Goal: Complete application form: Complete application form

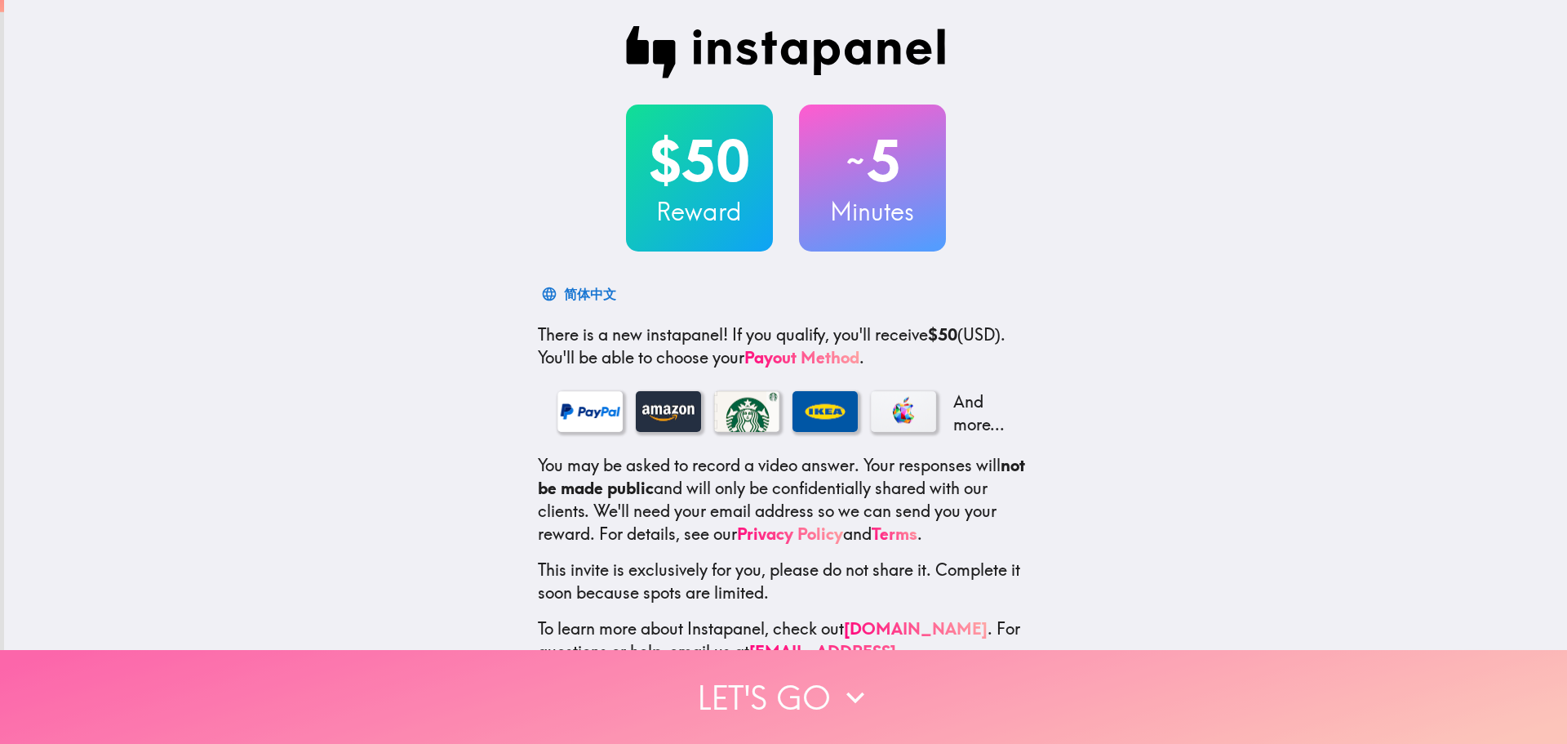
click at [828, 668] on button "Let's go" at bounding box center [783, 697] width 1567 height 94
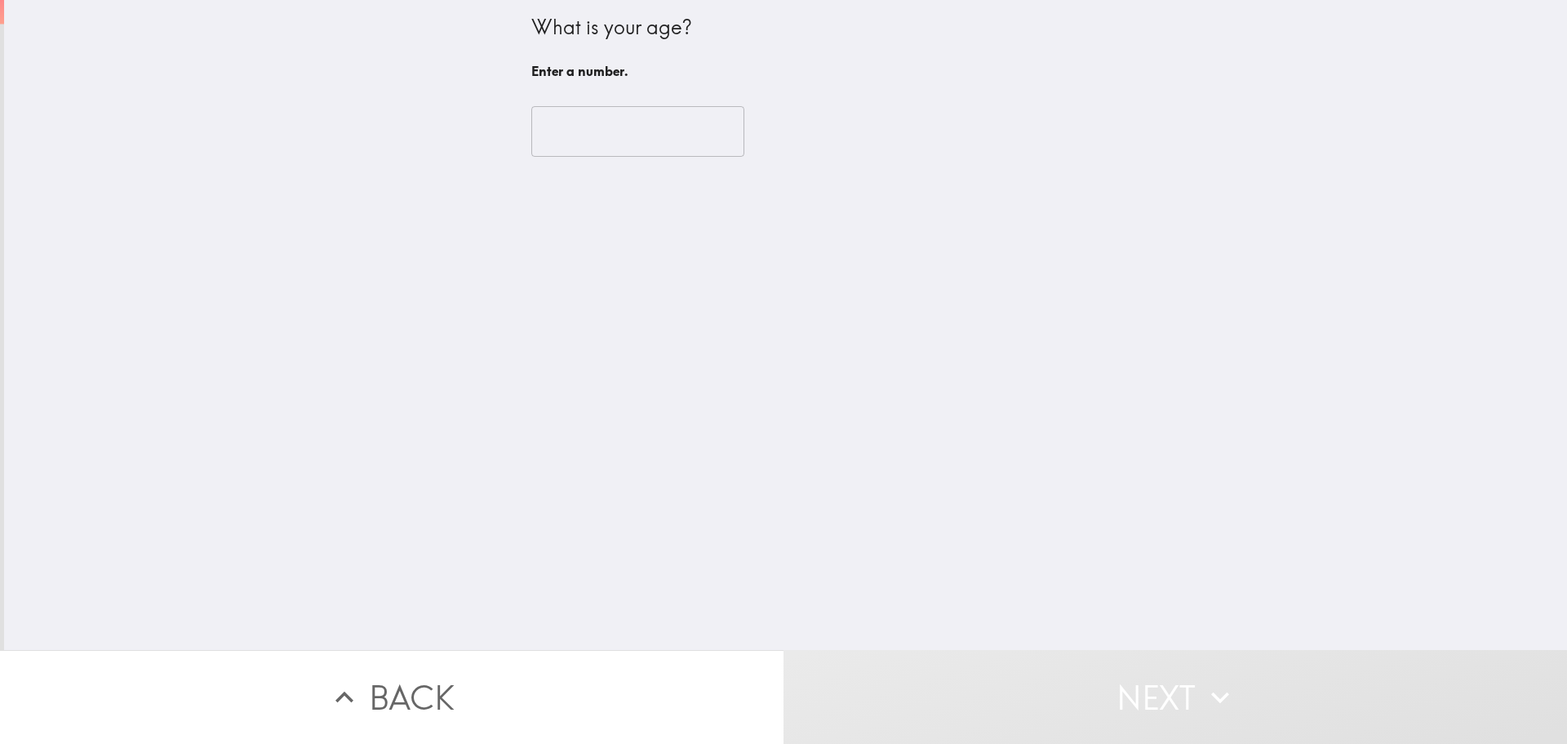
click at [663, 137] on input "number" at bounding box center [637, 131] width 213 height 51
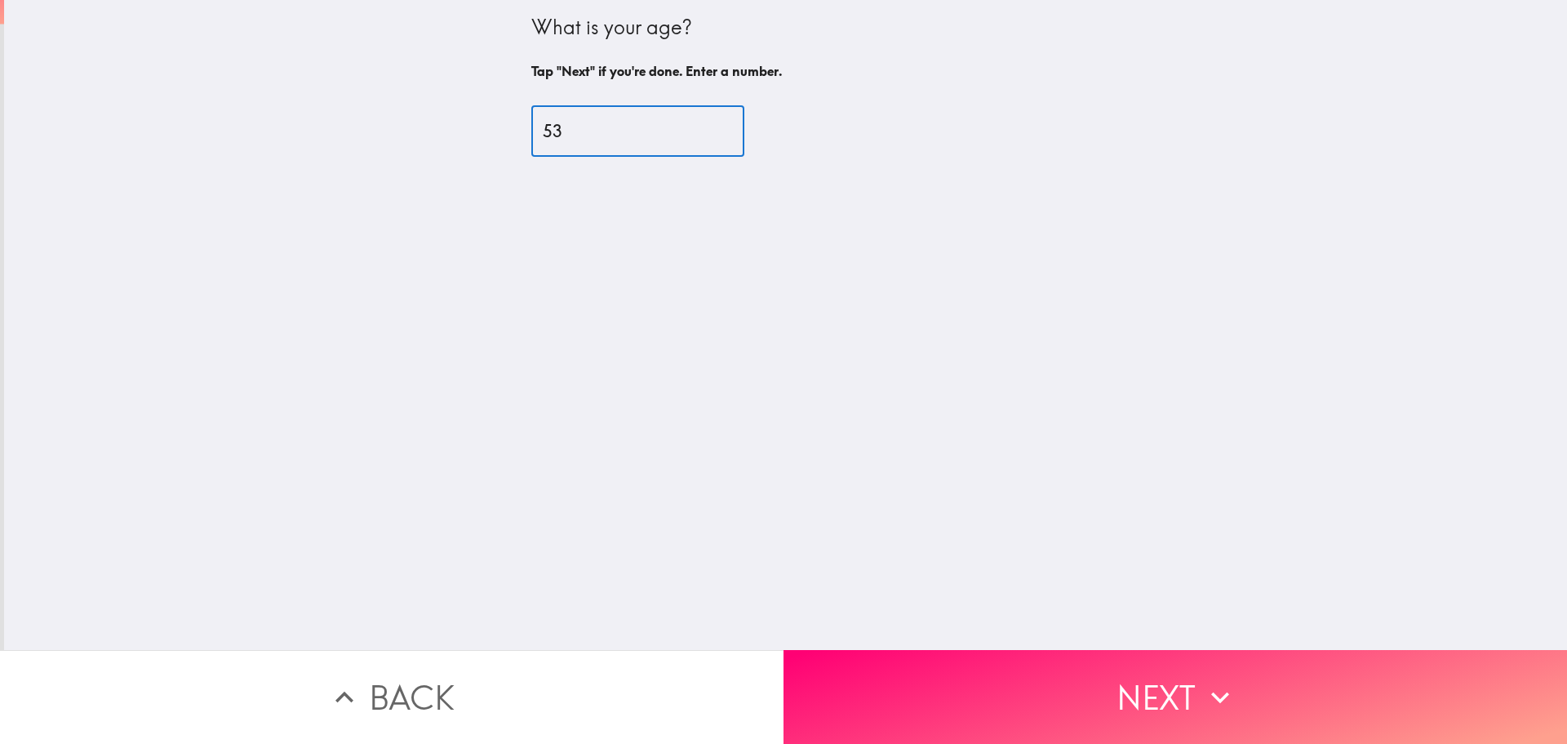
type input "53"
click at [1002, 688] on button "Next" at bounding box center [1176, 697] width 784 height 94
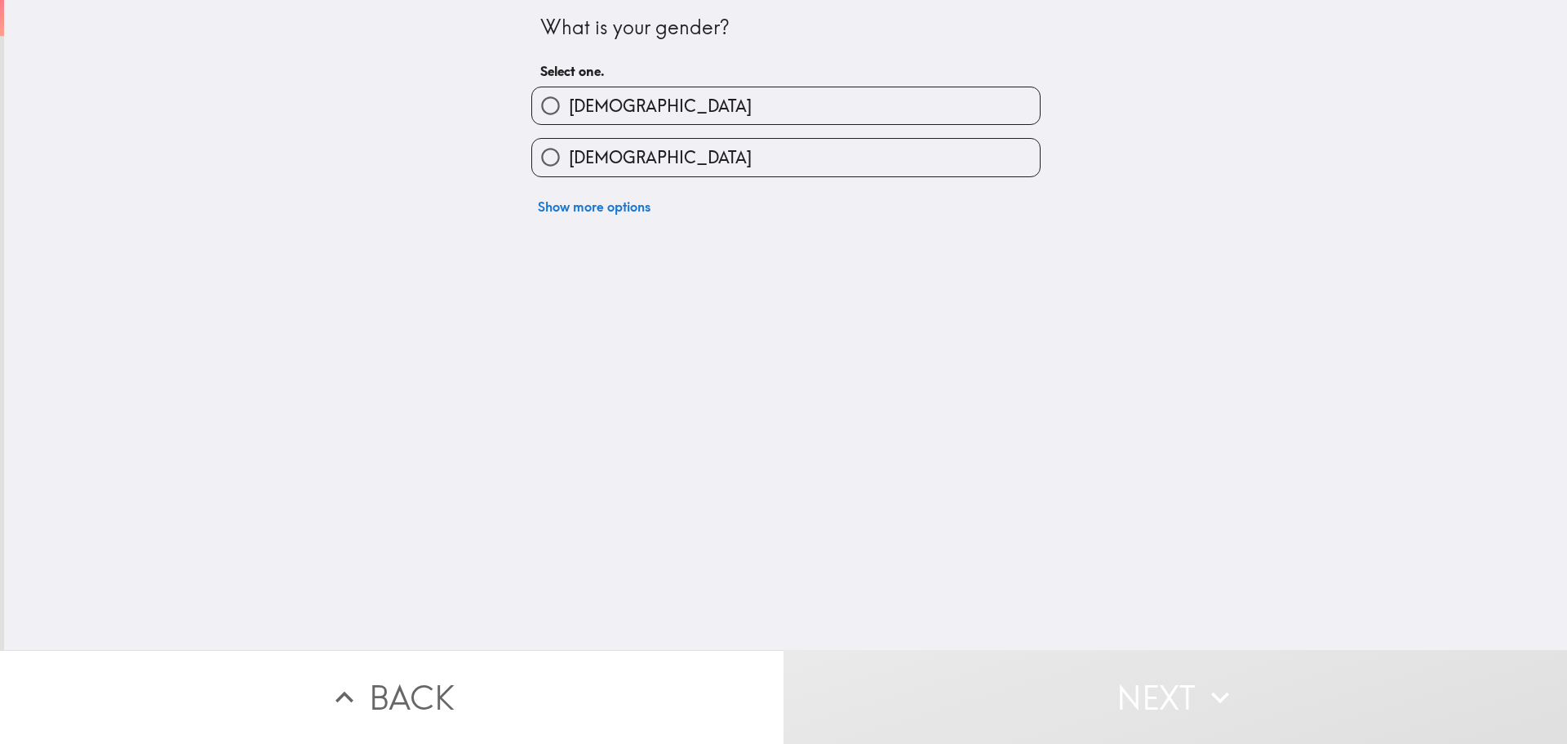
click at [810, 162] on label "[DEMOGRAPHIC_DATA]" at bounding box center [786, 157] width 508 height 37
click at [569, 162] on input "[DEMOGRAPHIC_DATA]" at bounding box center [550, 157] width 37 height 37
radio input "true"
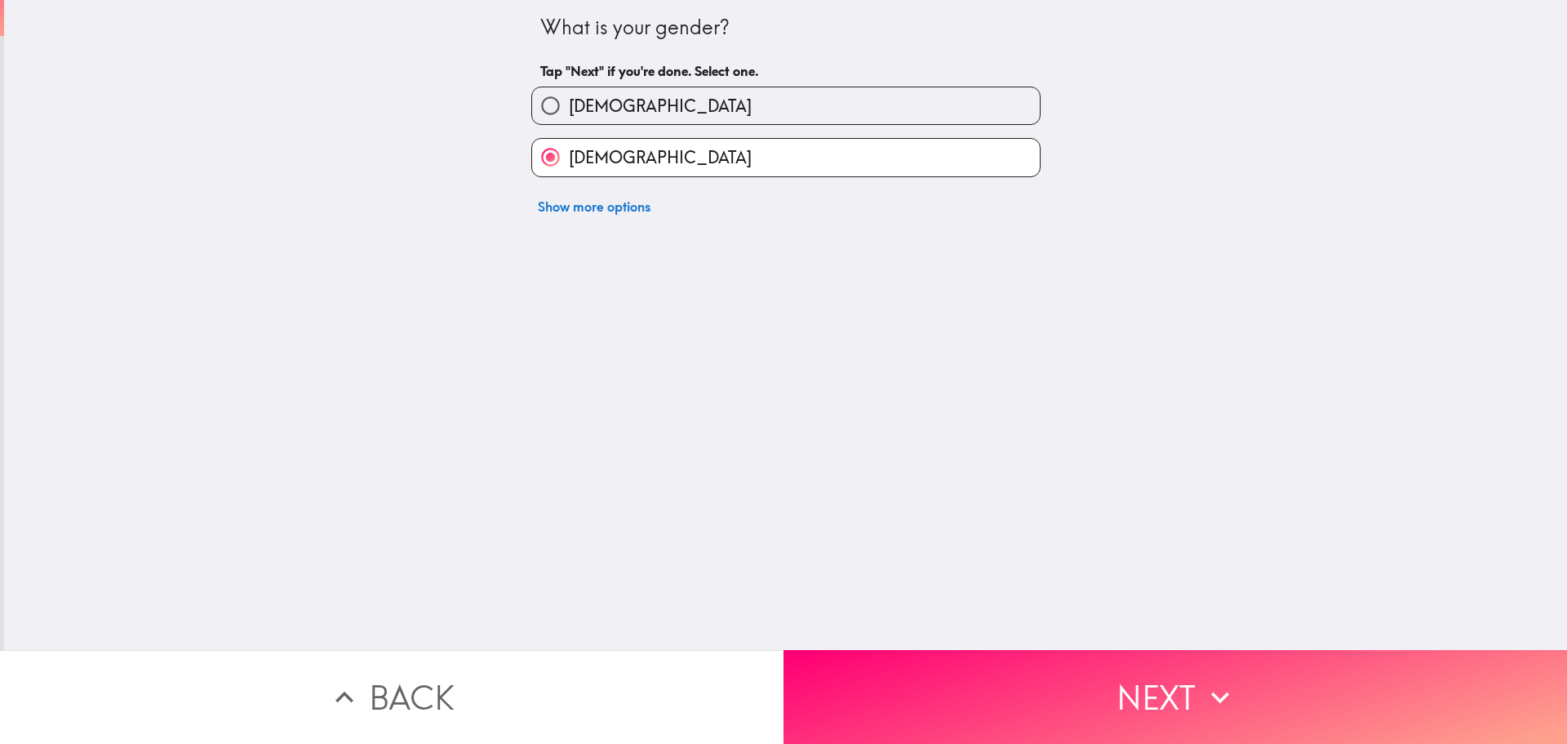
click at [955, 667] on button "Next" at bounding box center [1176, 697] width 784 height 94
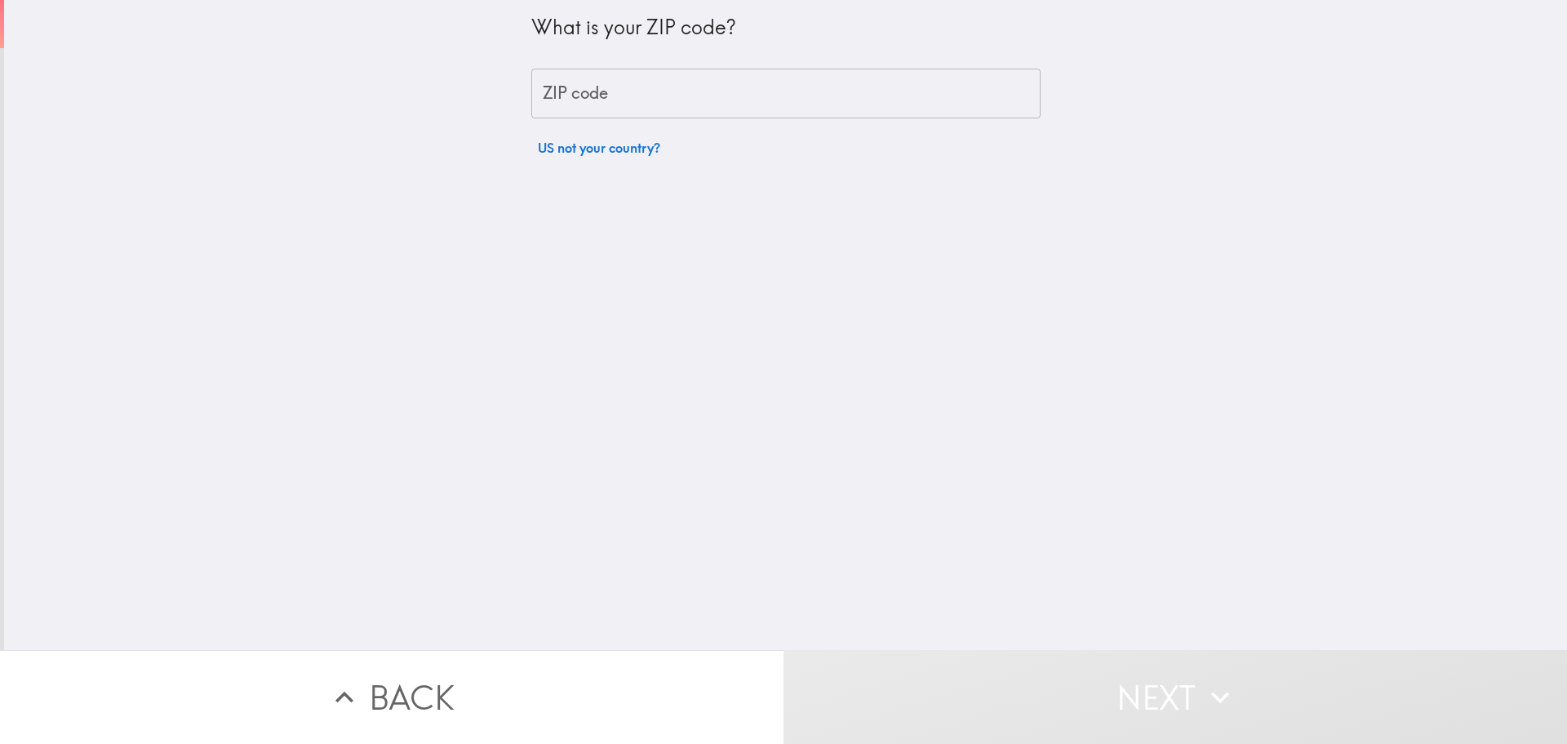
click at [745, 89] on input "ZIP code" at bounding box center [785, 94] width 509 height 51
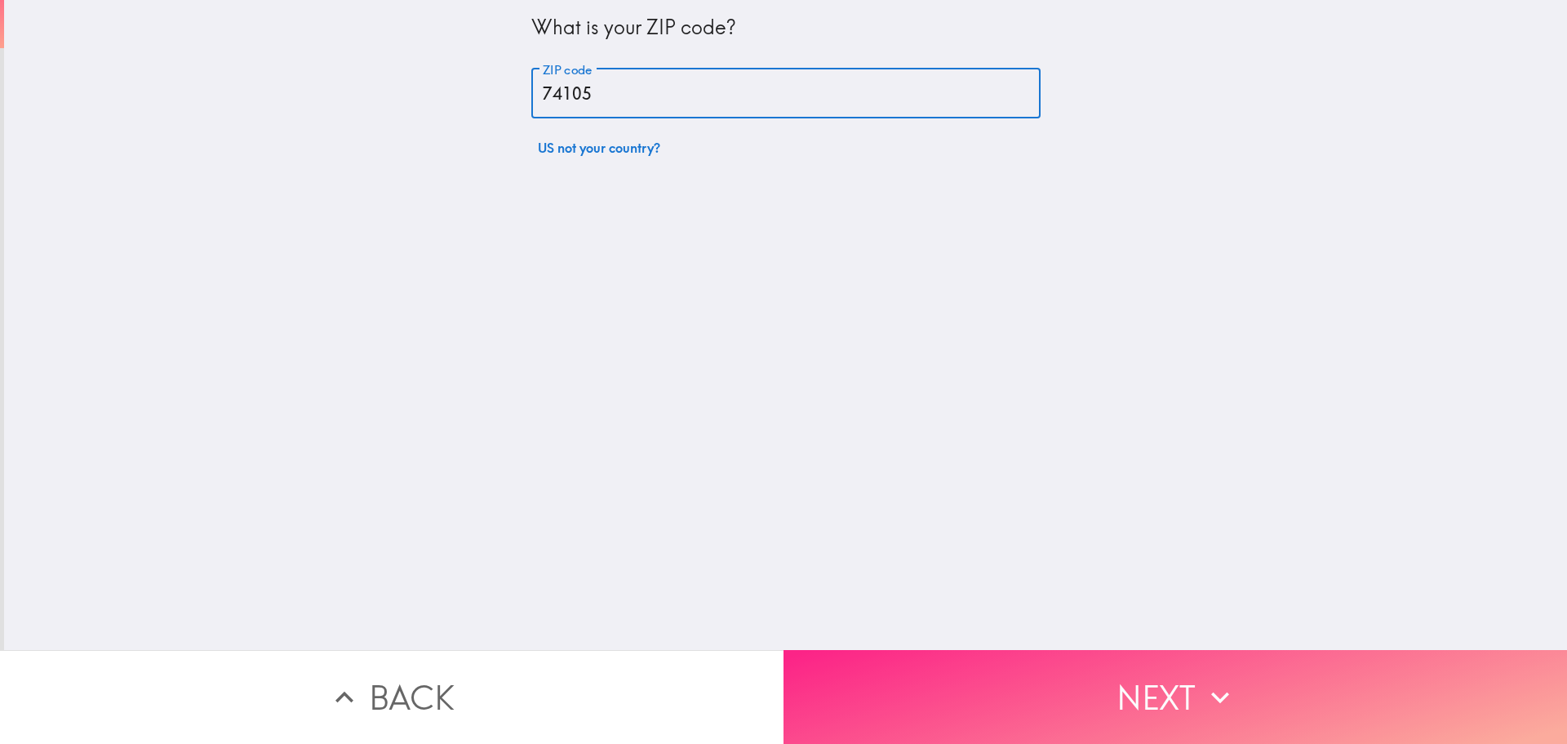
type input "74105"
click at [971, 695] on button "Next" at bounding box center [1176, 697] width 784 height 94
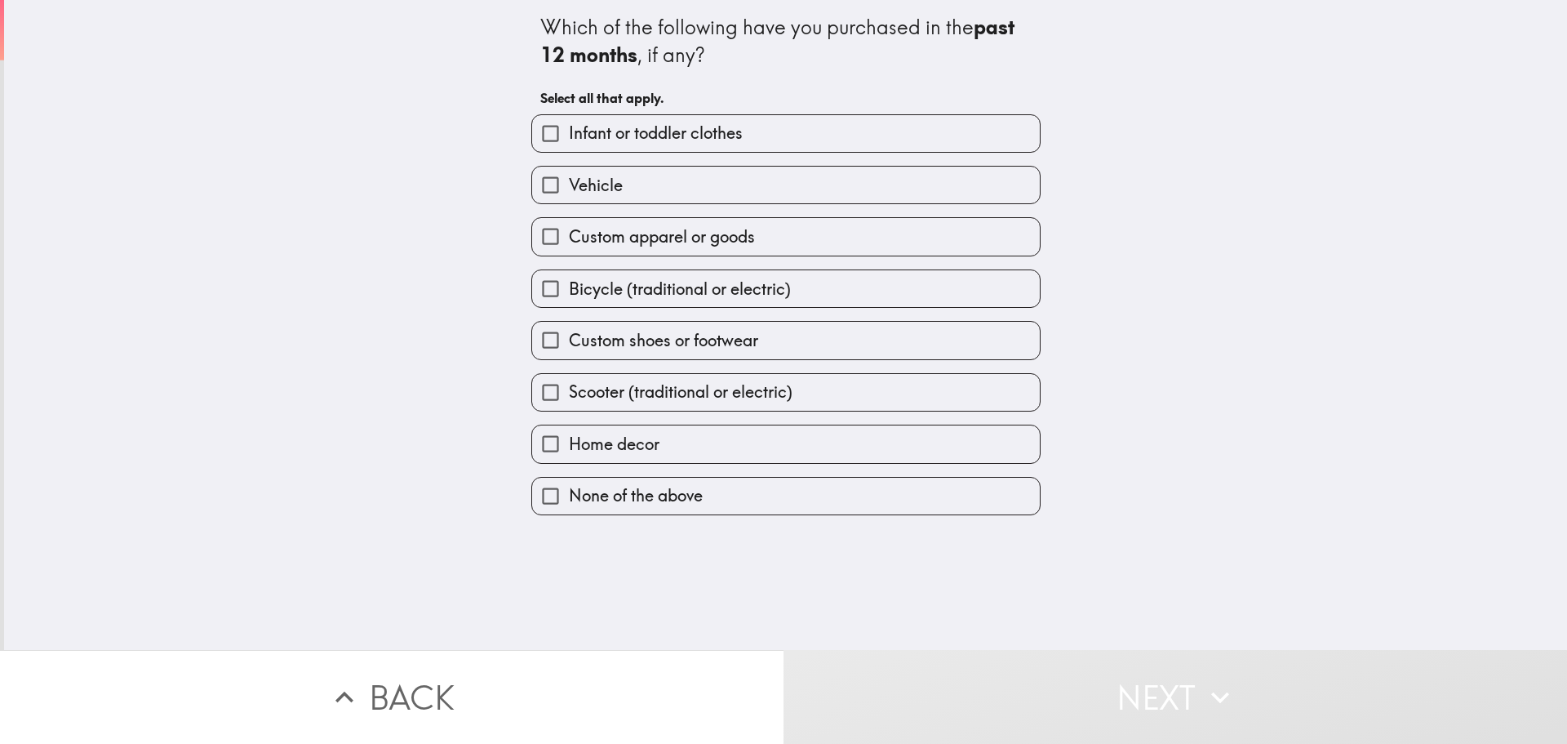
click at [538, 235] on input "Custom apparel or goods" at bounding box center [550, 236] width 37 height 37
checkbox input "true"
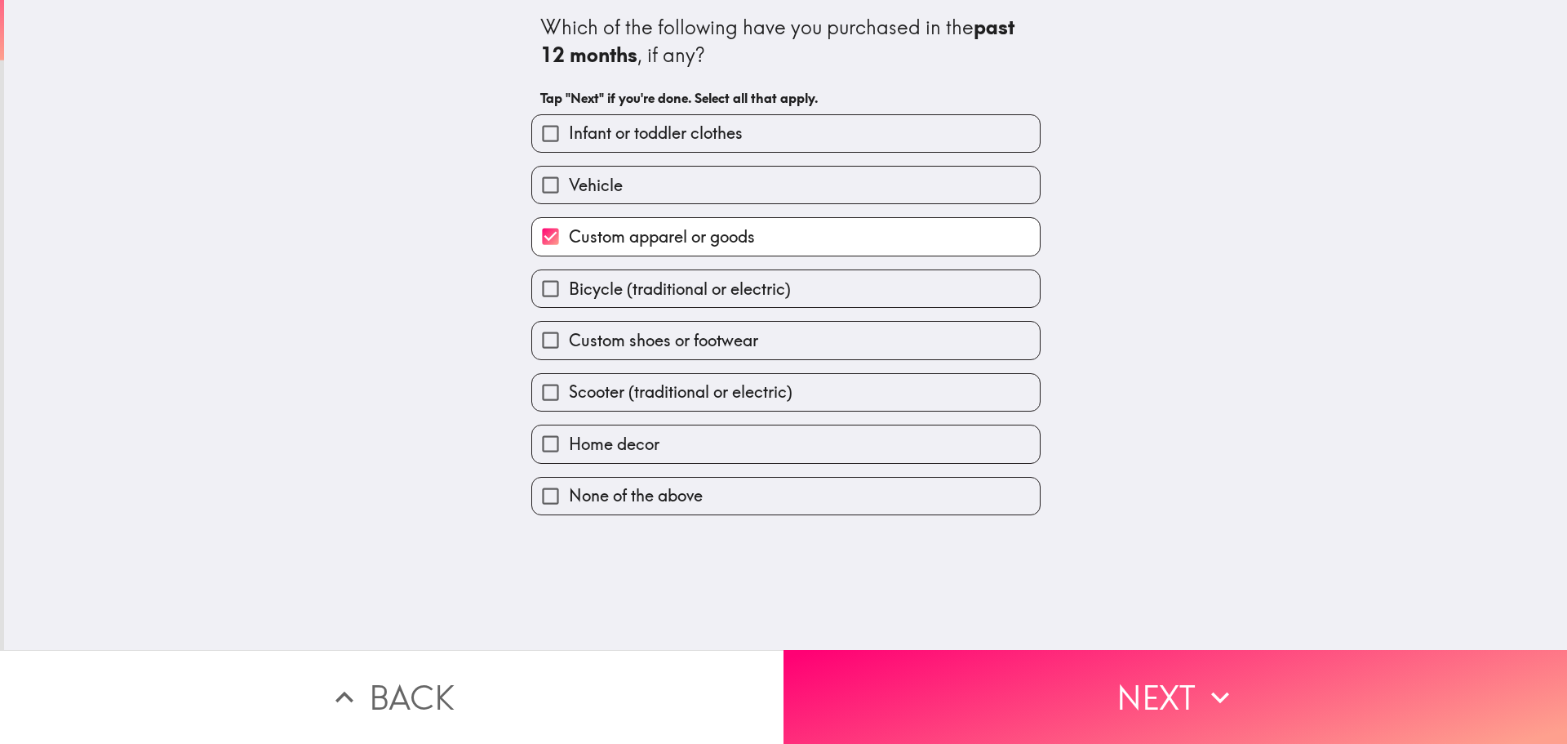
click at [544, 339] on input "Custom shoes or footwear" at bounding box center [550, 340] width 37 height 37
checkbox input "true"
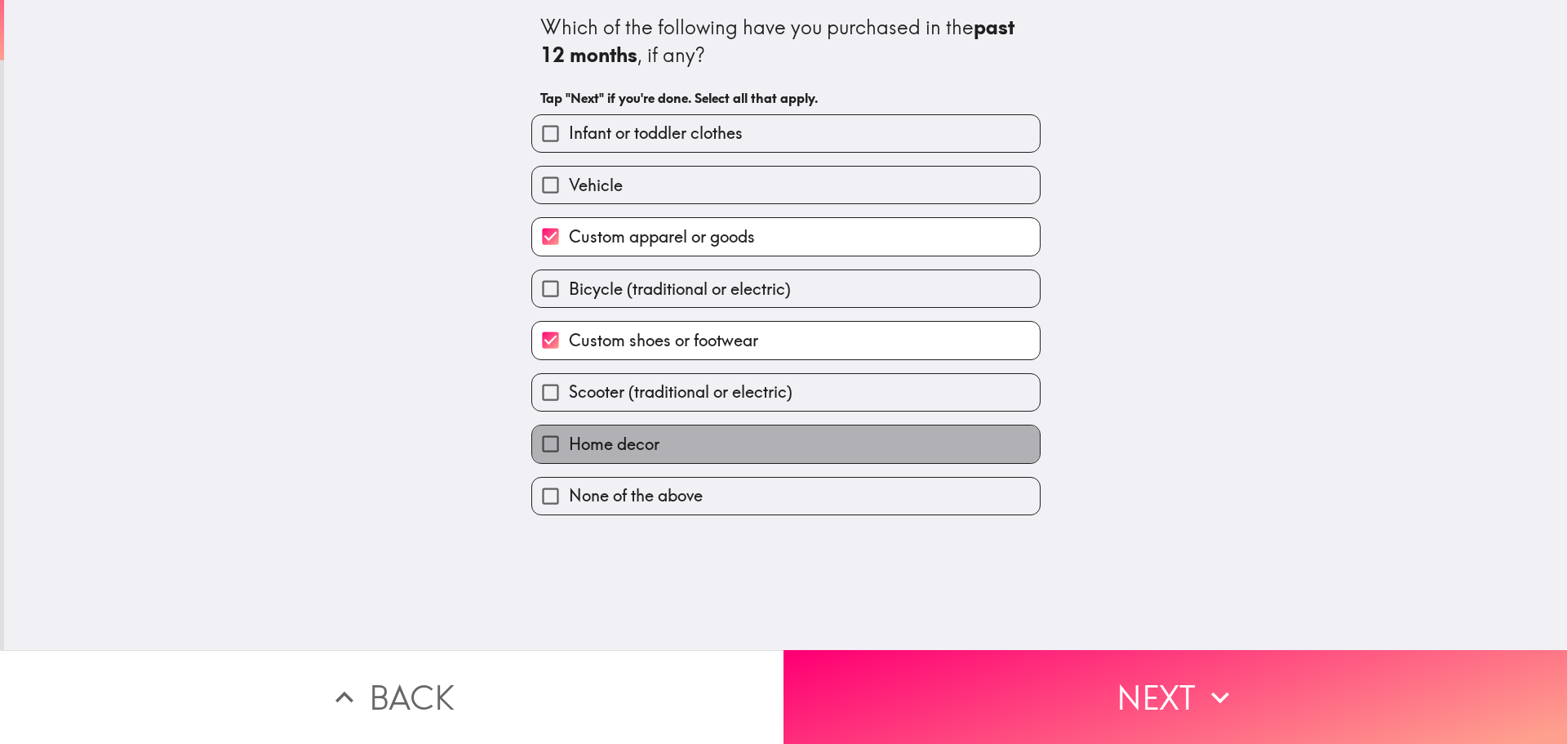
click at [569, 450] on span "Home decor" at bounding box center [614, 444] width 91 height 23
click at [568, 450] on input "Home decor" at bounding box center [550, 443] width 37 height 37
checkbox input "true"
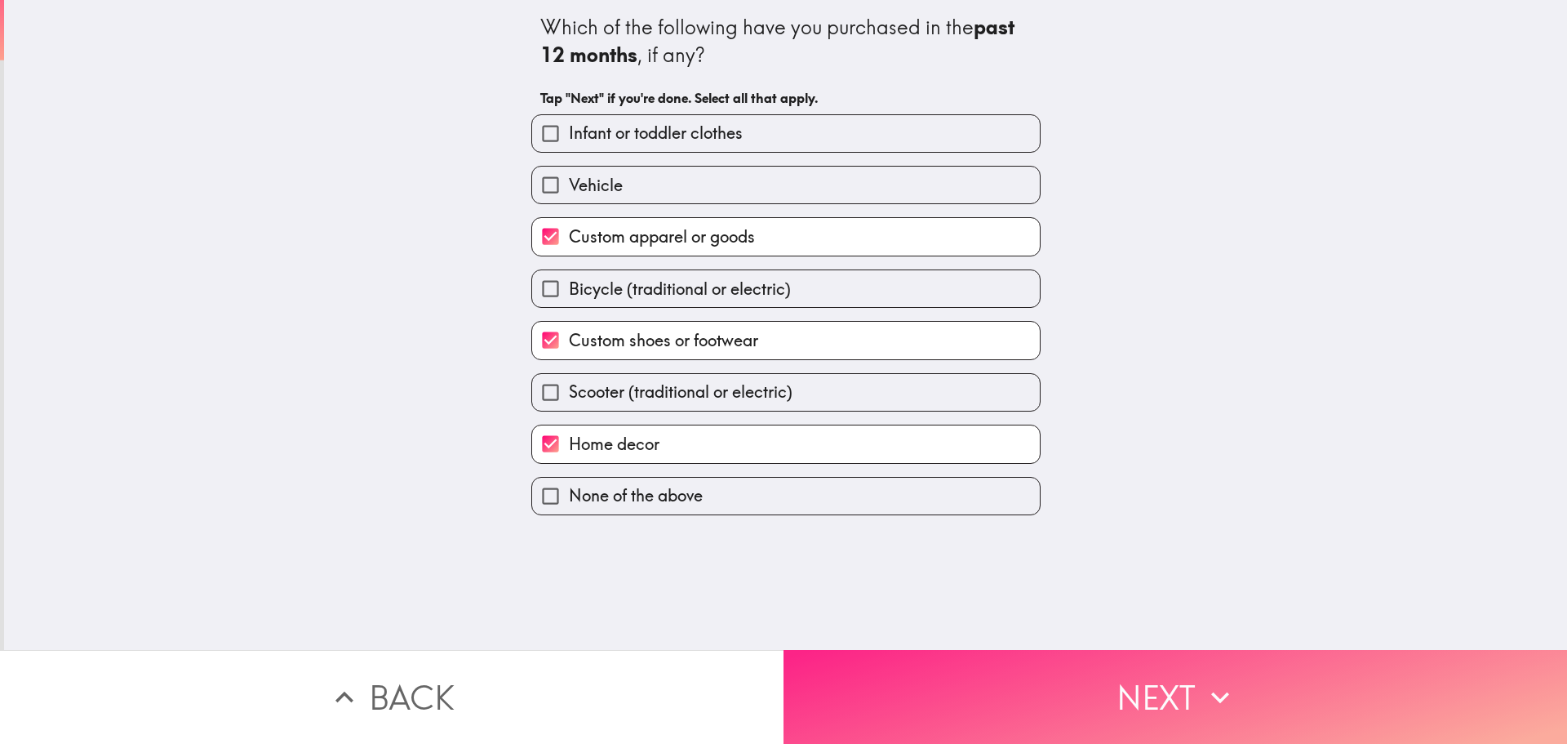
click at [1030, 662] on button "Next" at bounding box center [1176, 697] width 784 height 94
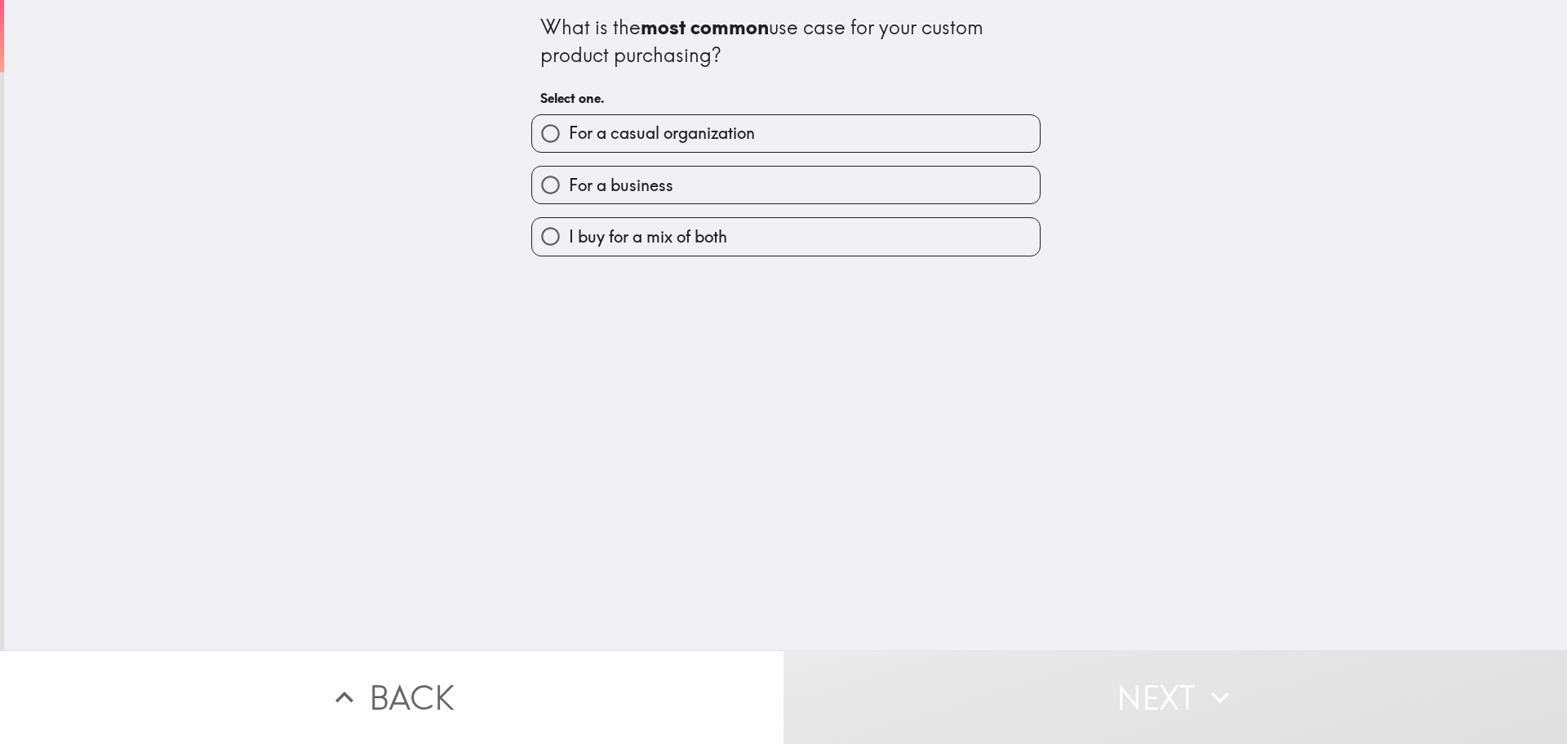
click at [725, 171] on label "For a business" at bounding box center [786, 185] width 508 height 37
click at [569, 171] on input "For a business" at bounding box center [550, 185] width 37 height 37
radio input "true"
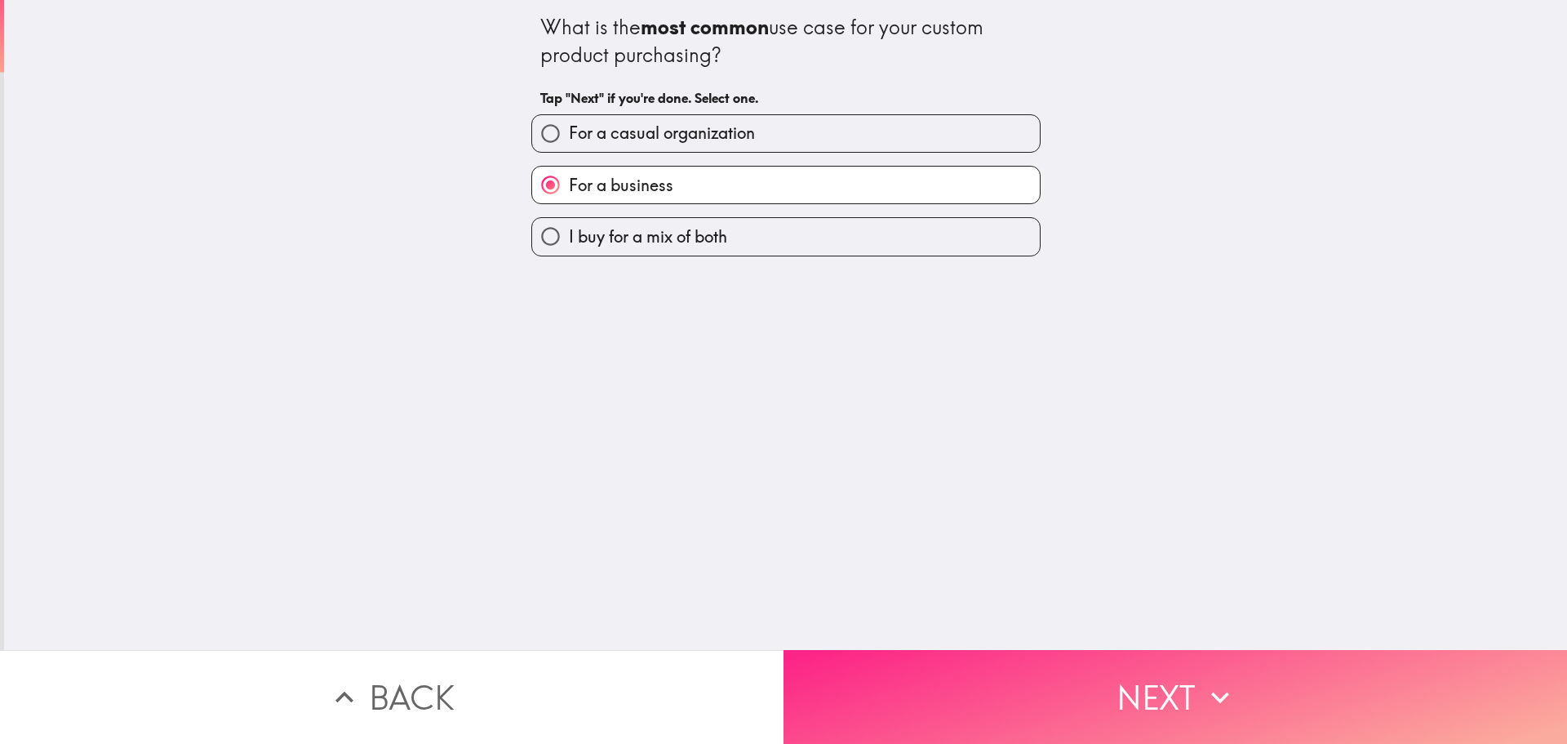
click at [1063, 673] on button "Next" at bounding box center [1176, 697] width 784 height 94
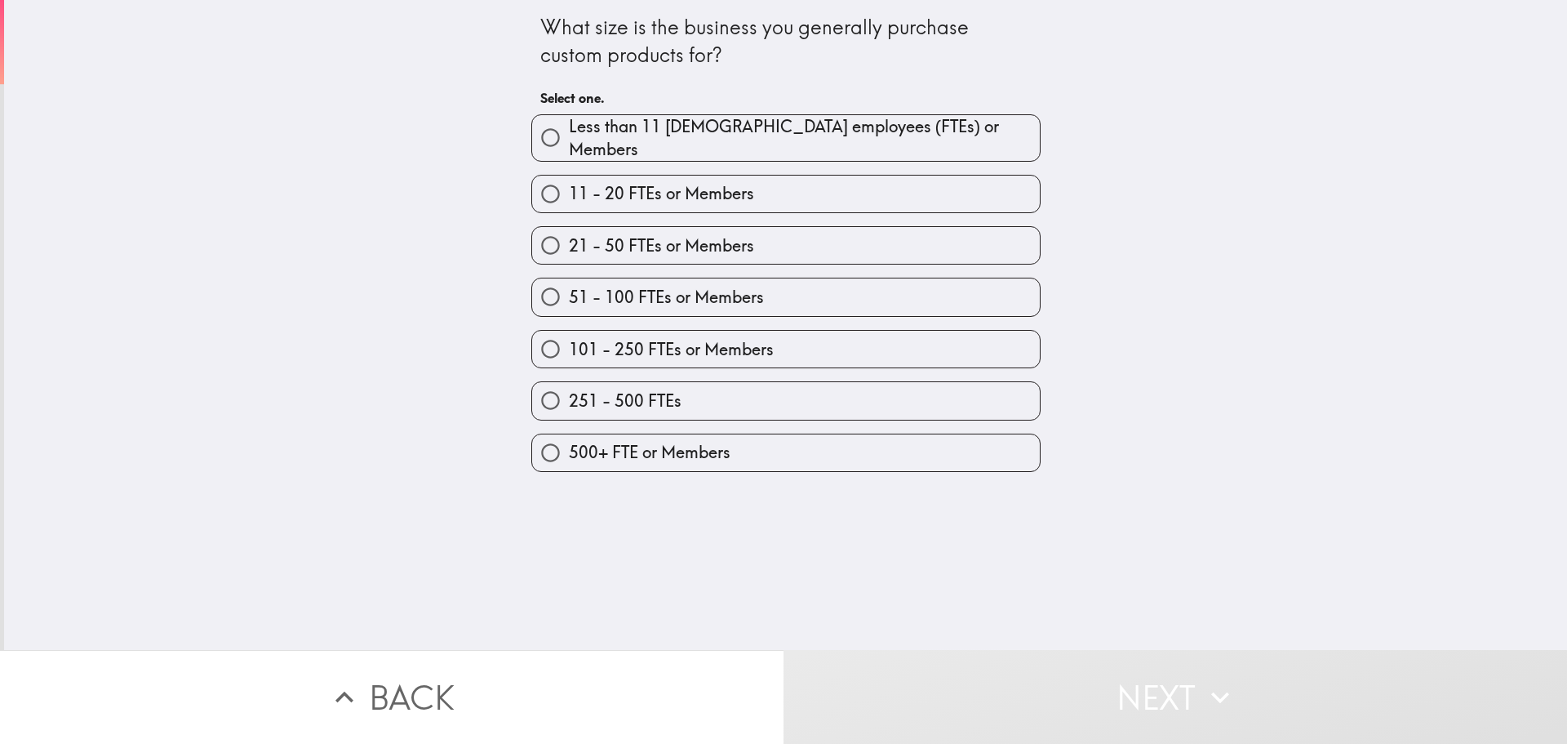
click at [655, 341] on span "101 - 250 FTEs or Members" at bounding box center [671, 349] width 205 height 23
click at [569, 341] on input "101 - 250 FTEs or Members" at bounding box center [550, 349] width 37 height 37
radio input "true"
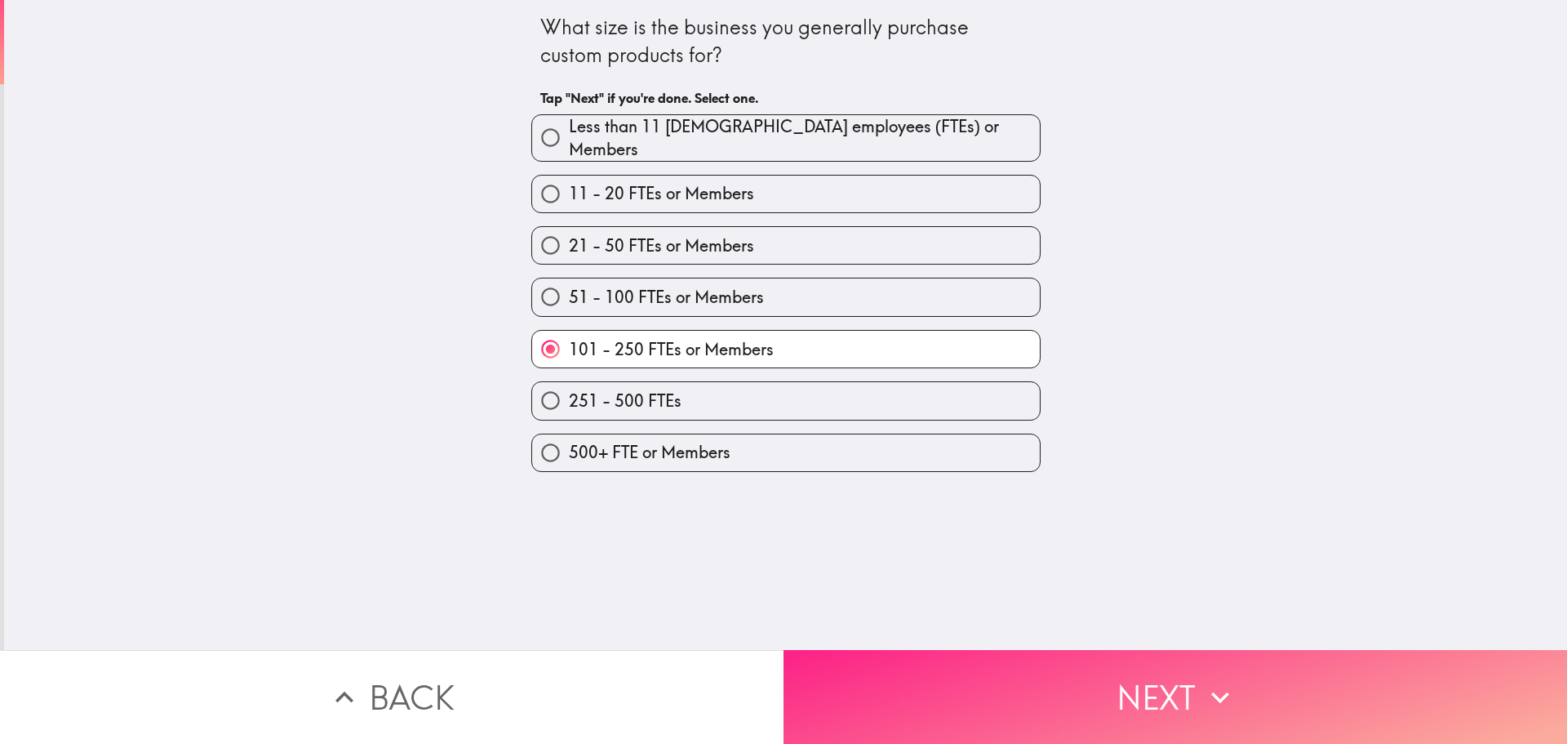
click at [997, 707] on button "Next" at bounding box center [1176, 697] width 784 height 94
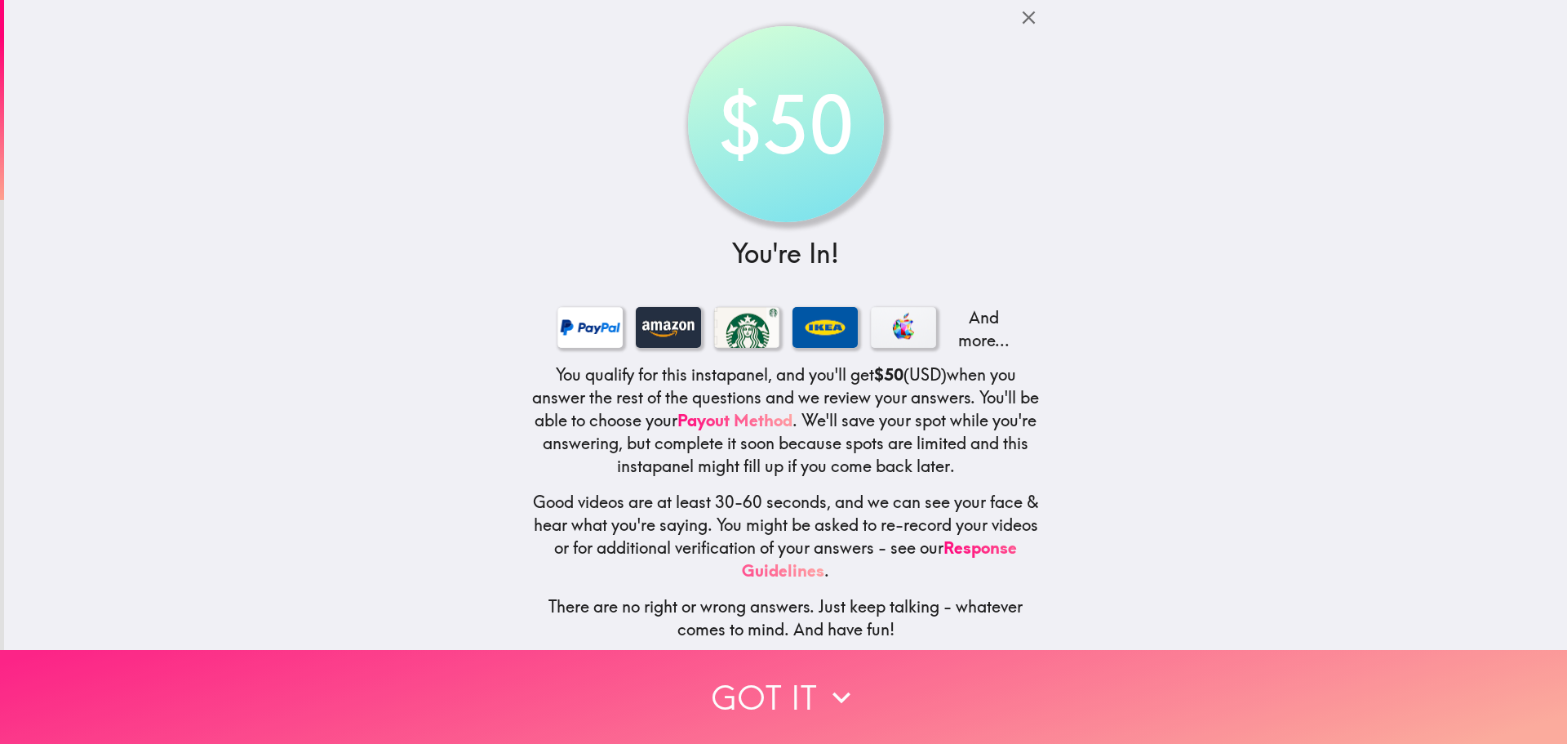
click at [864, 683] on button "Got it" at bounding box center [783, 697] width 1567 height 94
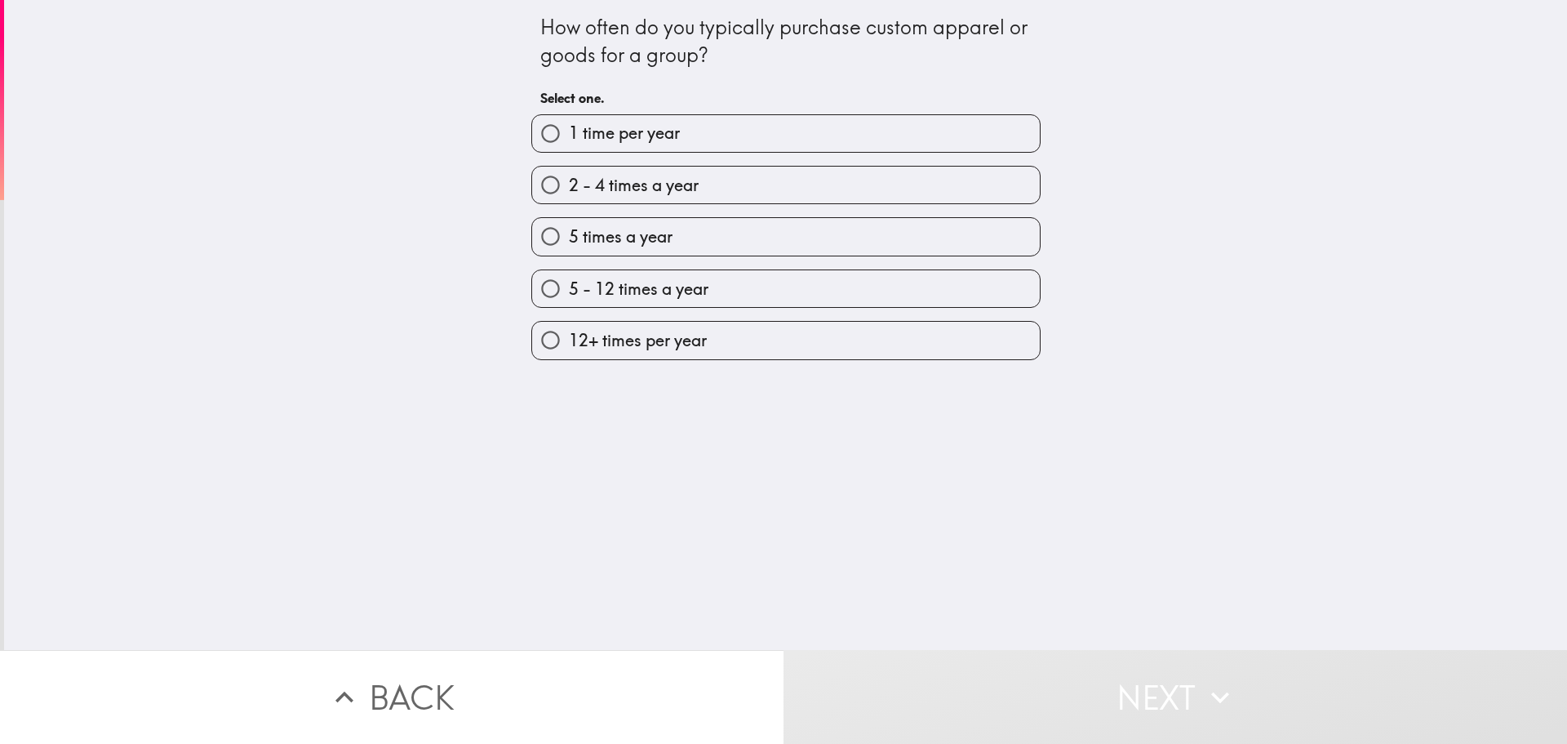
click at [612, 290] on span "5 - 12 times a year" at bounding box center [639, 289] width 140 height 23
click at [569, 290] on input "5 - 12 times a year" at bounding box center [550, 288] width 37 height 37
radio input "true"
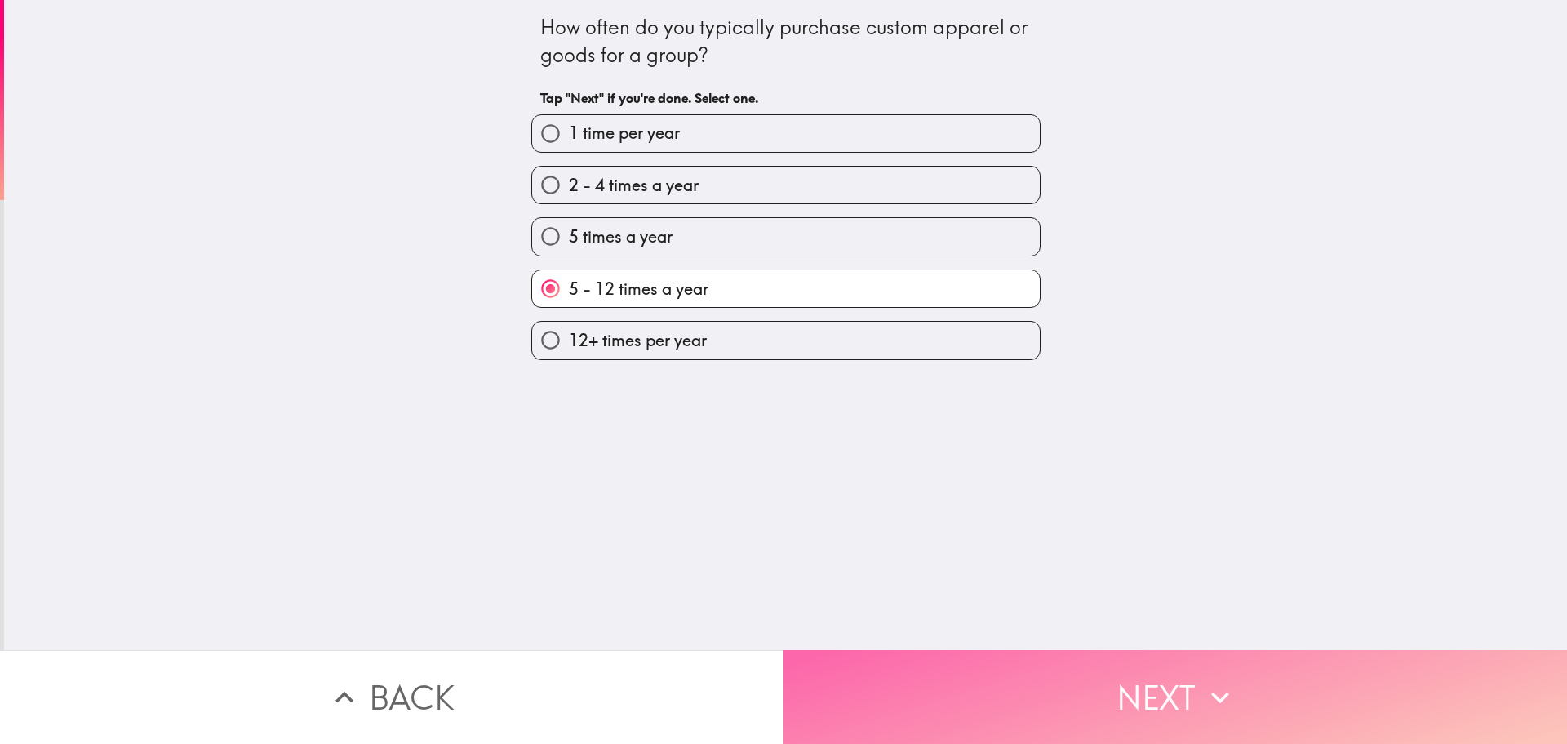
drag, startPoint x: 1001, startPoint y: 700, endPoint x: 903, endPoint y: 678, distance: 100.2
click at [1002, 700] on button "Next" at bounding box center [1176, 697] width 784 height 94
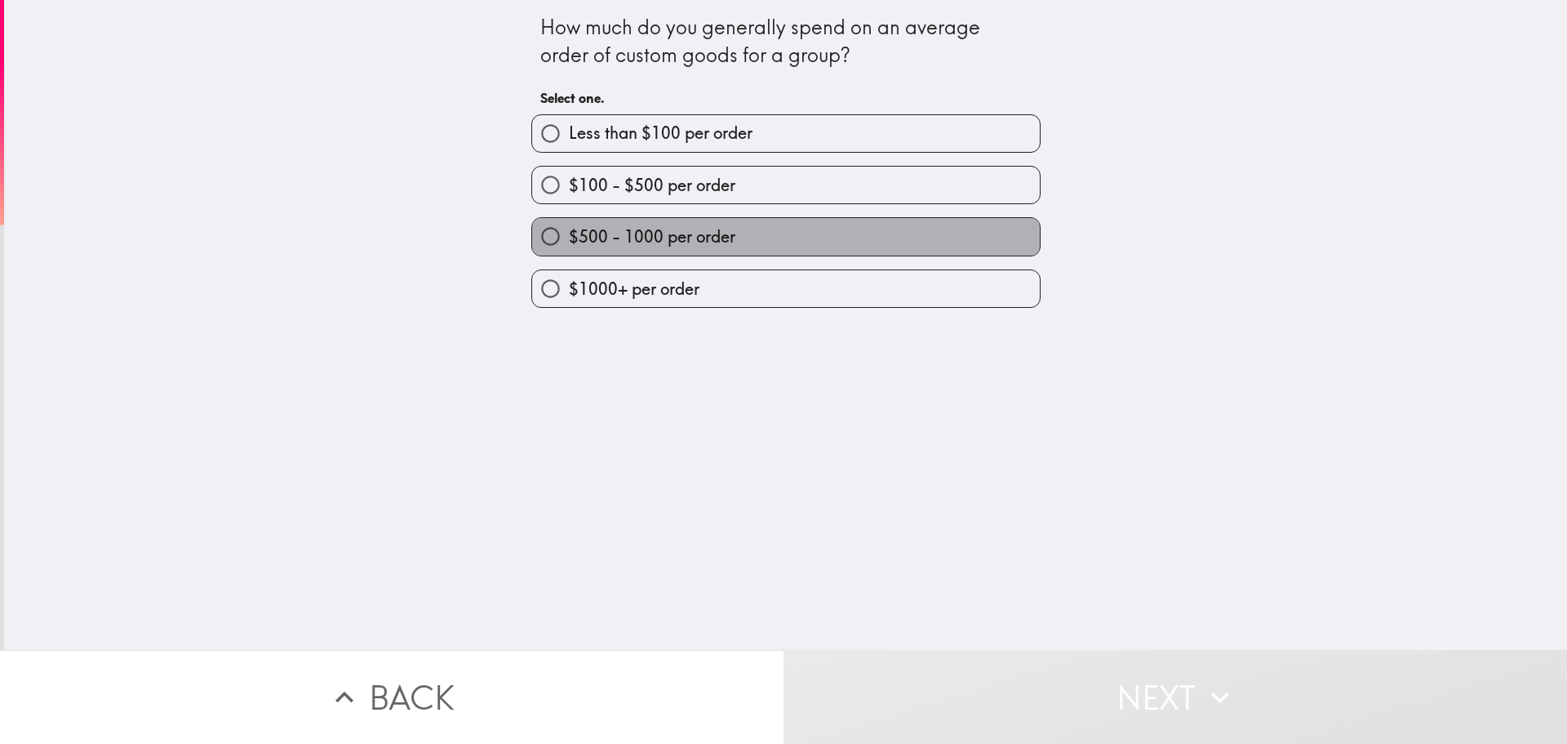
click at [589, 235] on span "$500 - 1000 per order" at bounding box center [652, 236] width 167 height 23
click at [569, 235] on input "$500 - 1000 per order" at bounding box center [550, 236] width 37 height 37
radio input "true"
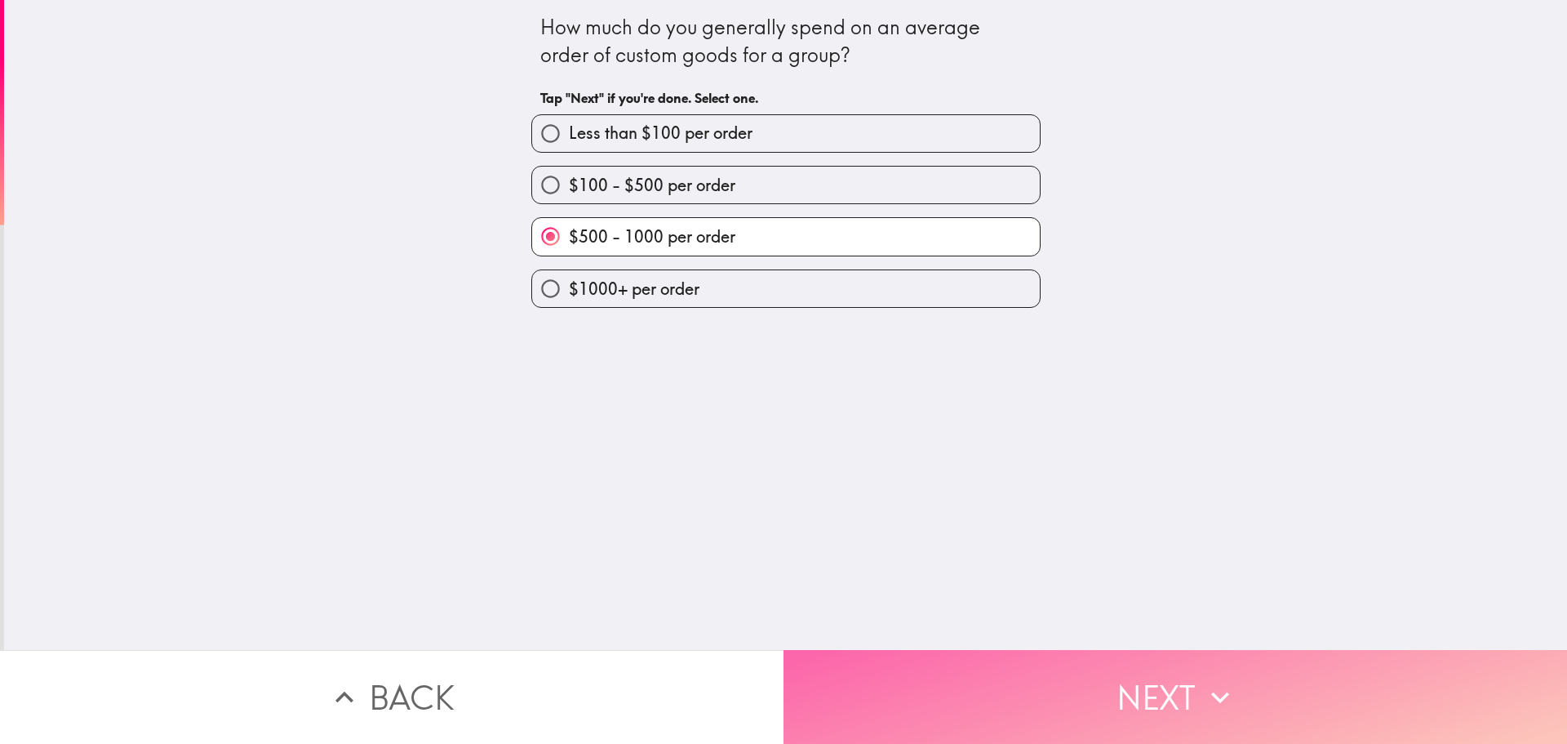
click at [997, 704] on button "Next" at bounding box center [1176, 697] width 784 height 94
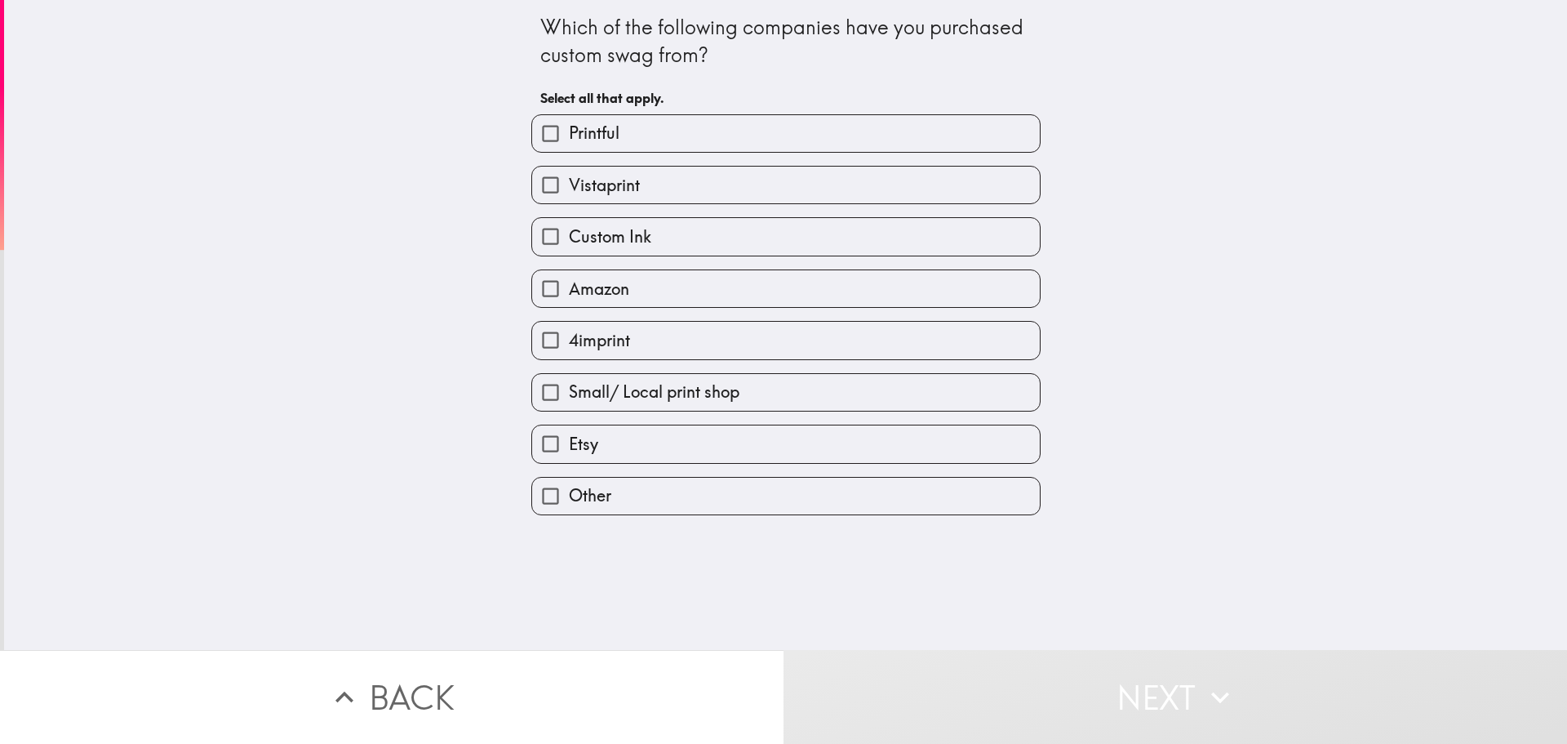
click at [697, 398] on span "Small/ Local print shop" at bounding box center [654, 391] width 171 height 23
click at [569, 398] on input "Small/ Local print shop" at bounding box center [550, 392] width 37 height 37
checkbox input "true"
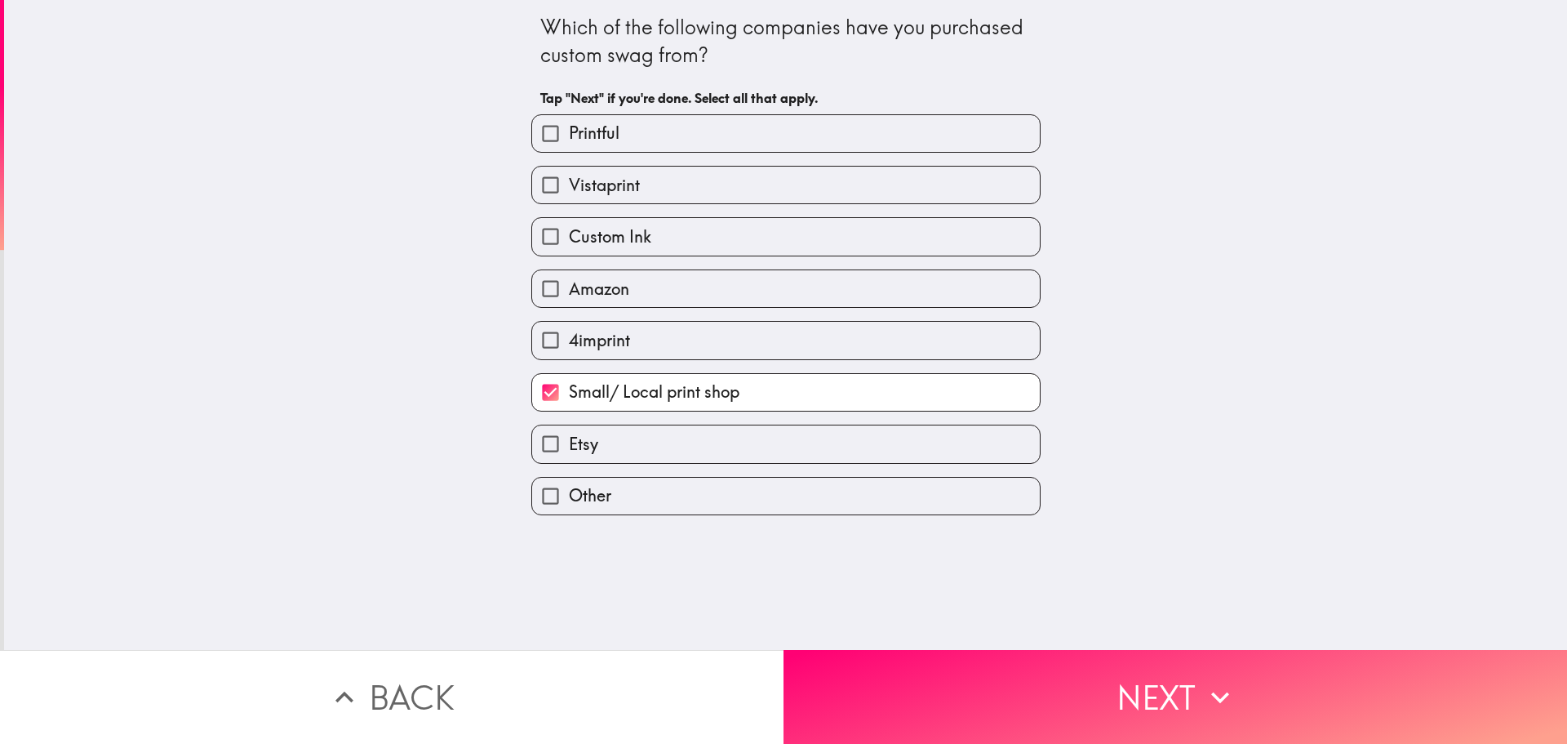
click at [665, 495] on label "Other" at bounding box center [786, 495] width 508 height 37
click at [569, 495] on input "Other" at bounding box center [550, 495] width 37 height 37
checkbox input "true"
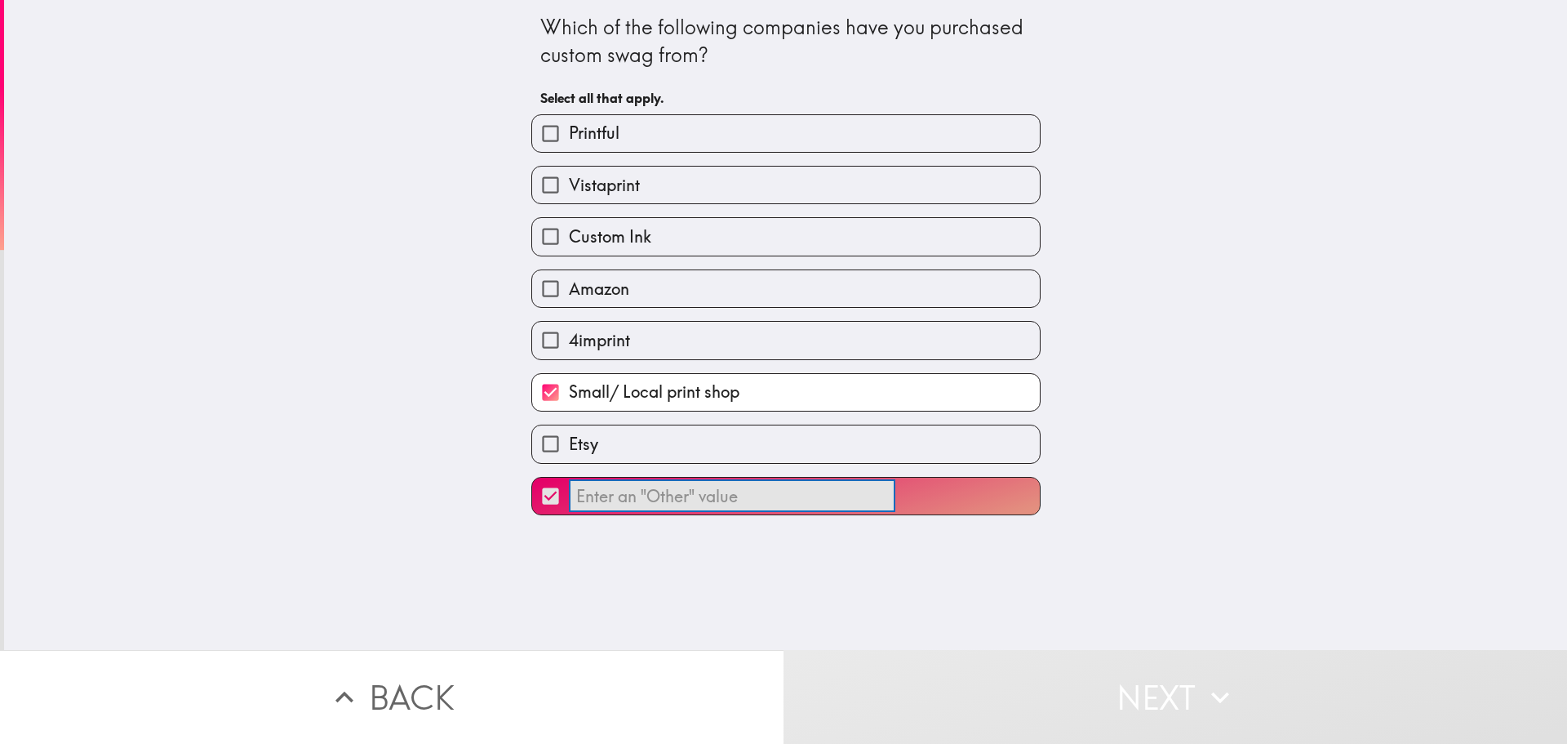
click at [681, 504] on input "​" at bounding box center [732, 496] width 326 height 32
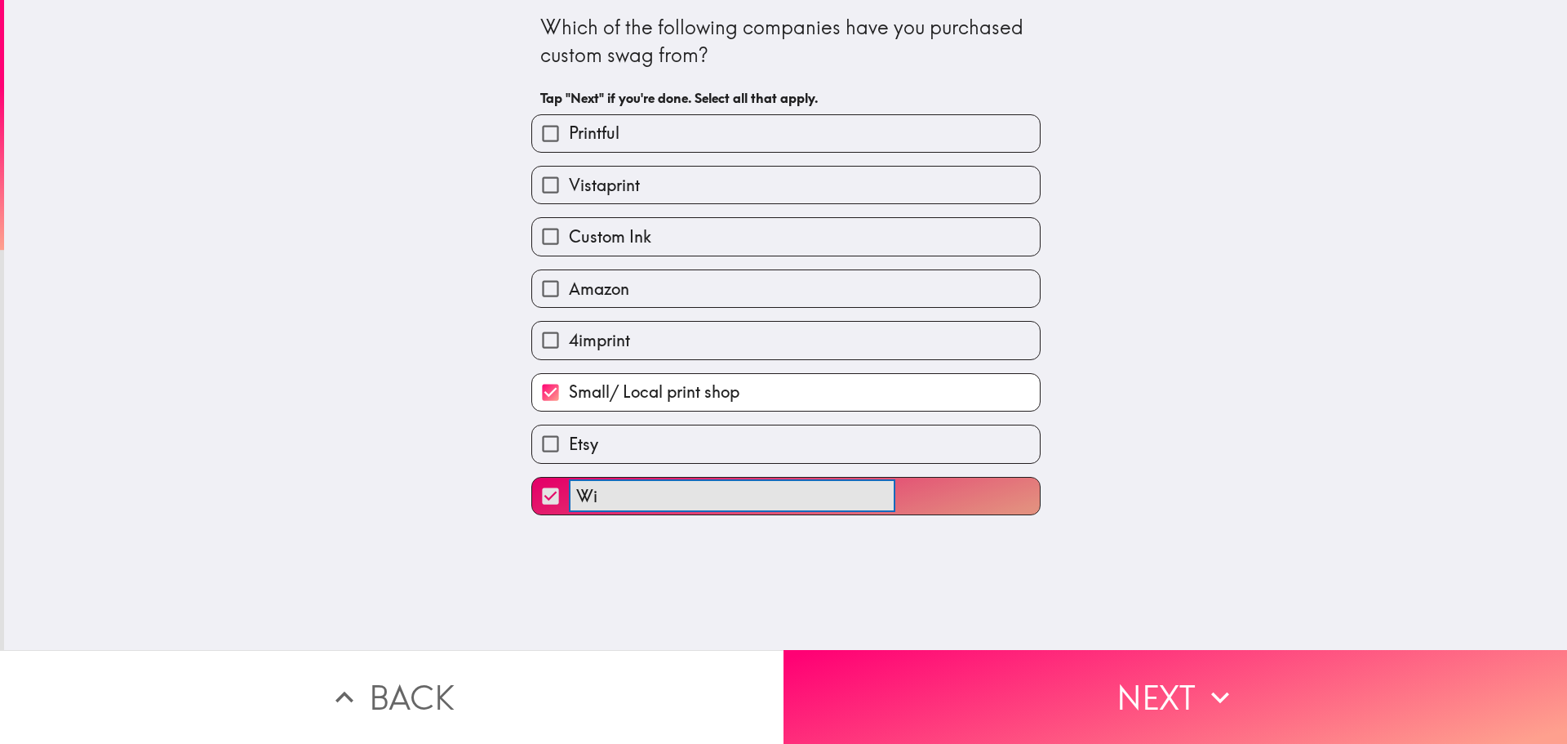
type input "W"
click at [532, 477] on button "Wing ​" at bounding box center [786, 495] width 508 height 37
click at [532, 477] on button "Wing Aero ​" at bounding box center [786, 495] width 508 height 37
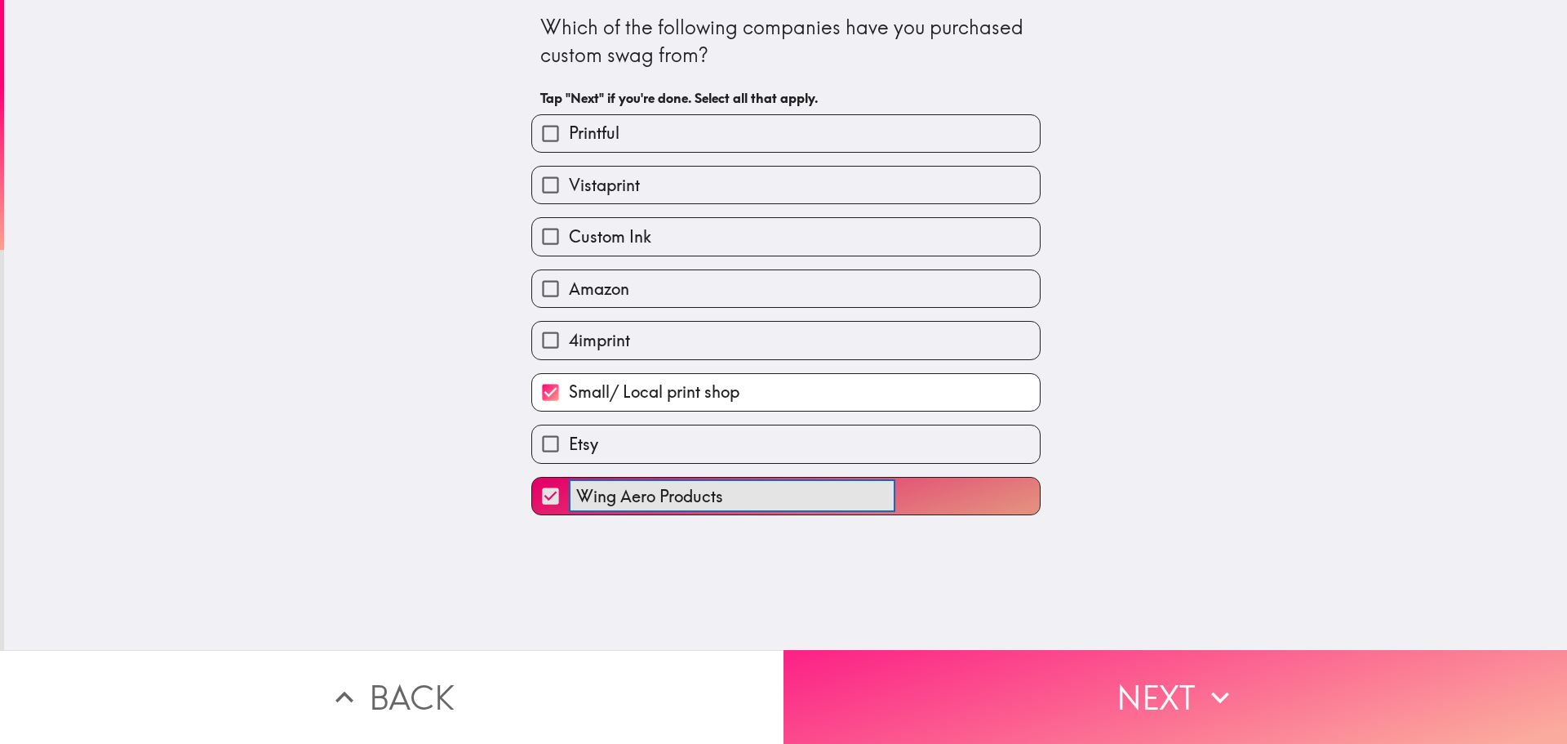
type input "Wing Aero Products"
click at [1094, 714] on button "Next" at bounding box center [1176, 697] width 784 height 94
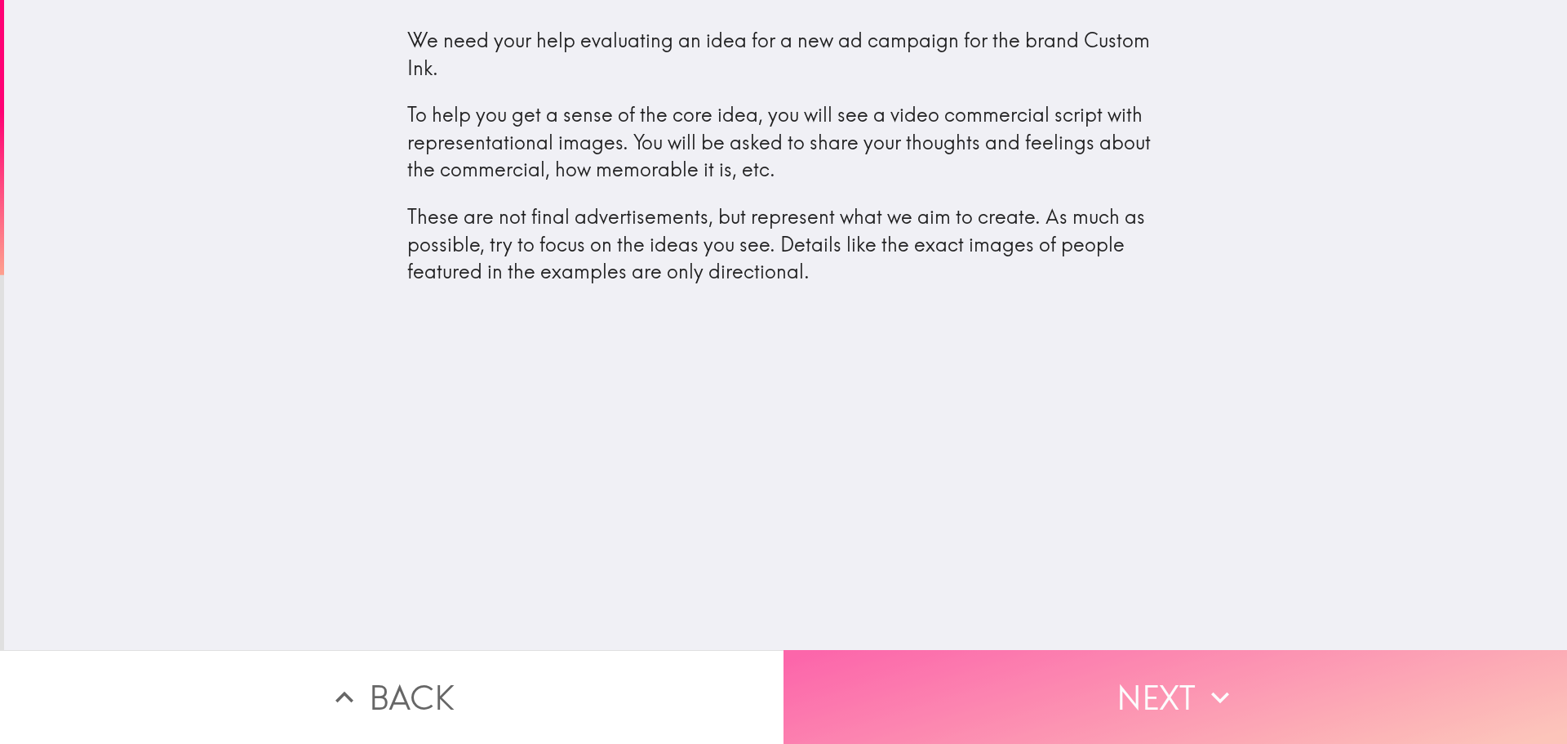
click at [943, 681] on button "Next" at bounding box center [1176, 697] width 784 height 94
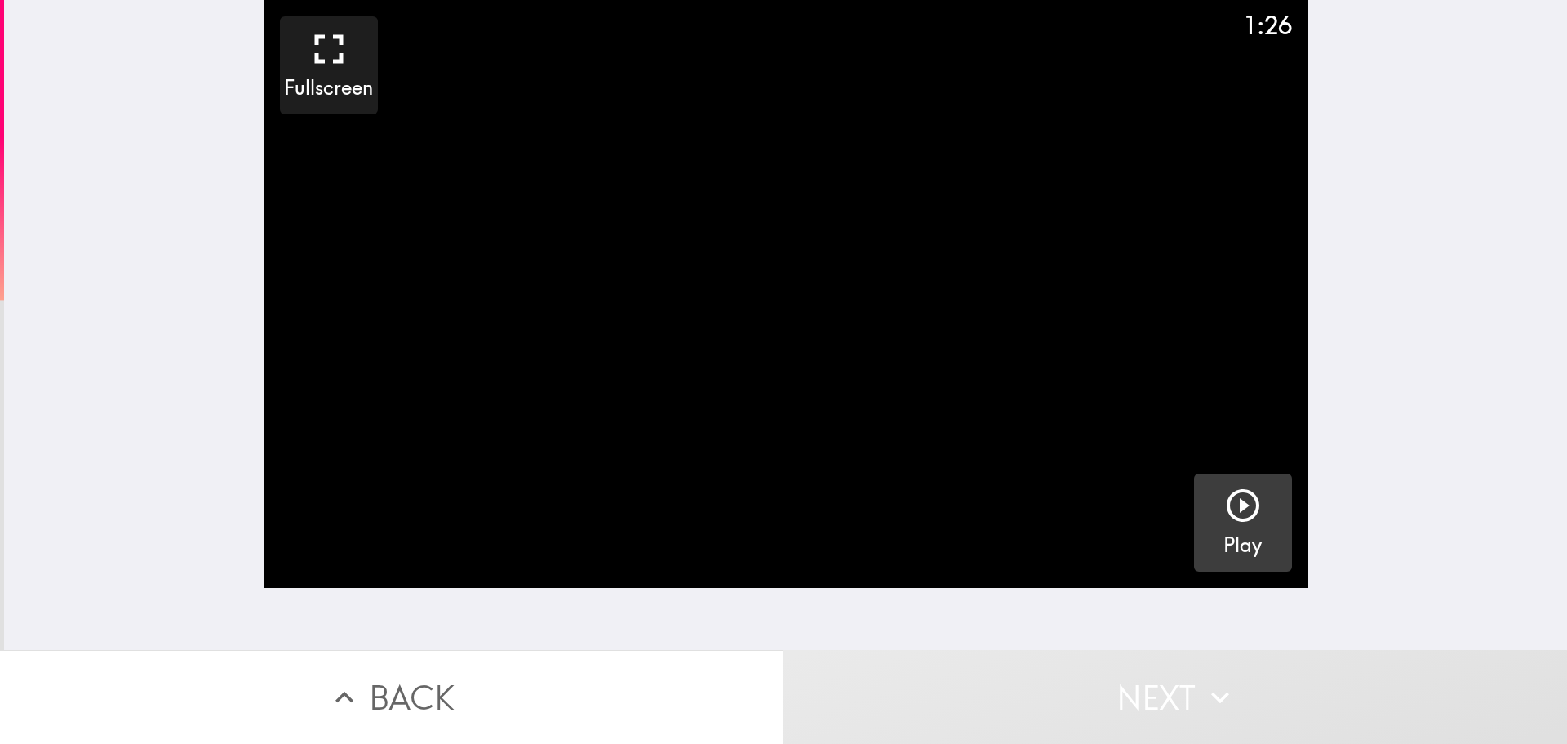
click at [1240, 519] on icon "button" at bounding box center [1243, 505] width 39 height 39
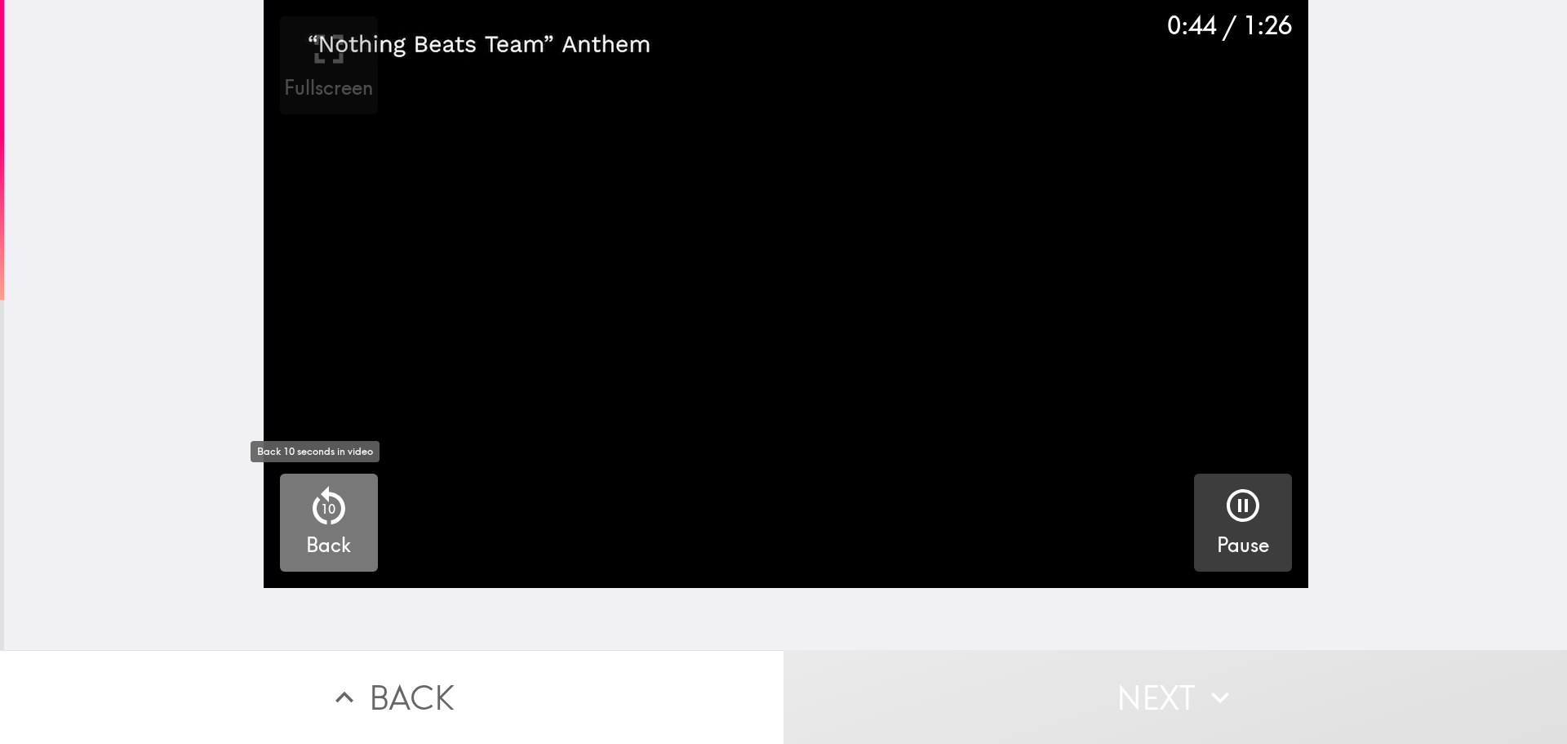
click at [321, 512] on p "10" at bounding box center [328, 509] width 15 height 18
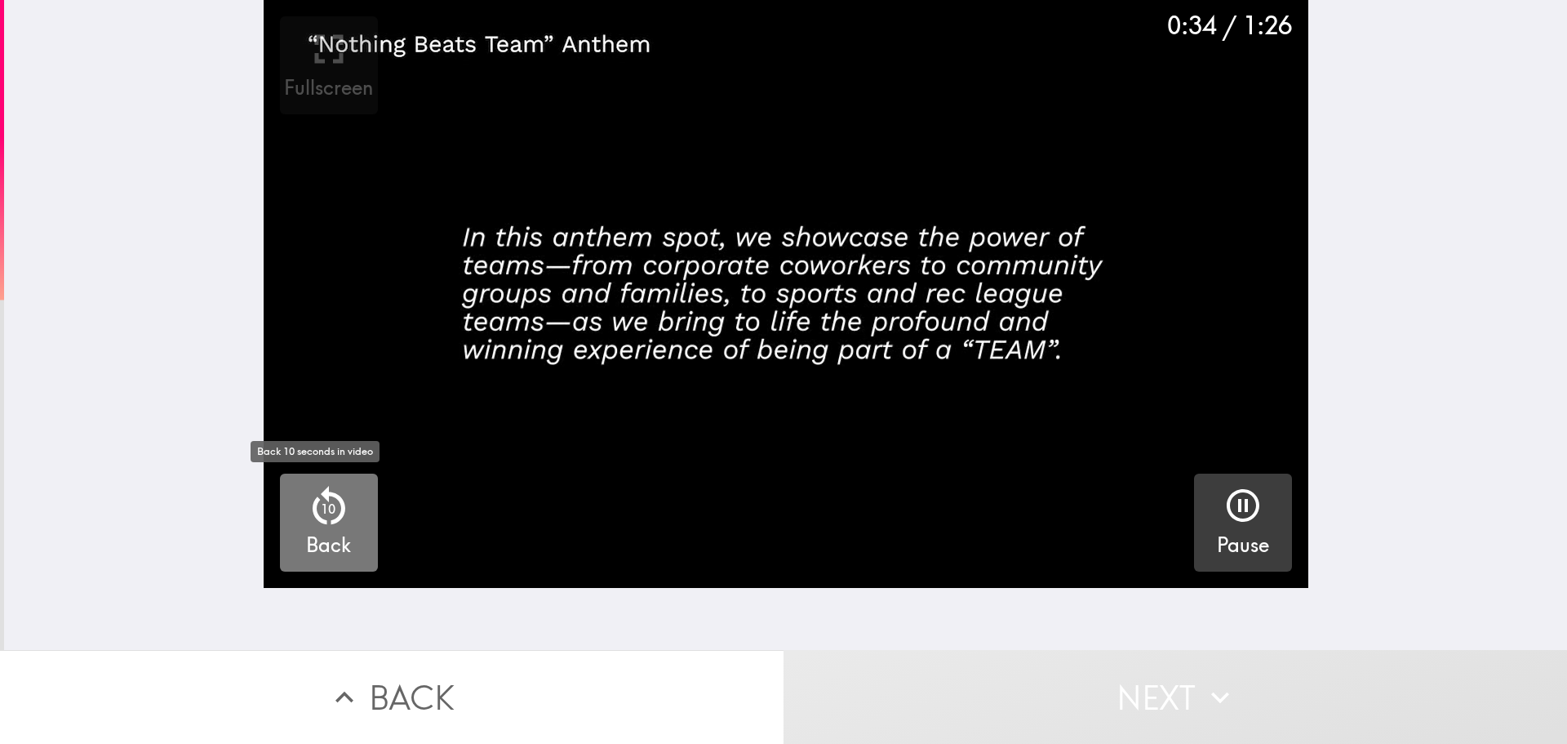
click at [321, 513] on p "10" at bounding box center [328, 509] width 15 height 18
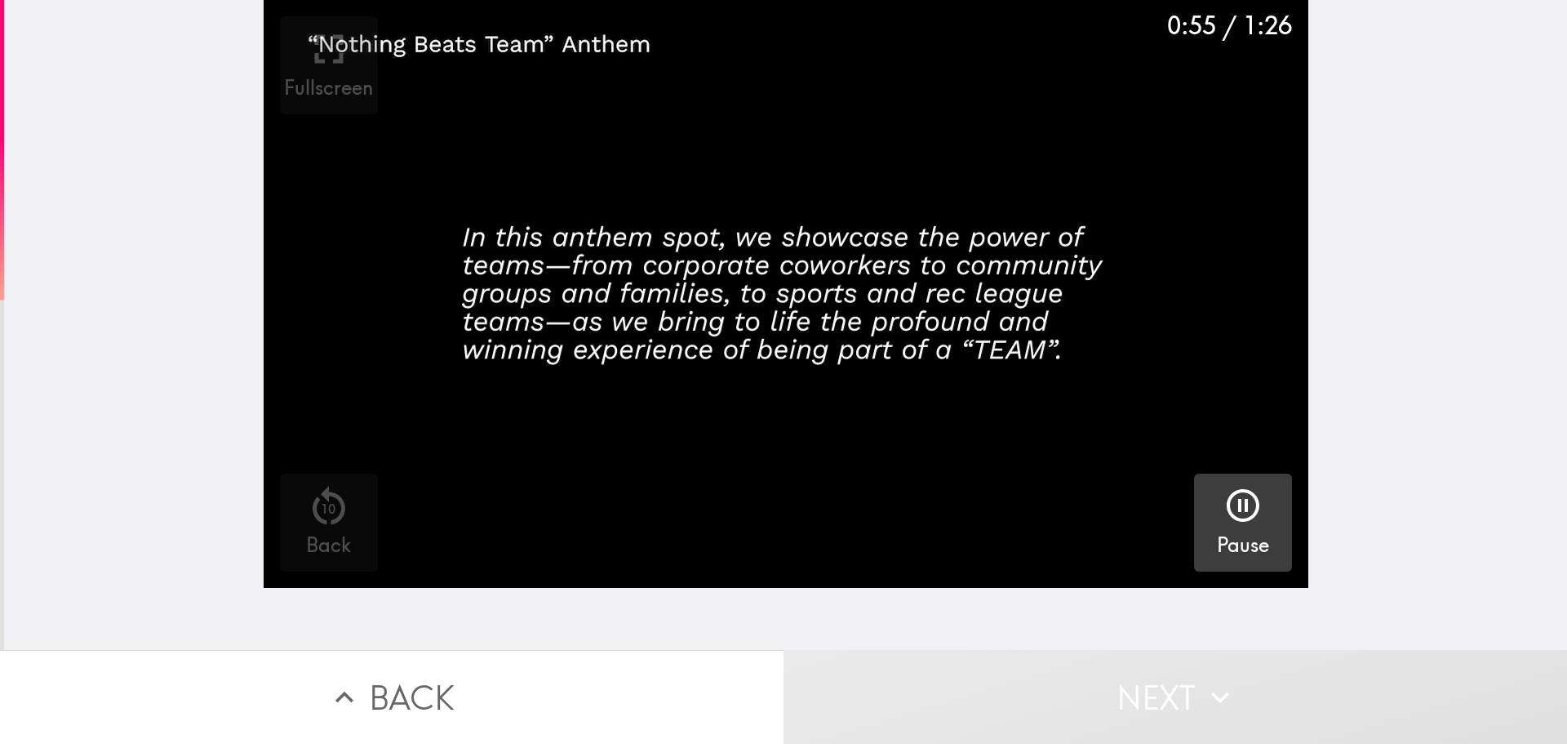
click at [1227, 495] on icon "button" at bounding box center [1243, 505] width 33 height 33
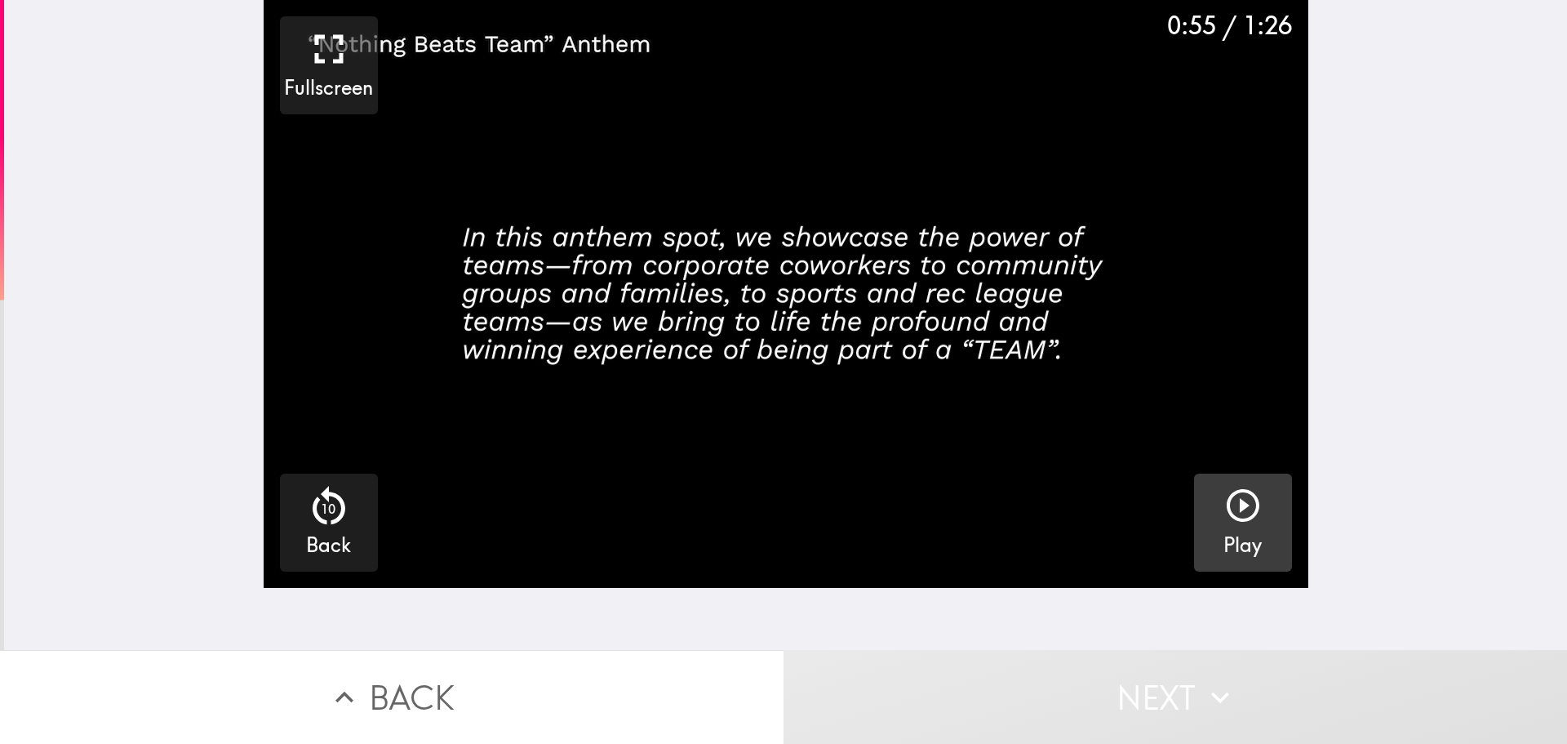
click at [1224, 513] on icon "button" at bounding box center [1243, 505] width 39 height 39
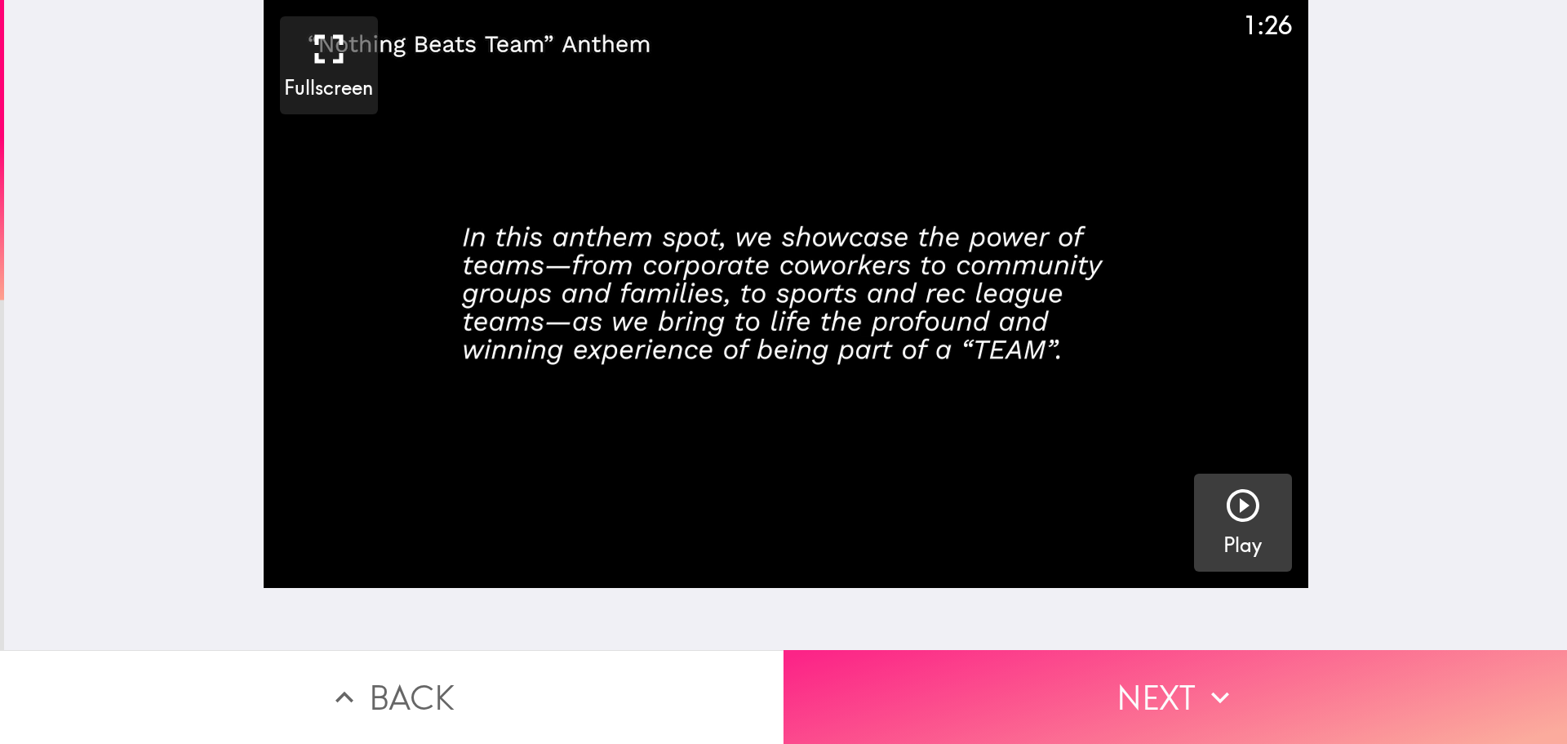
click at [1148, 677] on button "Next" at bounding box center [1176, 697] width 784 height 94
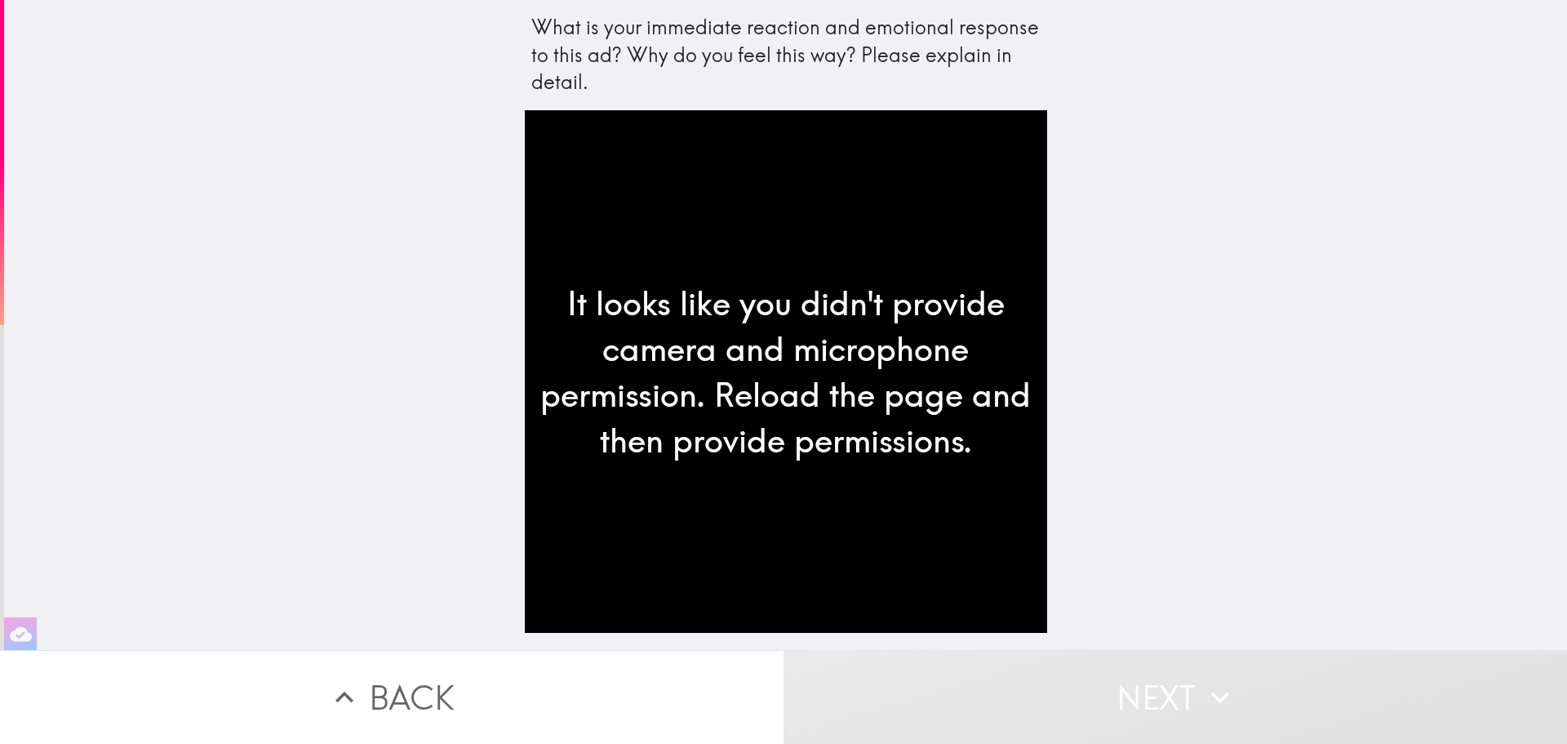
click at [679, 351] on div "It looks like you didn't provide camera and microphone permission. Reload the p…" at bounding box center [786, 371] width 522 height 522
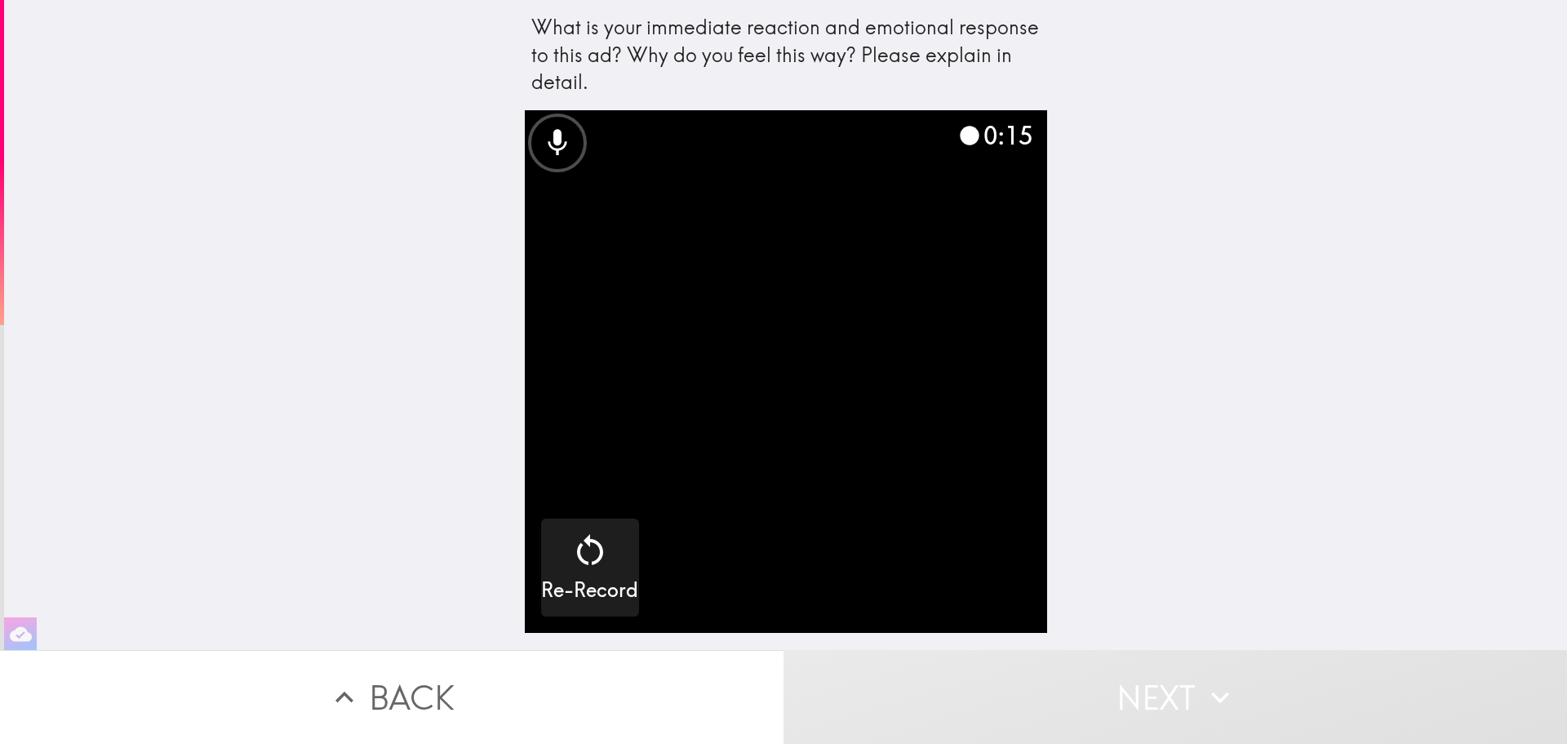
click at [901, 484] on video "button" at bounding box center [786, 371] width 522 height 522
click at [1143, 520] on div "What is your immediate reaction and emotional response to this ad? Why do you f…" at bounding box center [785, 325] width 1563 height 650
click at [1144, 687] on button "Next" at bounding box center [1176, 697] width 784 height 94
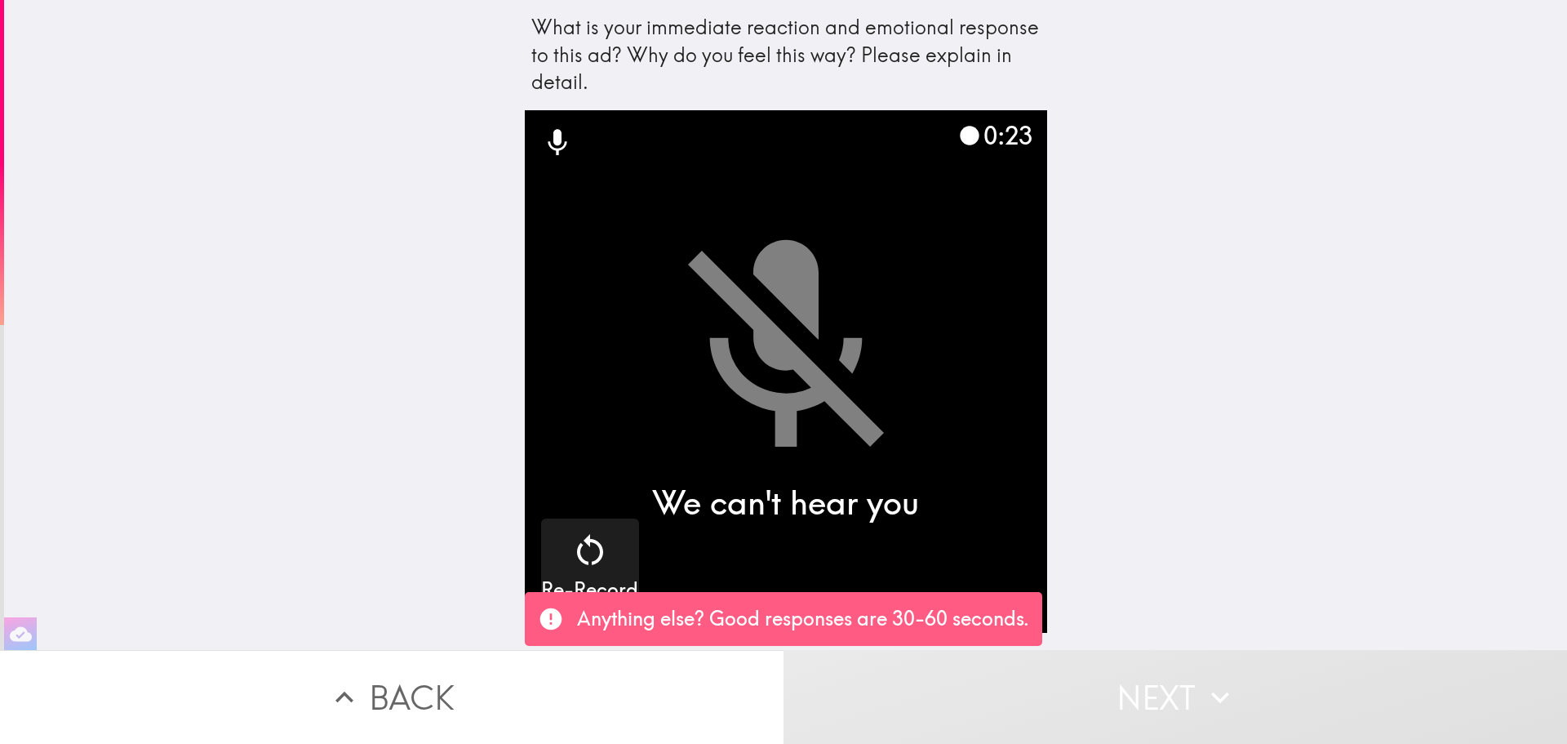
click at [743, 614] on p "Anything else? Good responses are 30-60 seconds." at bounding box center [803, 619] width 452 height 28
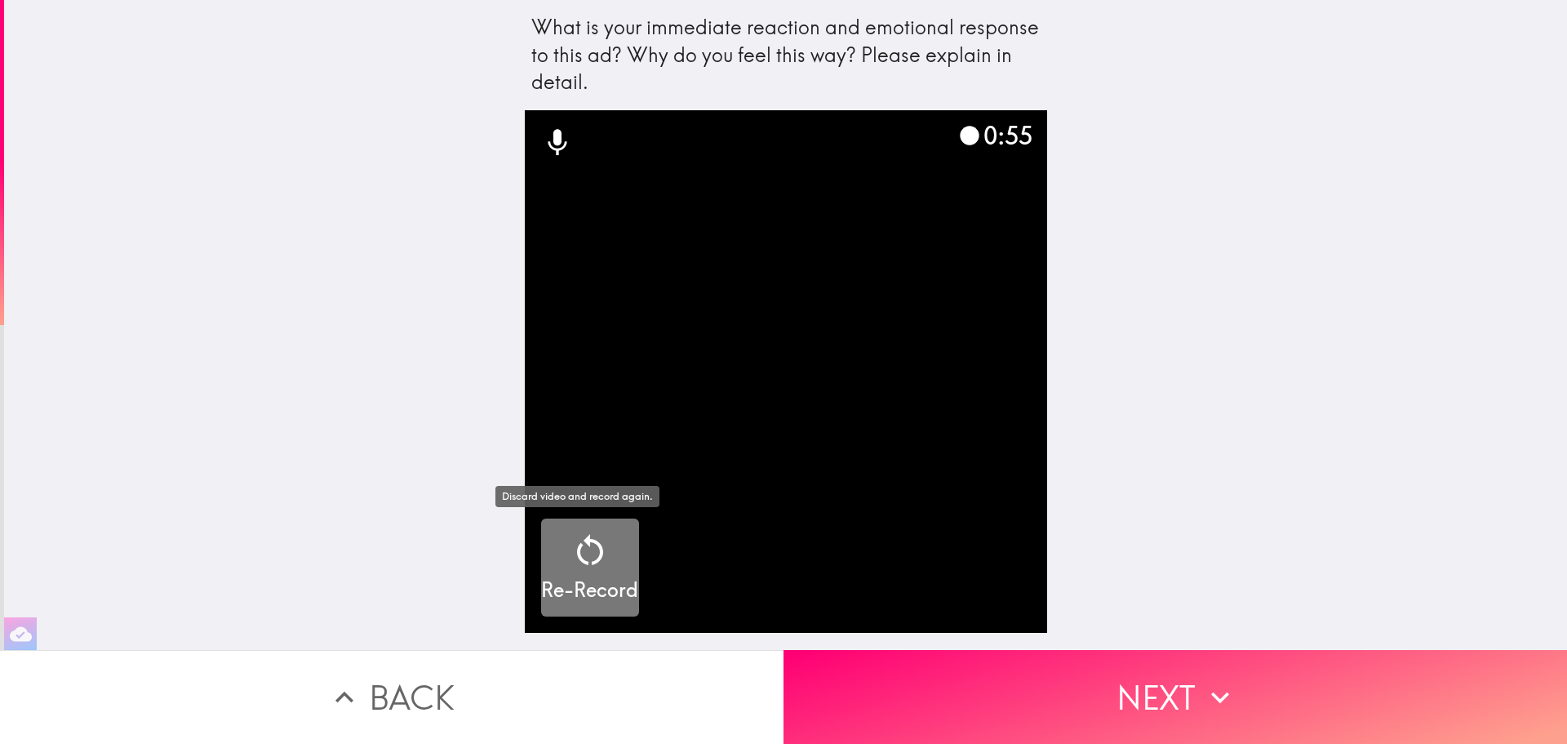
click at [576, 575] on div "button" at bounding box center [590, 554] width 39 height 46
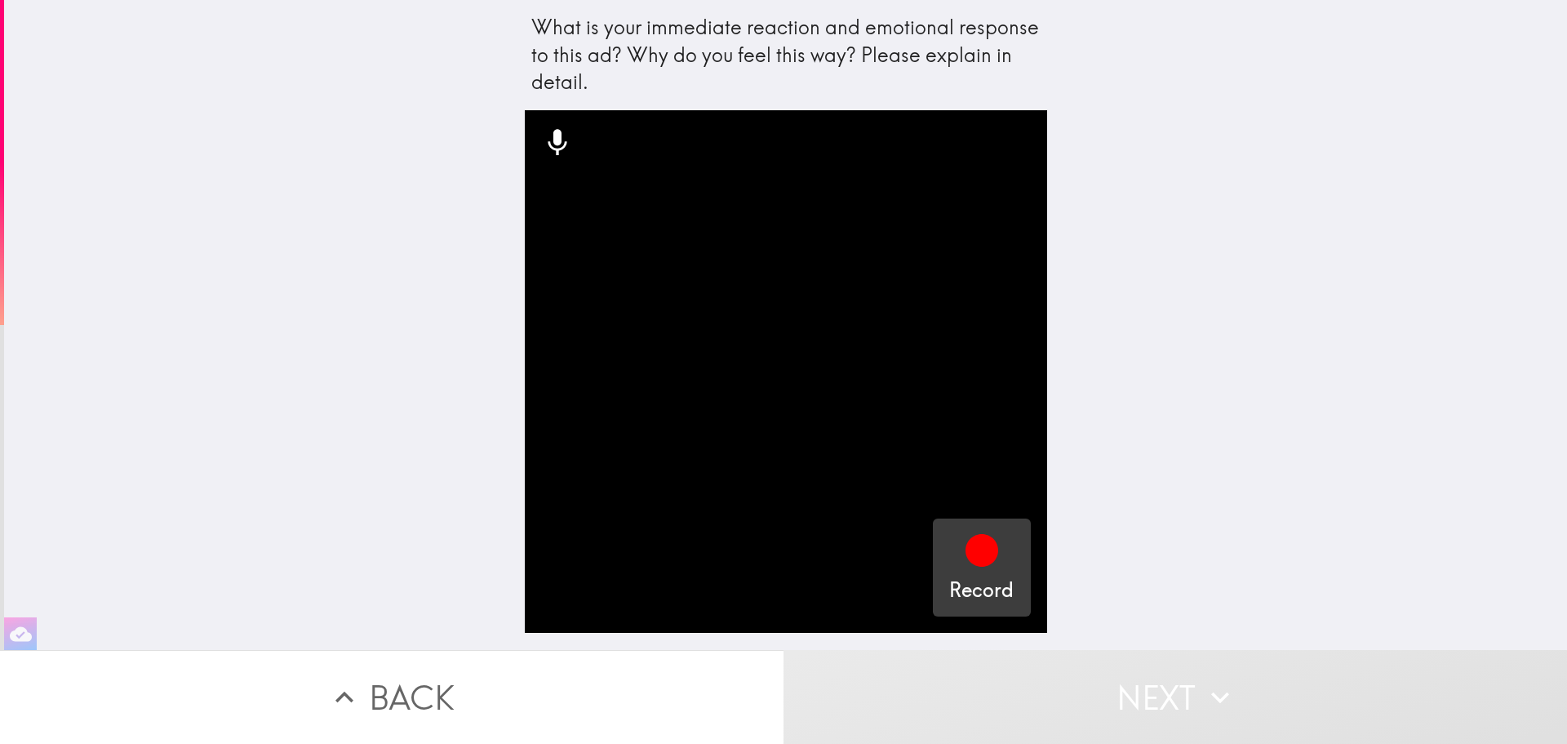
click at [966, 570] on div "button" at bounding box center [981, 554] width 39 height 46
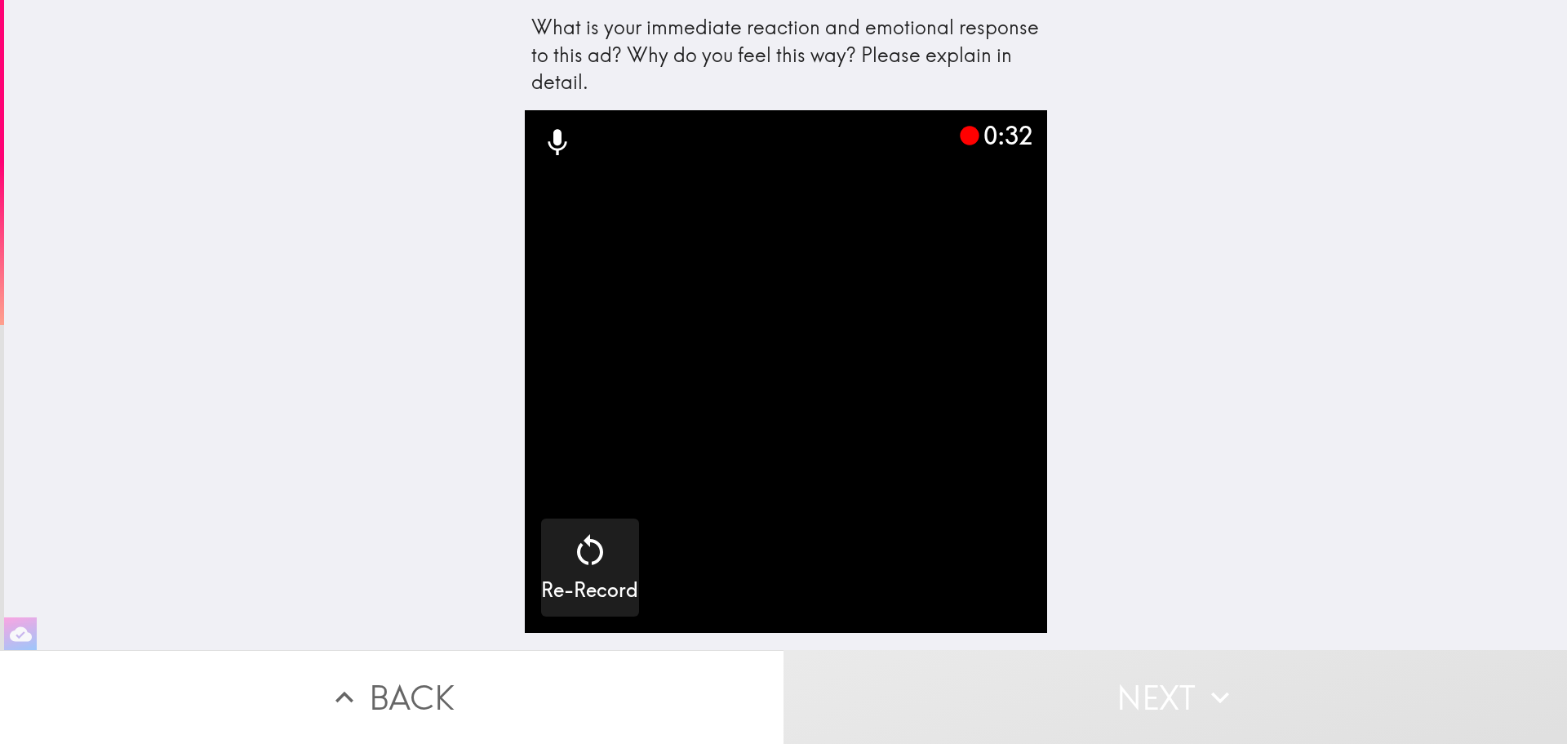
click at [1160, 689] on button "Next" at bounding box center [1176, 697] width 784 height 94
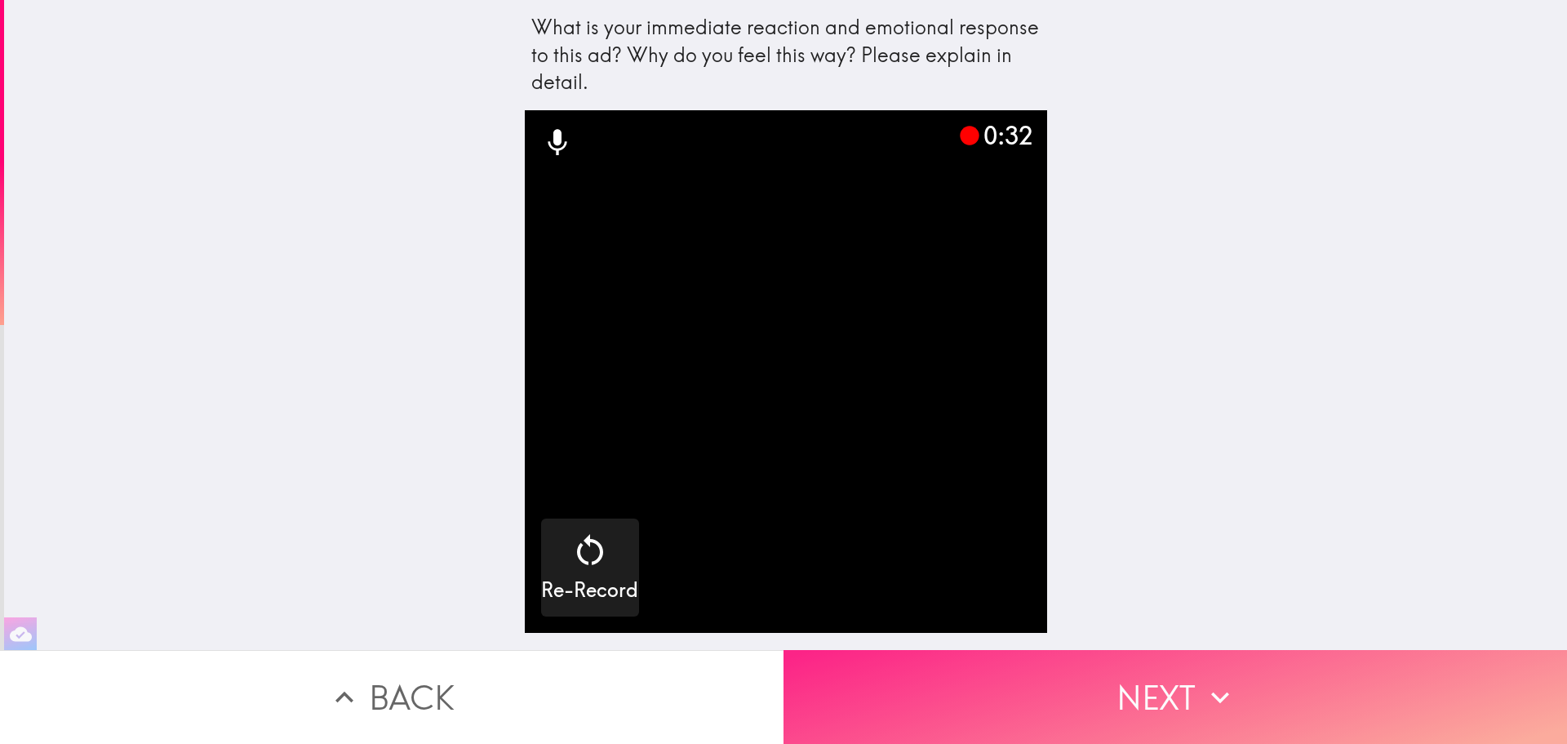
click at [1118, 691] on button "Next" at bounding box center [1176, 697] width 784 height 94
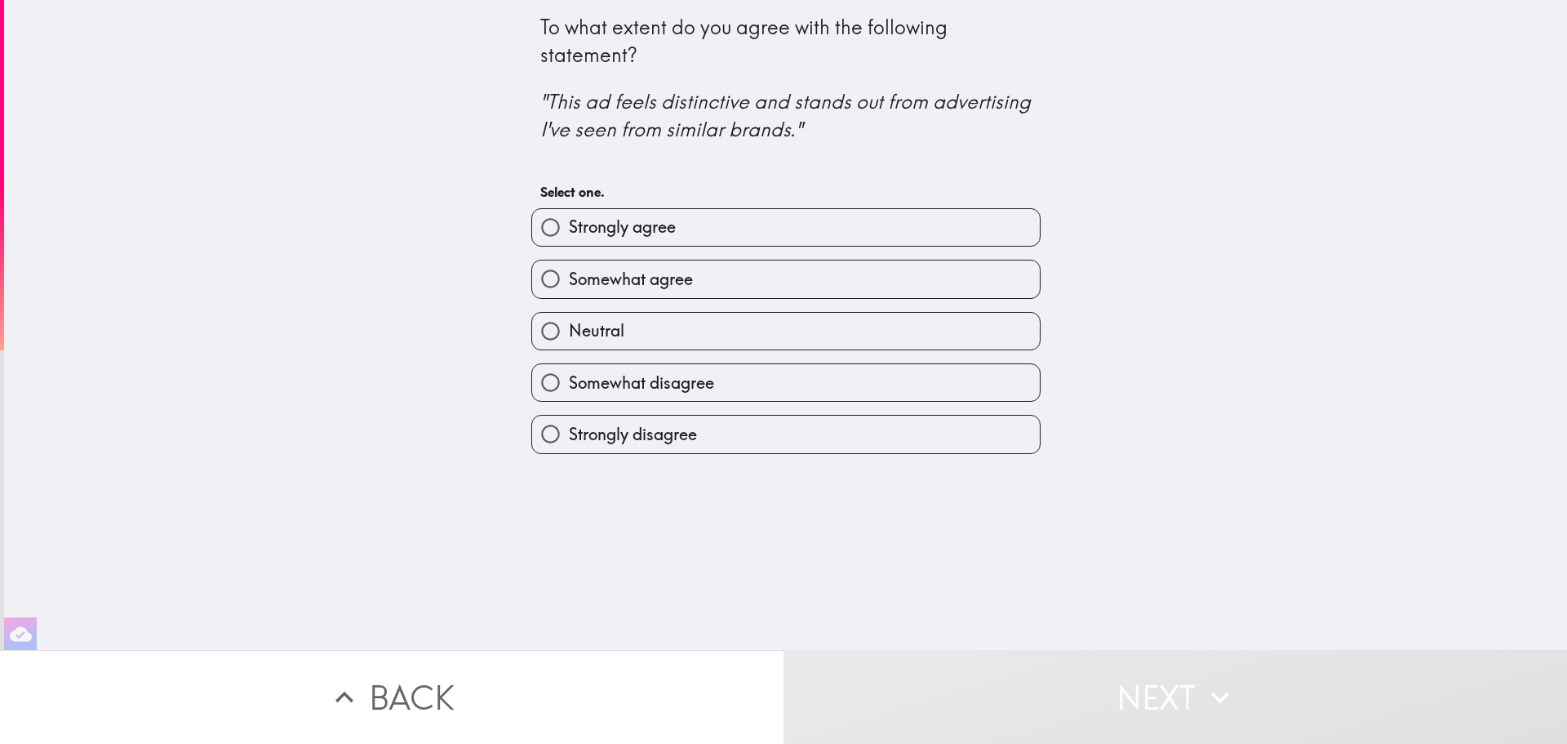
click at [631, 275] on span "Somewhat agree" at bounding box center [631, 279] width 124 height 23
click at [569, 275] on input "Somewhat agree" at bounding box center [550, 278] width 37 height 37
radio input "true"
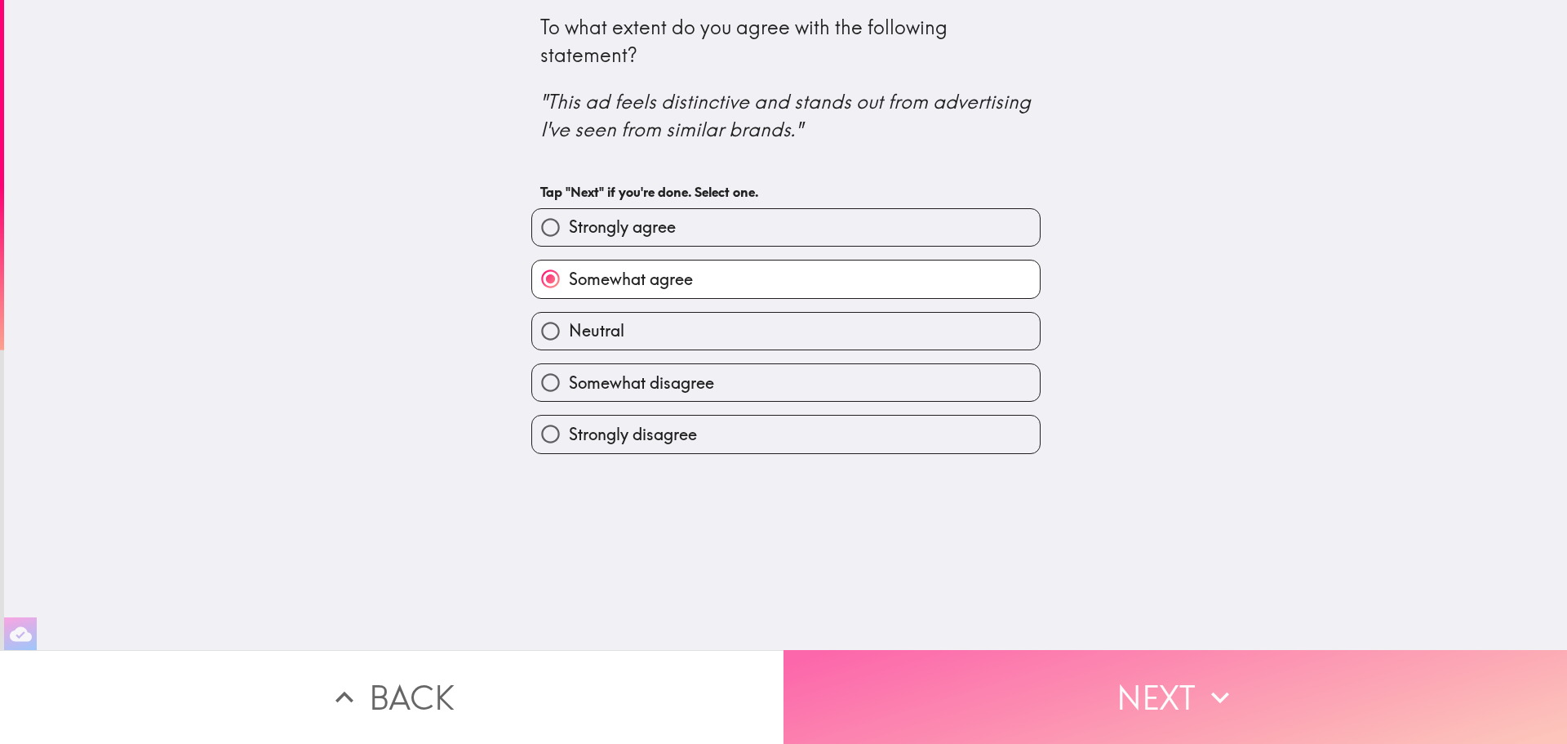
drag, startPoint x: 956, startPoint y: 675, endPoint x: 924, endPoint y: 668, distance: 32.7
click at [957, 676] on button "Next" at bounding box center [1176, 697] width 784 height 94
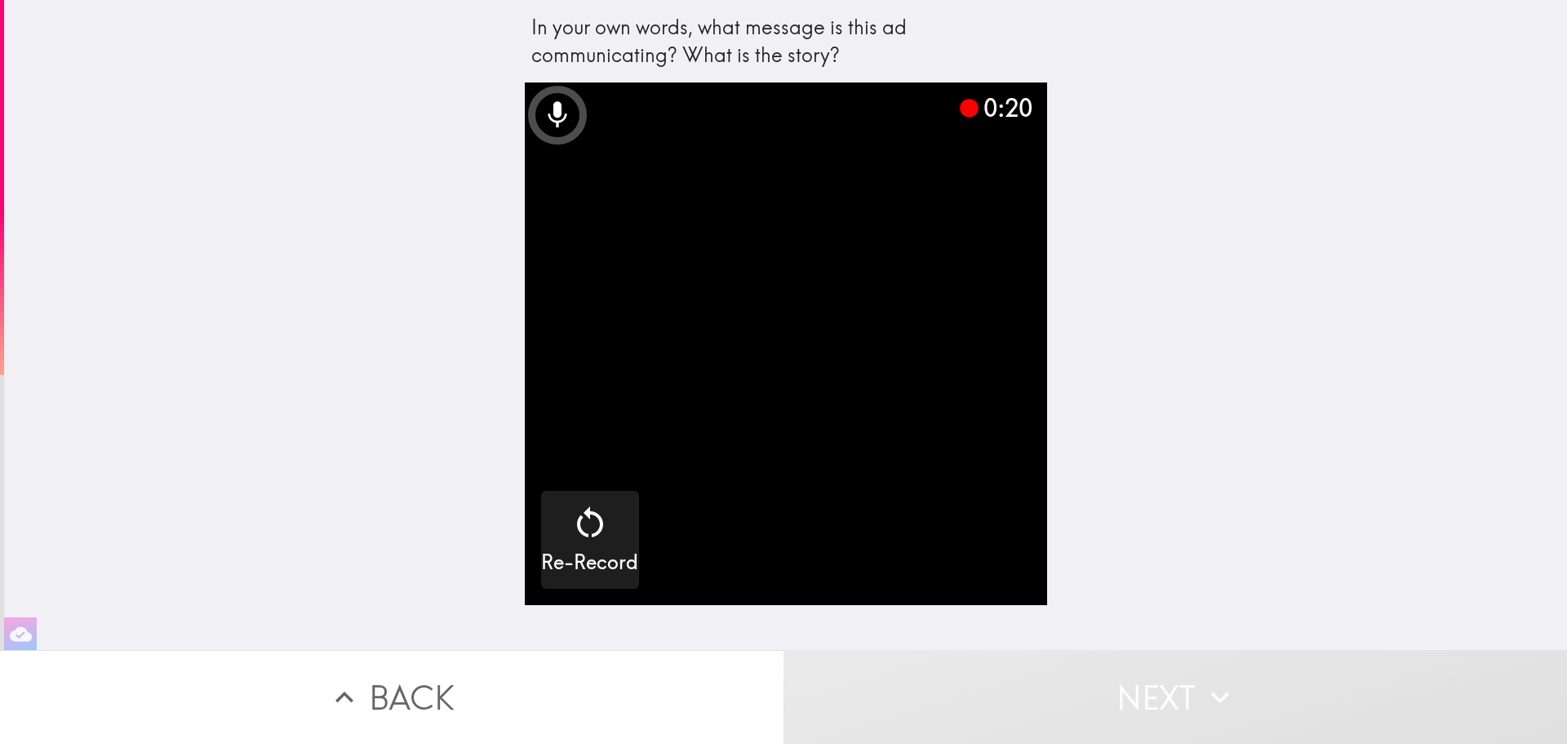
click at [1133, 670] on button "Next" at bounding box center [1176, 697] width 784 height 94
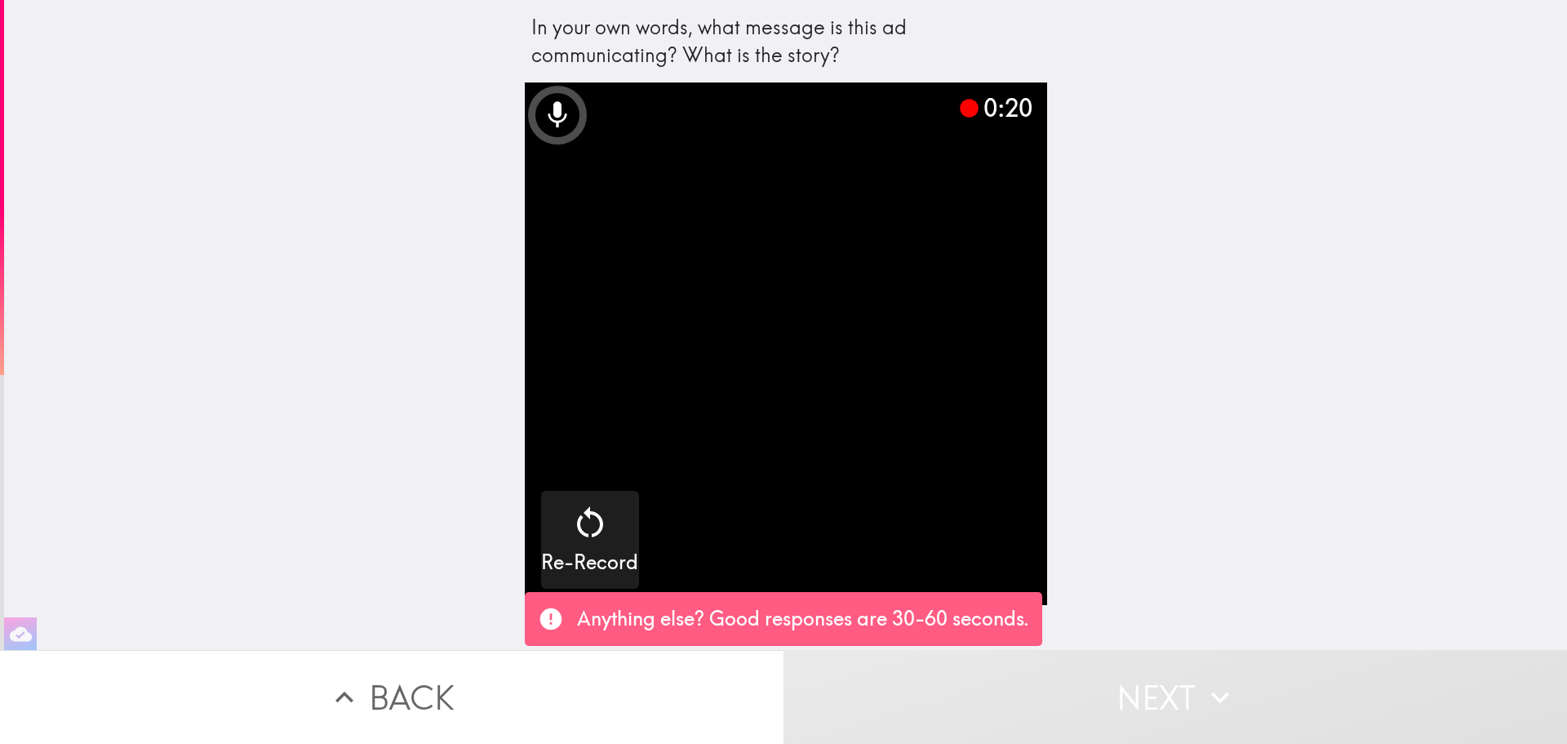
click at [1133, 670] on button "Next" at bounding box center [1176, 697] width 784 height 94
click at [1128, 686] on button "Next" at bounding box center [1176, 697] width 784 height 94
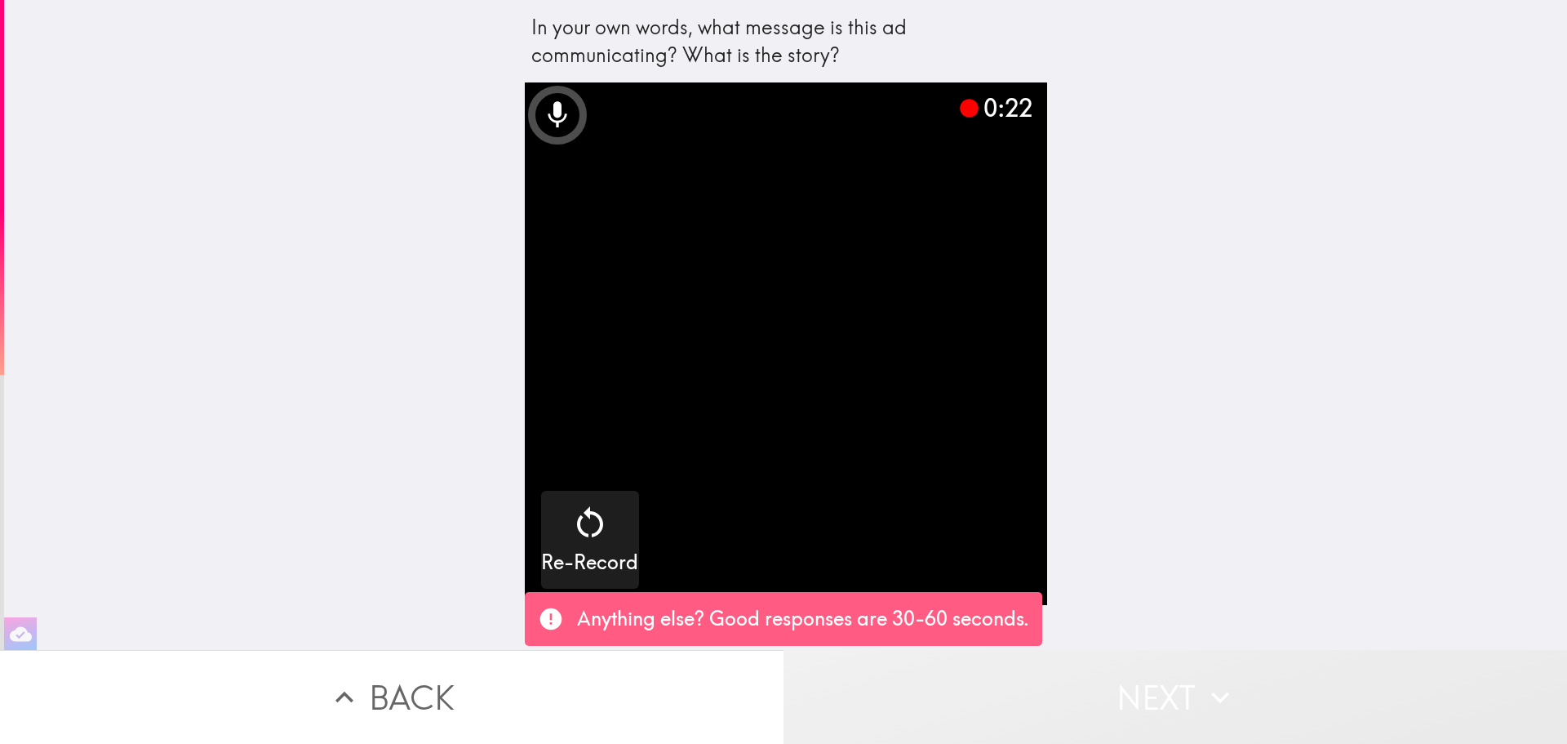
click at [1128, 686] on button "Next" at bounding box center [1176, 697] width 784 height 94
click at [1128, 687] on button "Next" at bounding box center [1176, 697] width 784 height 94
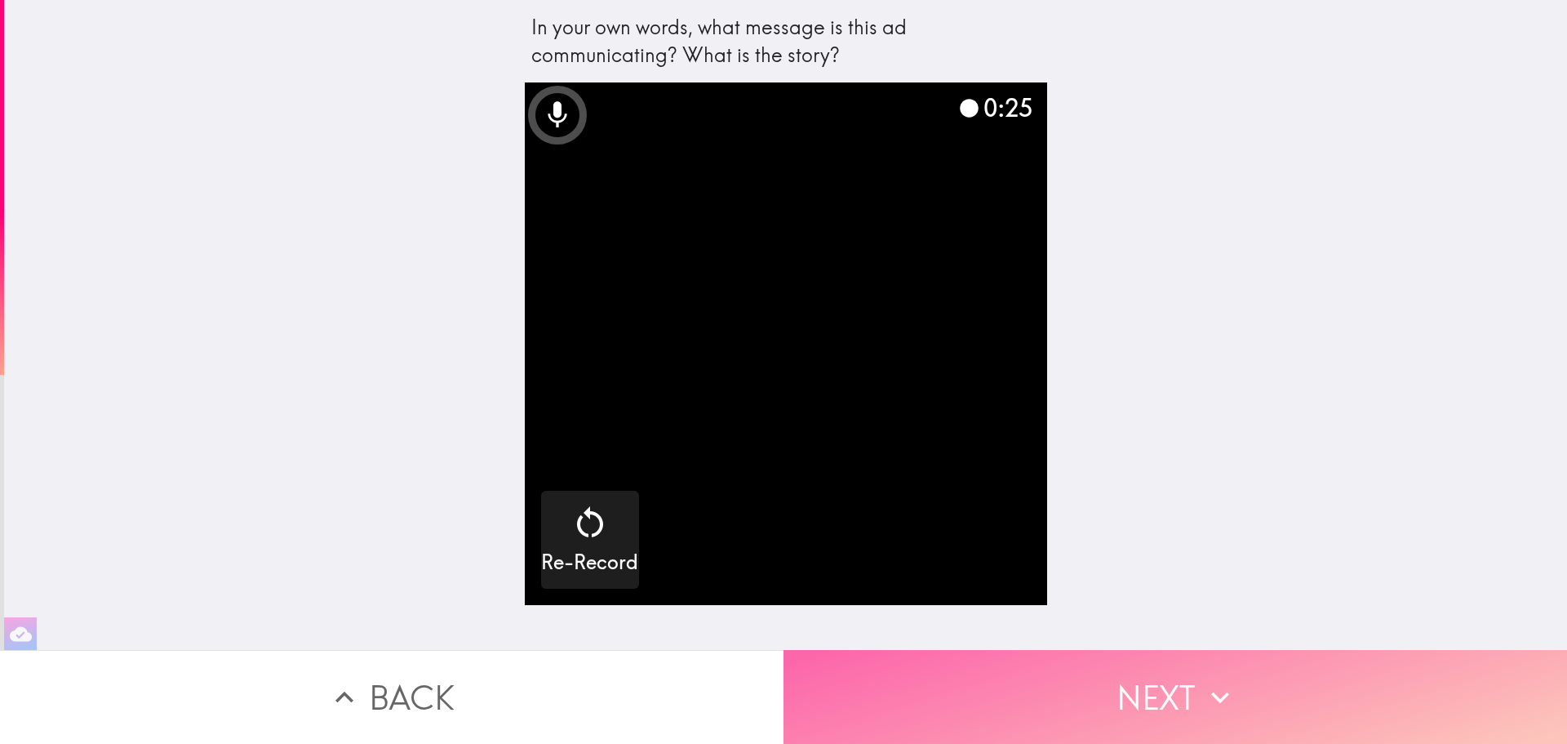
click at [1114, 684] on button "Next" at bounding box center [1176, 697] width 784 height 94
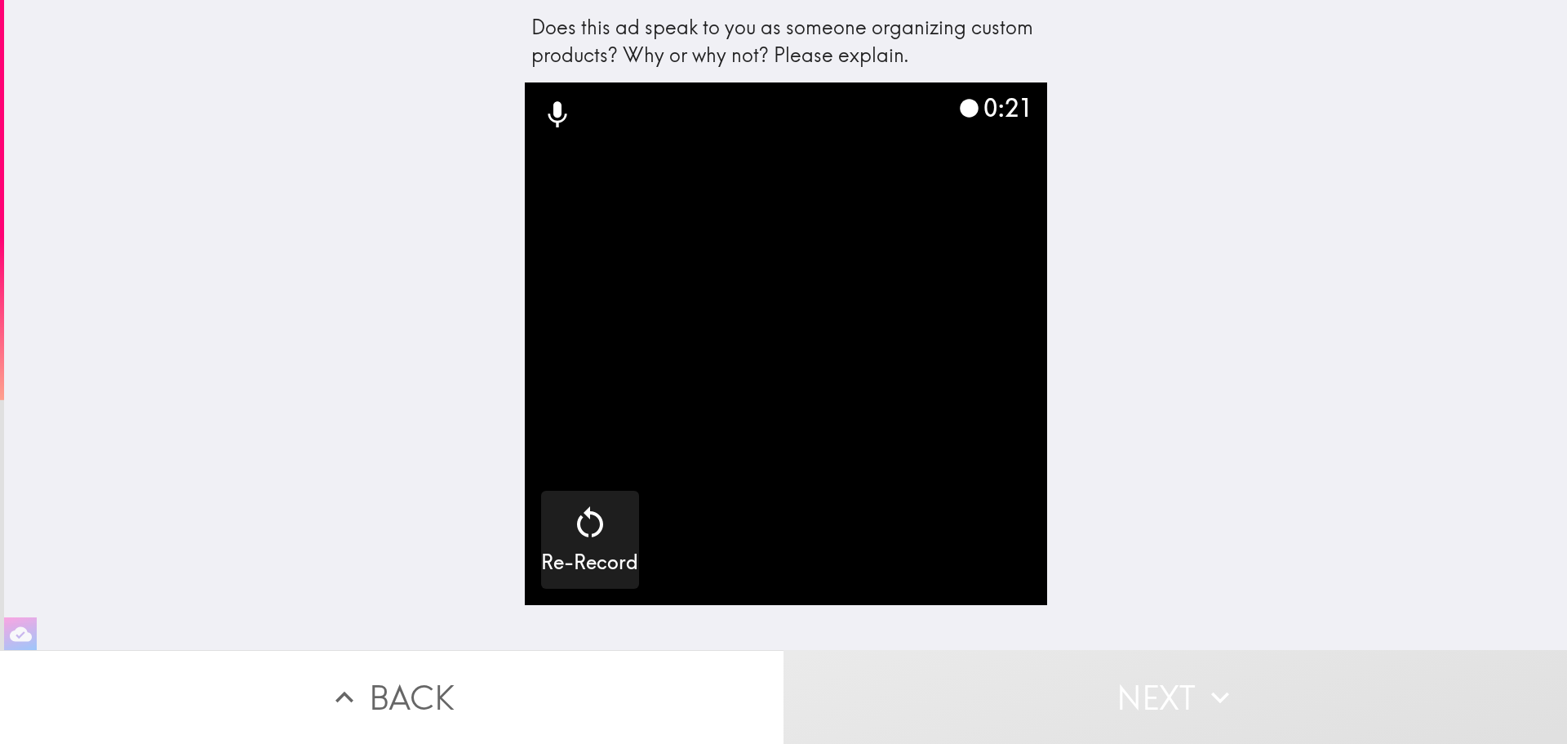
click at [1139, 670] on button "Next" at bounding box center [1176, 697] width 784 height 94
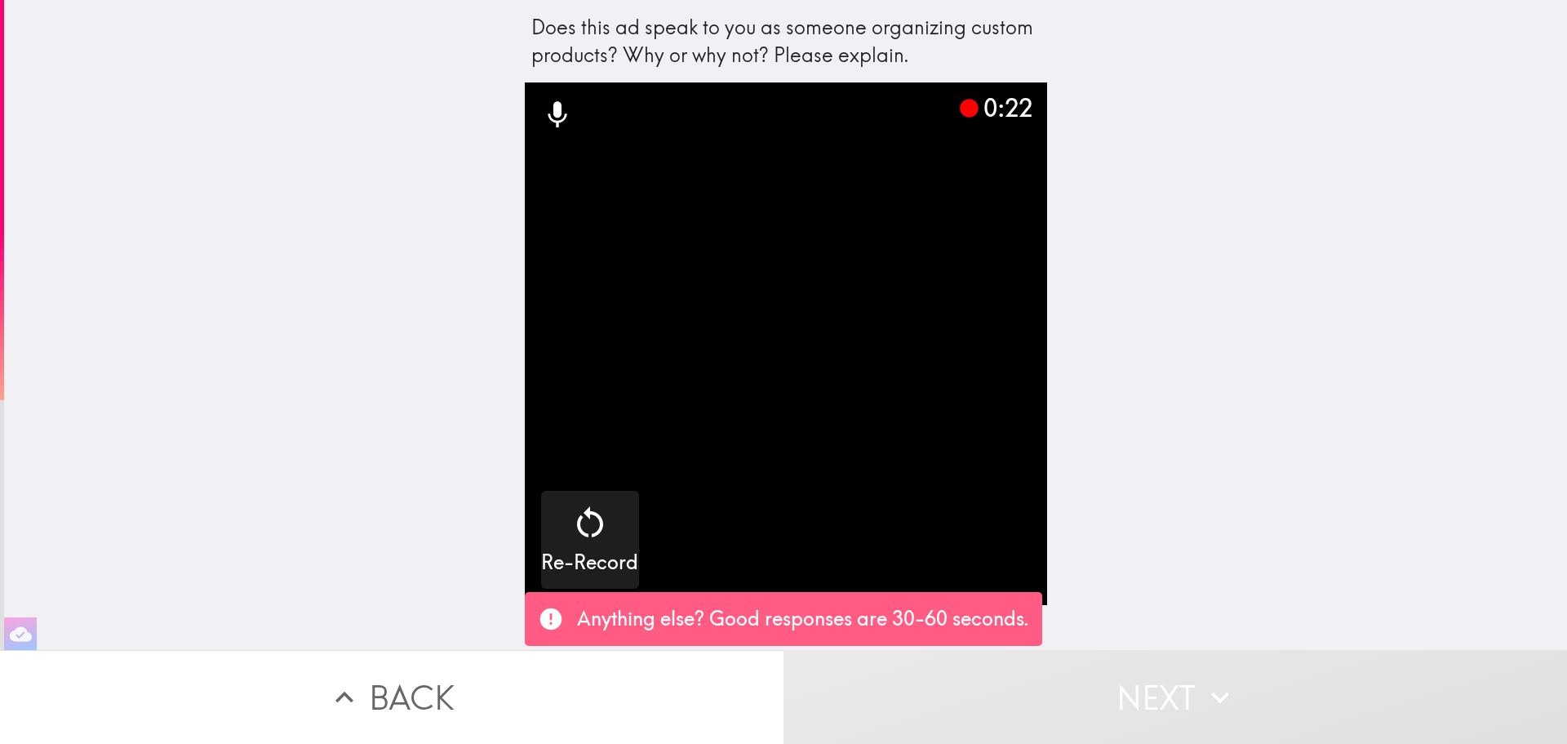
click at [1139, 673] on button "Next" at bounding box center [1176, 697] width 784 height 94
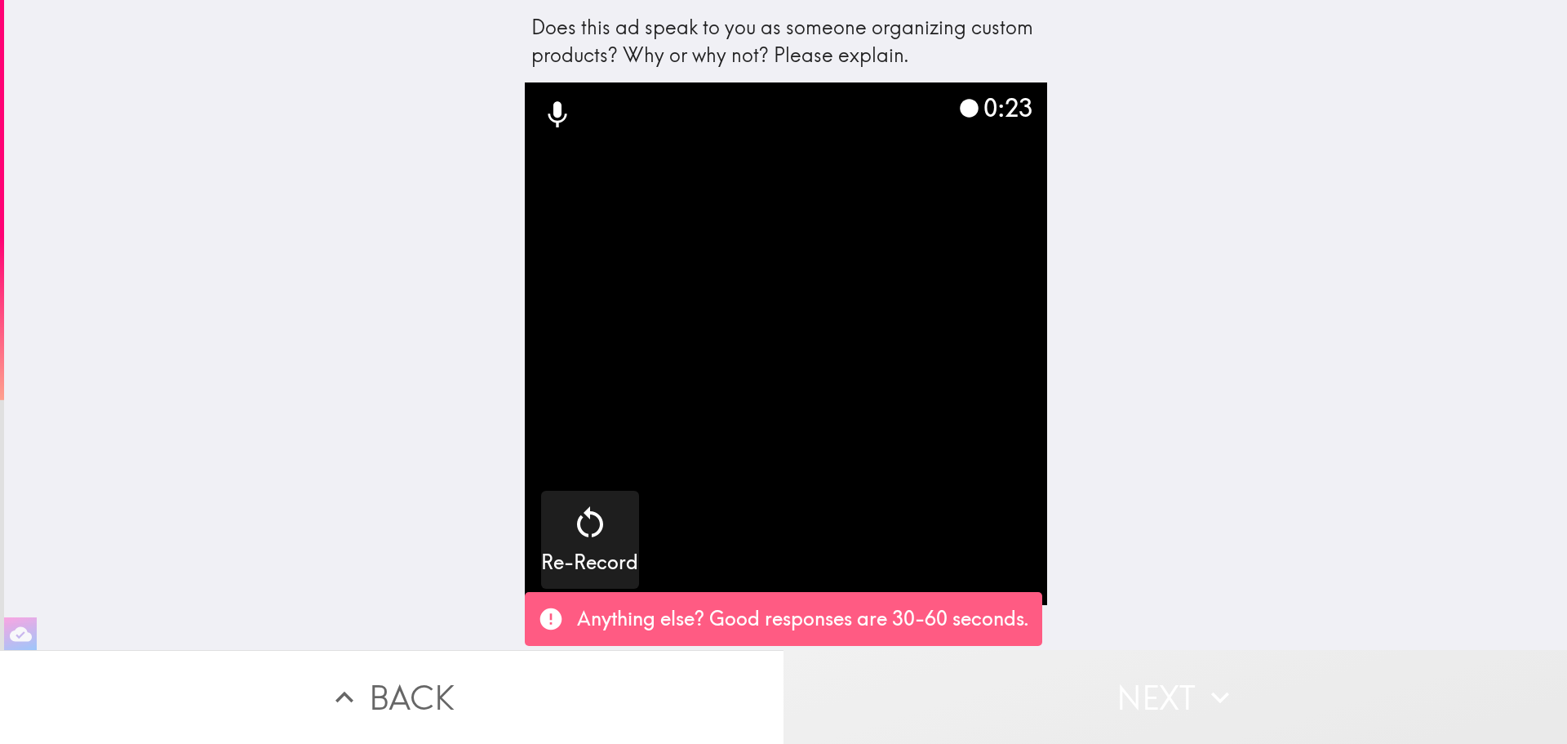
click at [1139, 673] on button "Next" at bounding box center [1176, 697] width 784 height 94
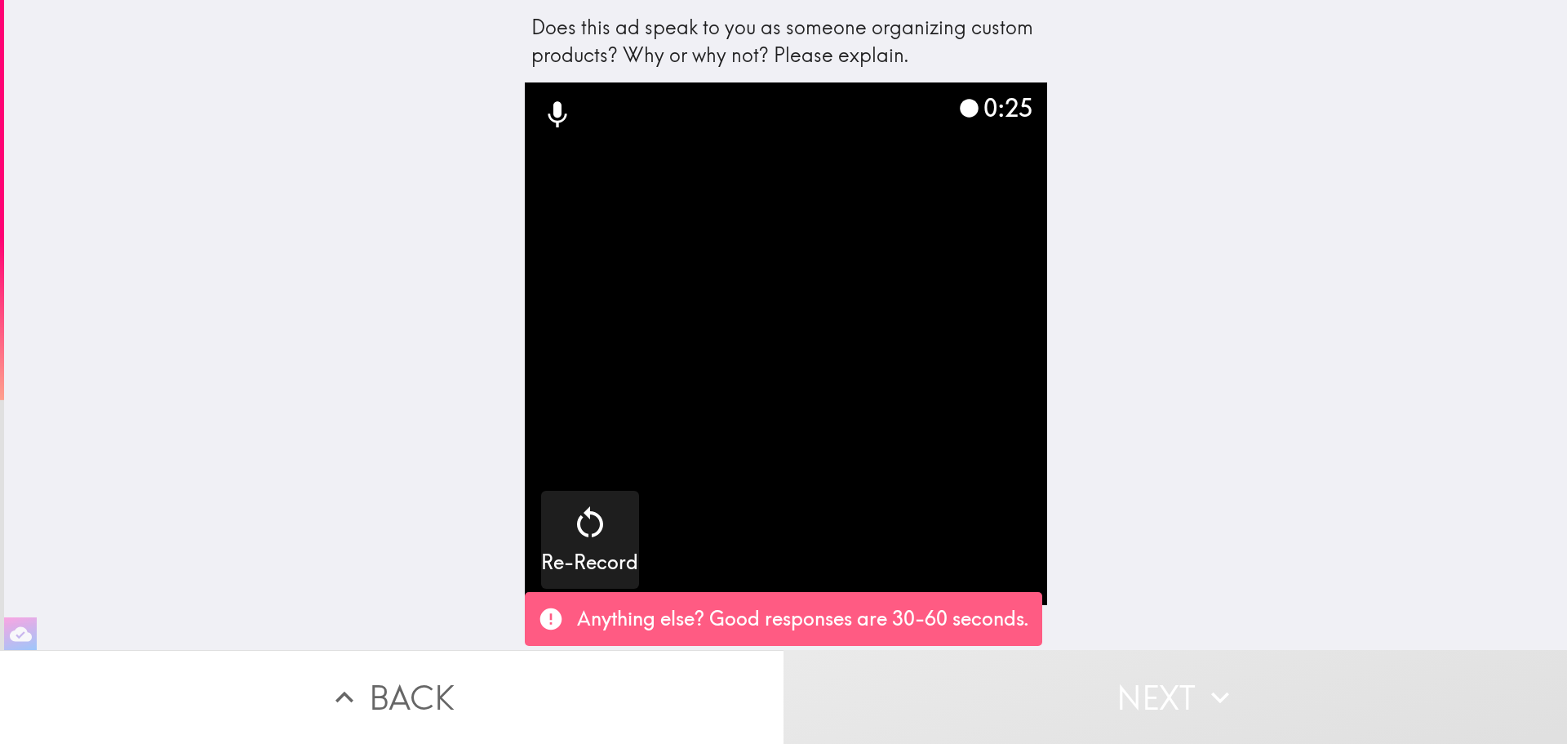
click at [1106, 696] on button "Next" at bounding box center [1176, 697] width 784 height 94
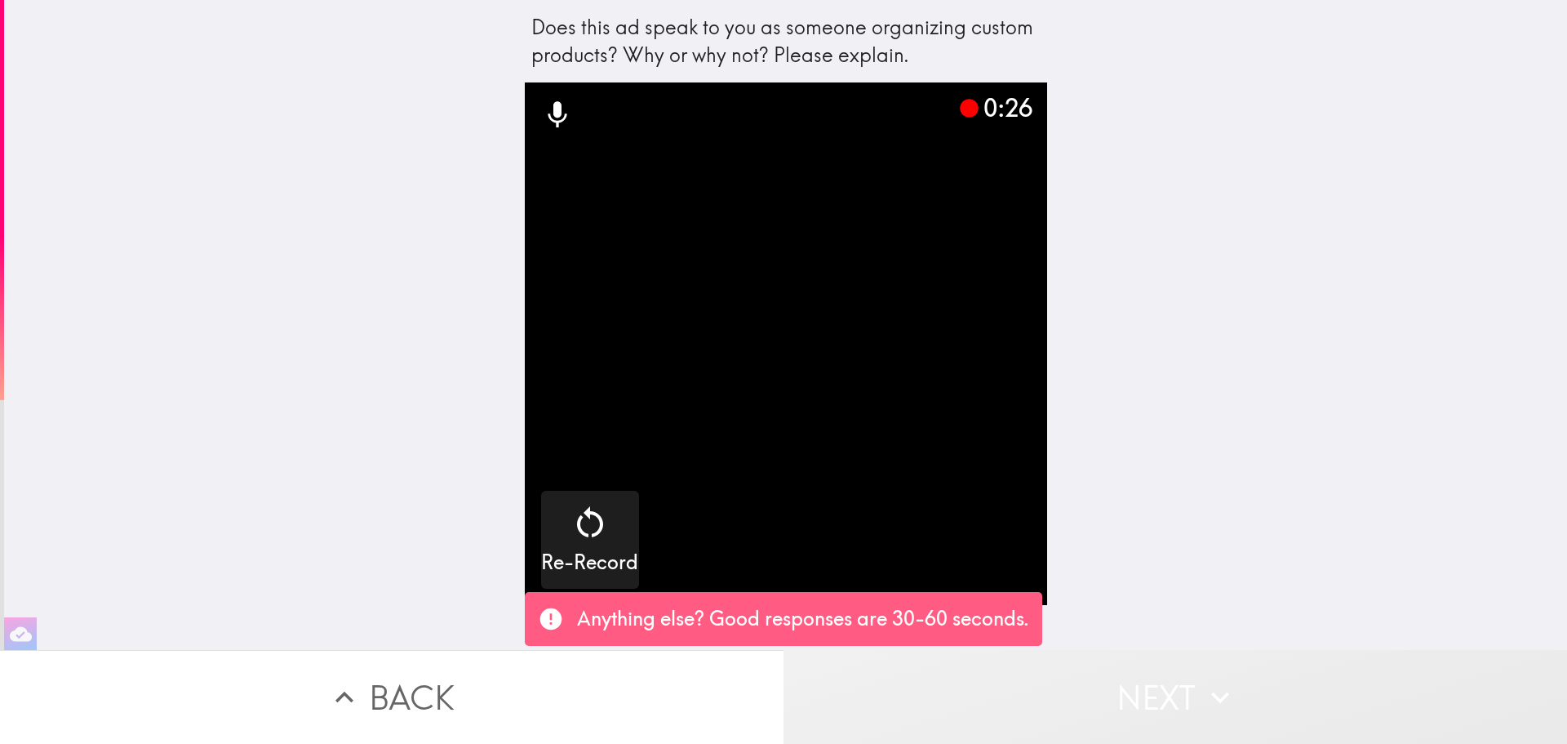
click at [1106, 696] on button "Next" at bounding box center [1176, 697] width 784 height 94
click at [1105, 696] on button "Next" at bounding box center [1176, 697] width 784 height 94
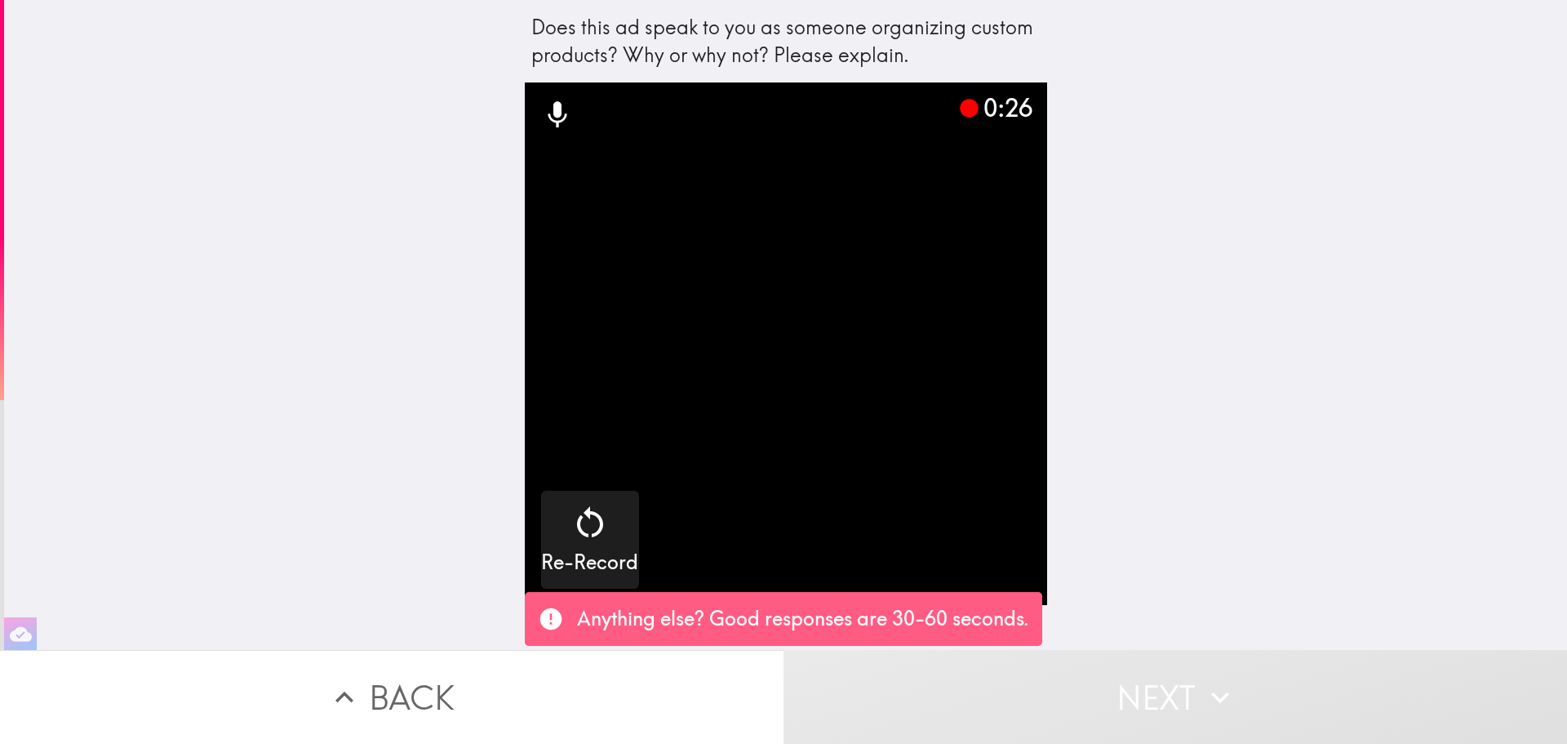
click at [1105, 696] on button "Next" at bounding box center [1176, 697] width 784 height 94
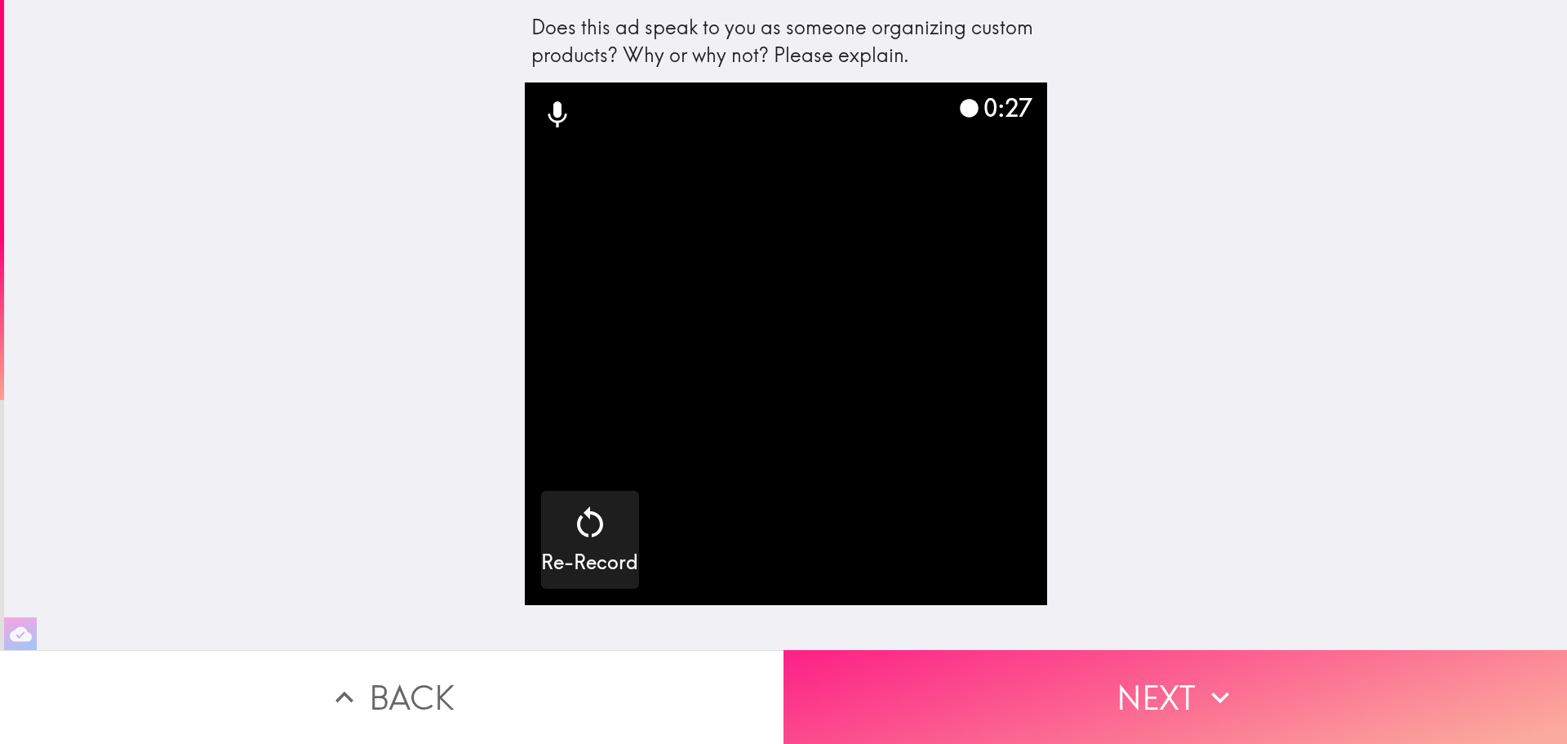
click at [1105, 696] on button "Next" at bounding box center [1176, 697] width 784 height 94
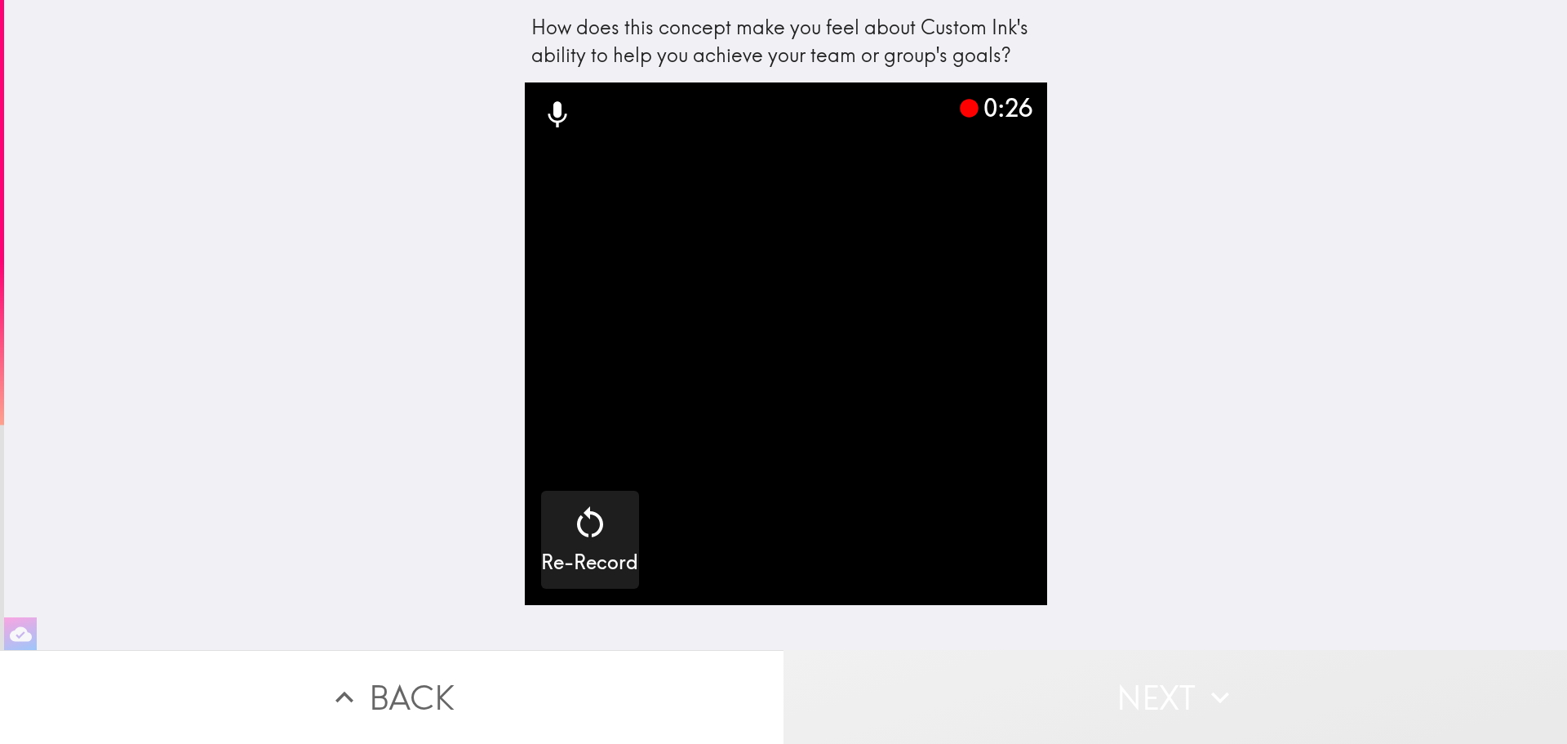
click at [1215, 704] on button "Next" at bounding box center [1176, 697] width 784 height 94
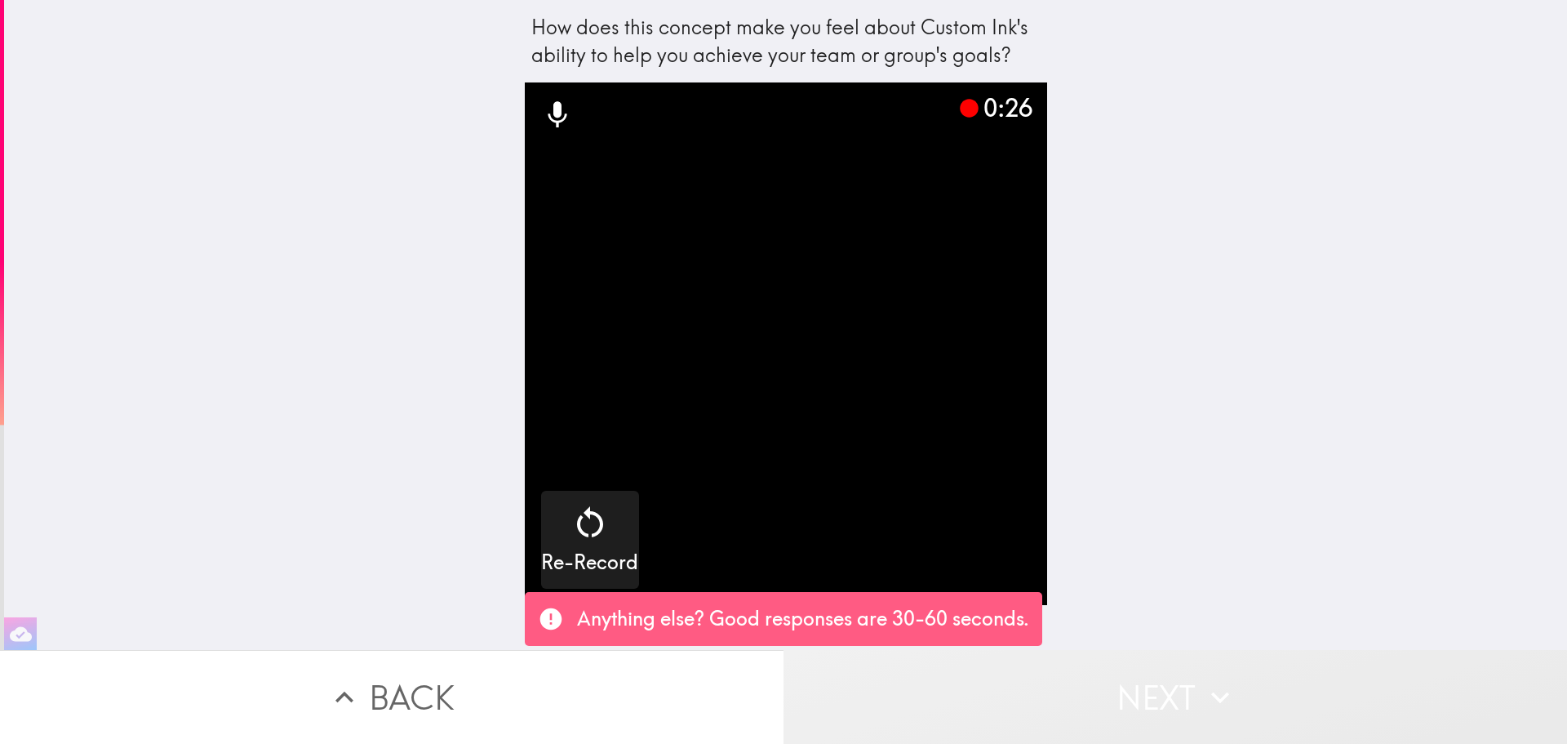
click at [1215, 704] on button "Next" at bounding box center [1176, 697] width 784 height 94
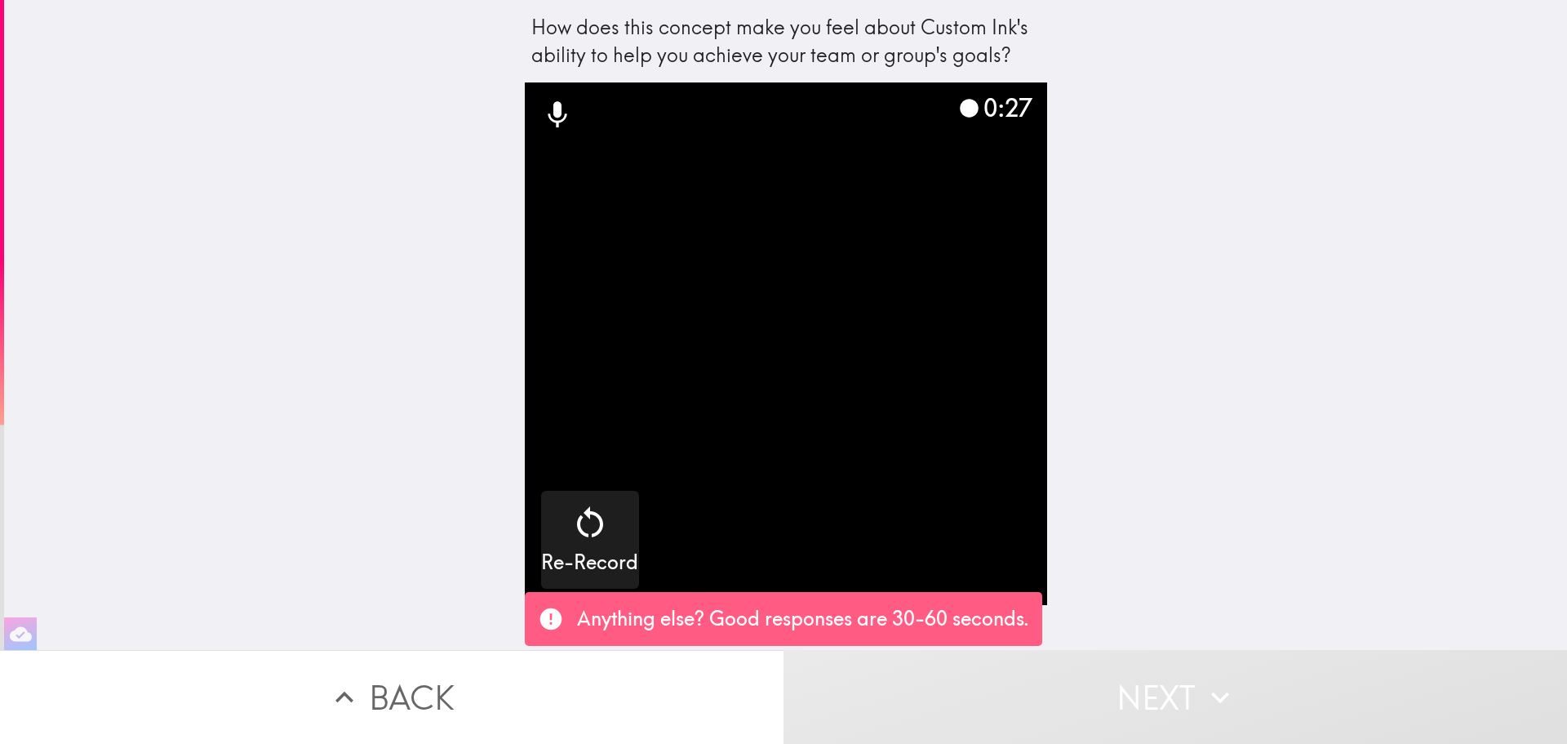
click at [1215, 704] on button "Next" at bounding box center [1176, 697] width 784 height 94
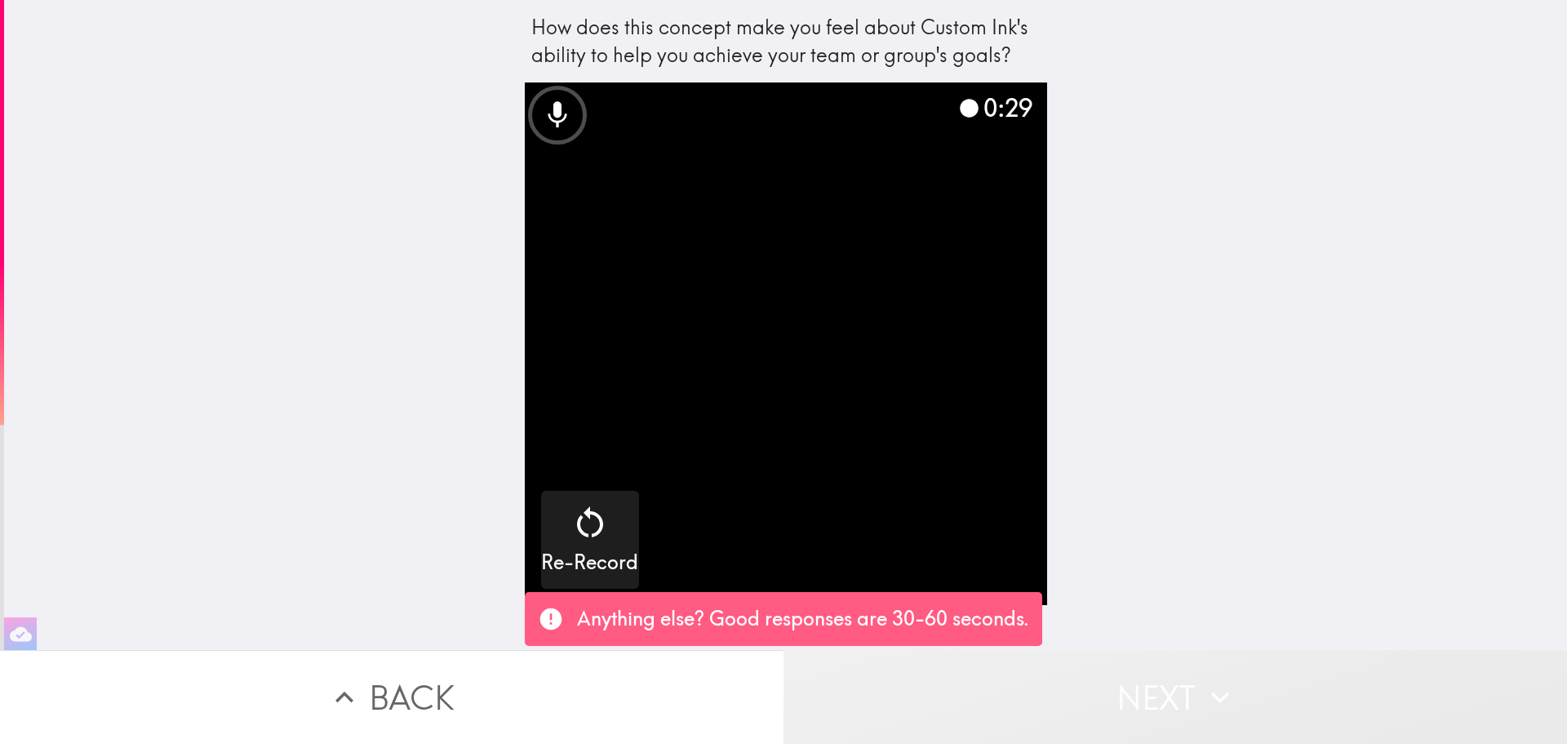
click at [1159, 692] on button "Next" at bounding box center [1176, 697] width 784 height 94
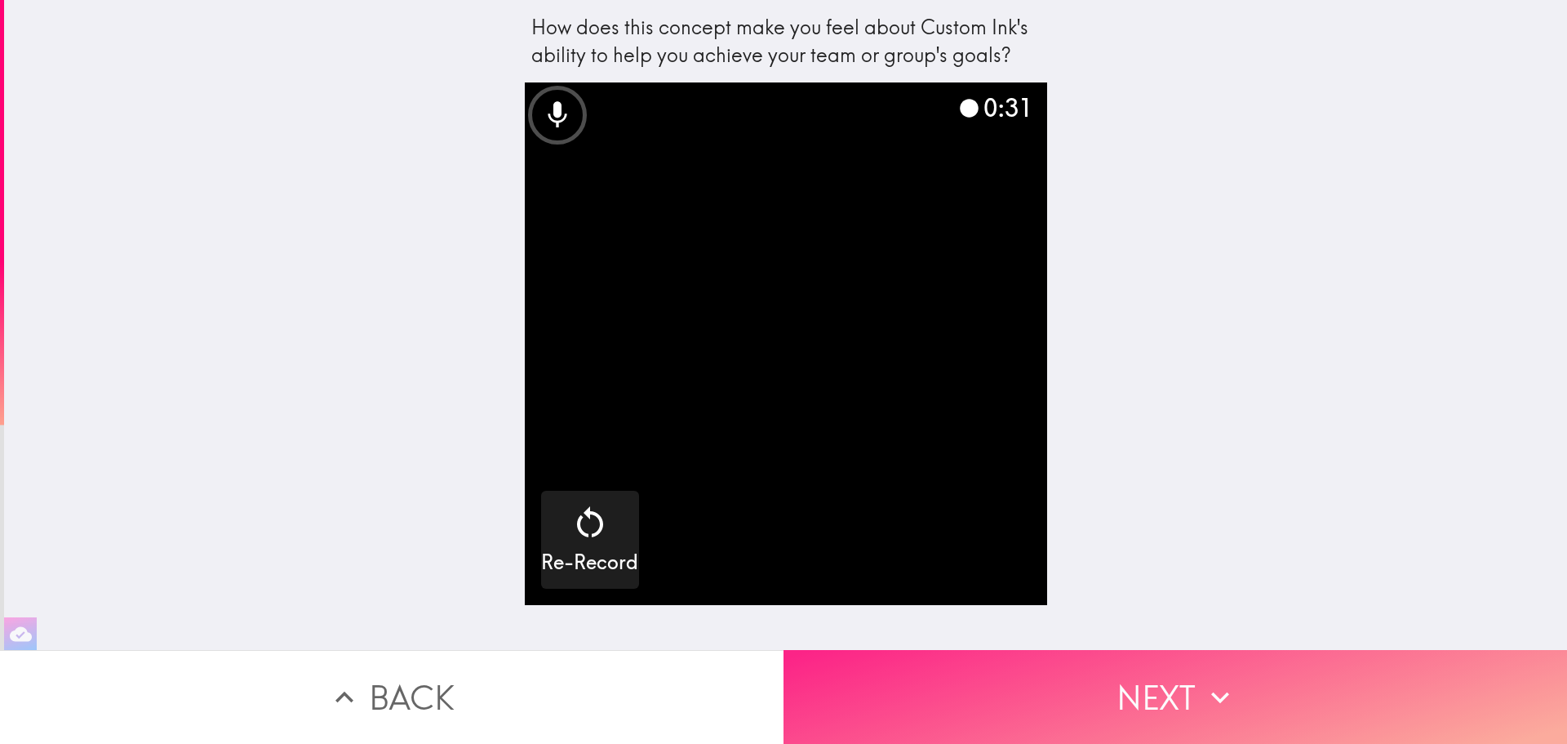
click at [1159, 692] on button "Next" at bounding box center [1176, 697] width 784 height 94
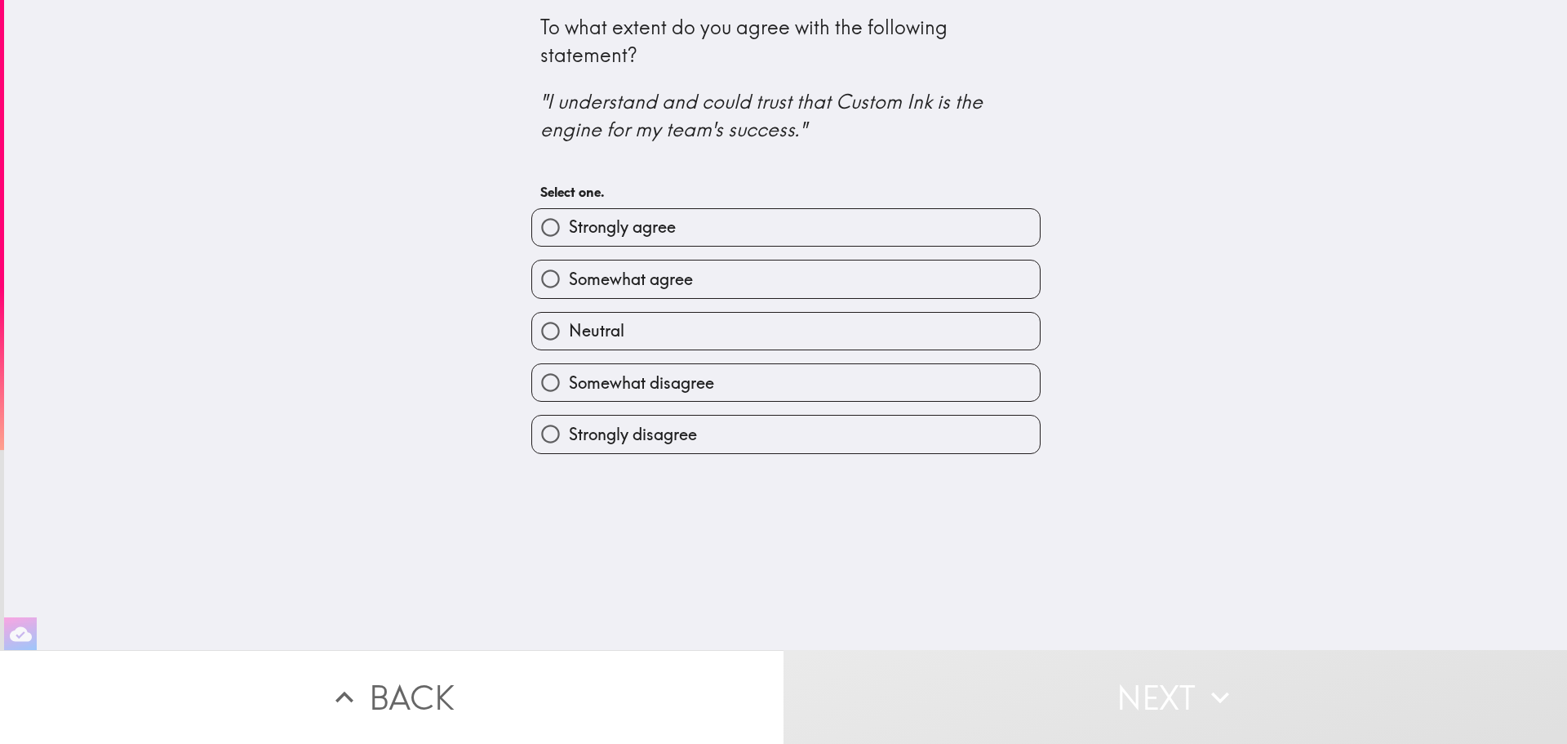
click at [682, 431] on span "Strongly disagree" at bounding box center [633, 434] width 128 height 23
click at [569, 431] on input "Strongly disagree" at bounding box center [550, 433] width 37 height 37
radio input "true"
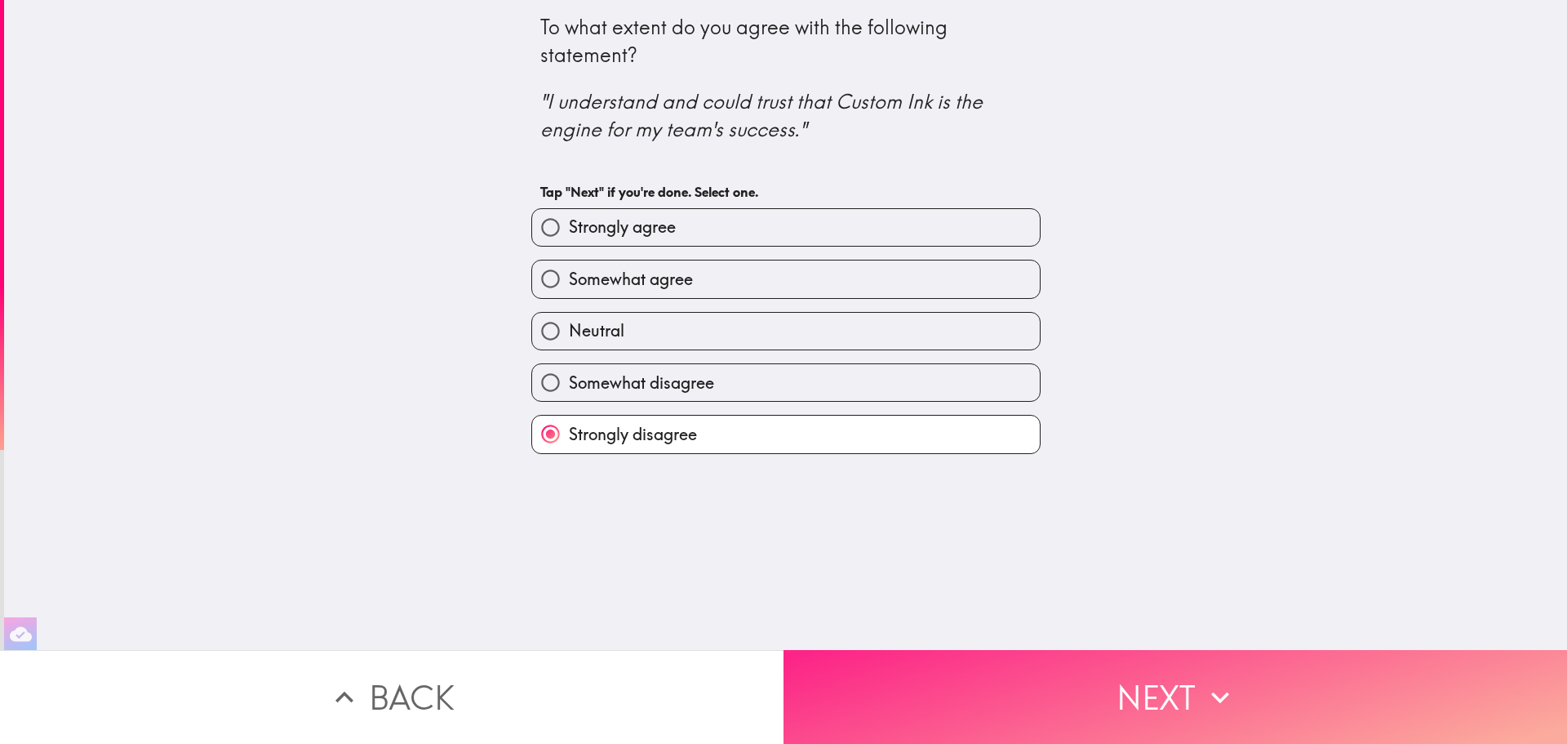
click at [1040, 691] on button "Next" at bounding box center [1176, 697] width 784 height 94
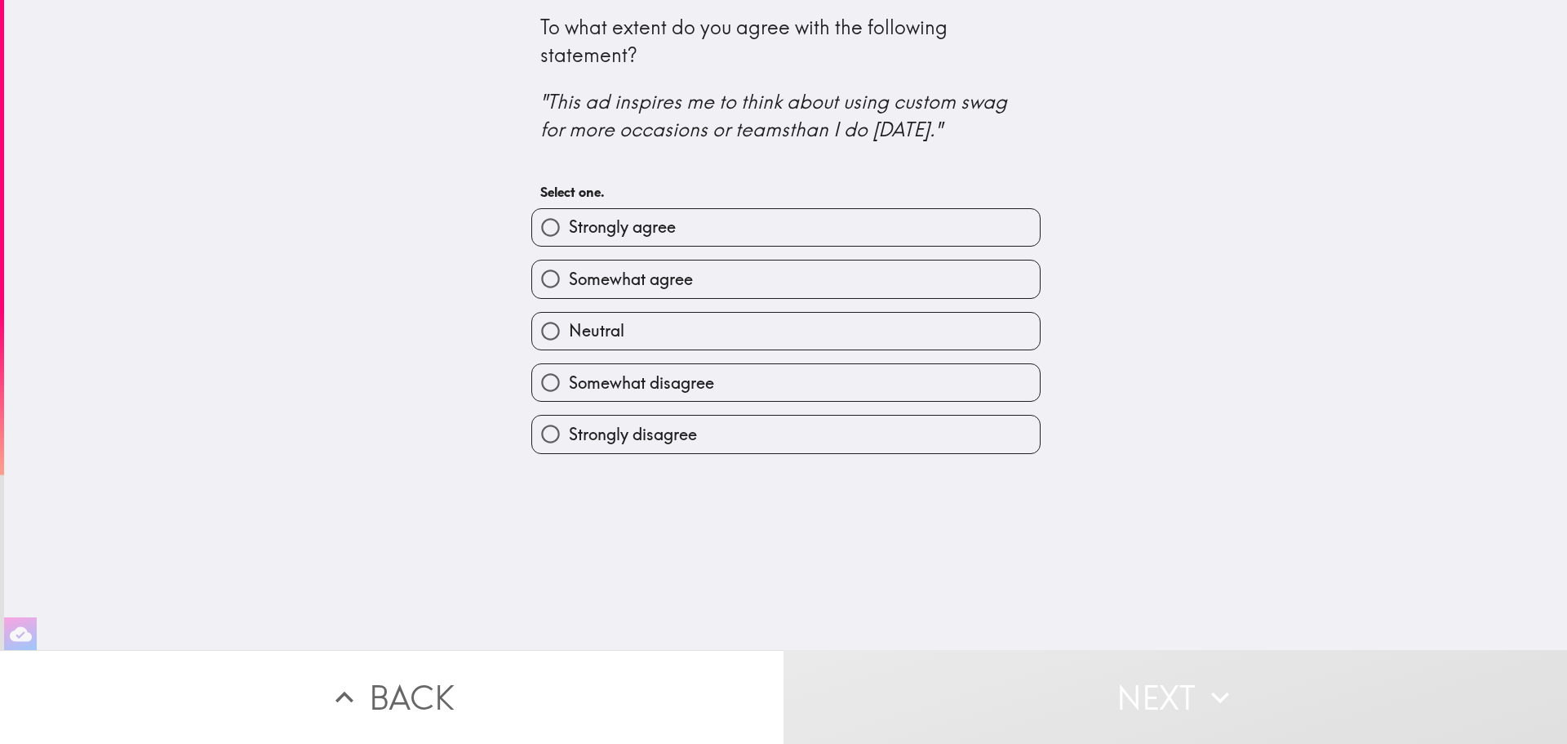
click at [643, 288] on span "Somewhat agree" at bounding box center [631, 279] width 124 height 23
click at [569, 288] on input "Somewhat agree" at bounding box center [550, 278] width 37 height 37
radio input "true"
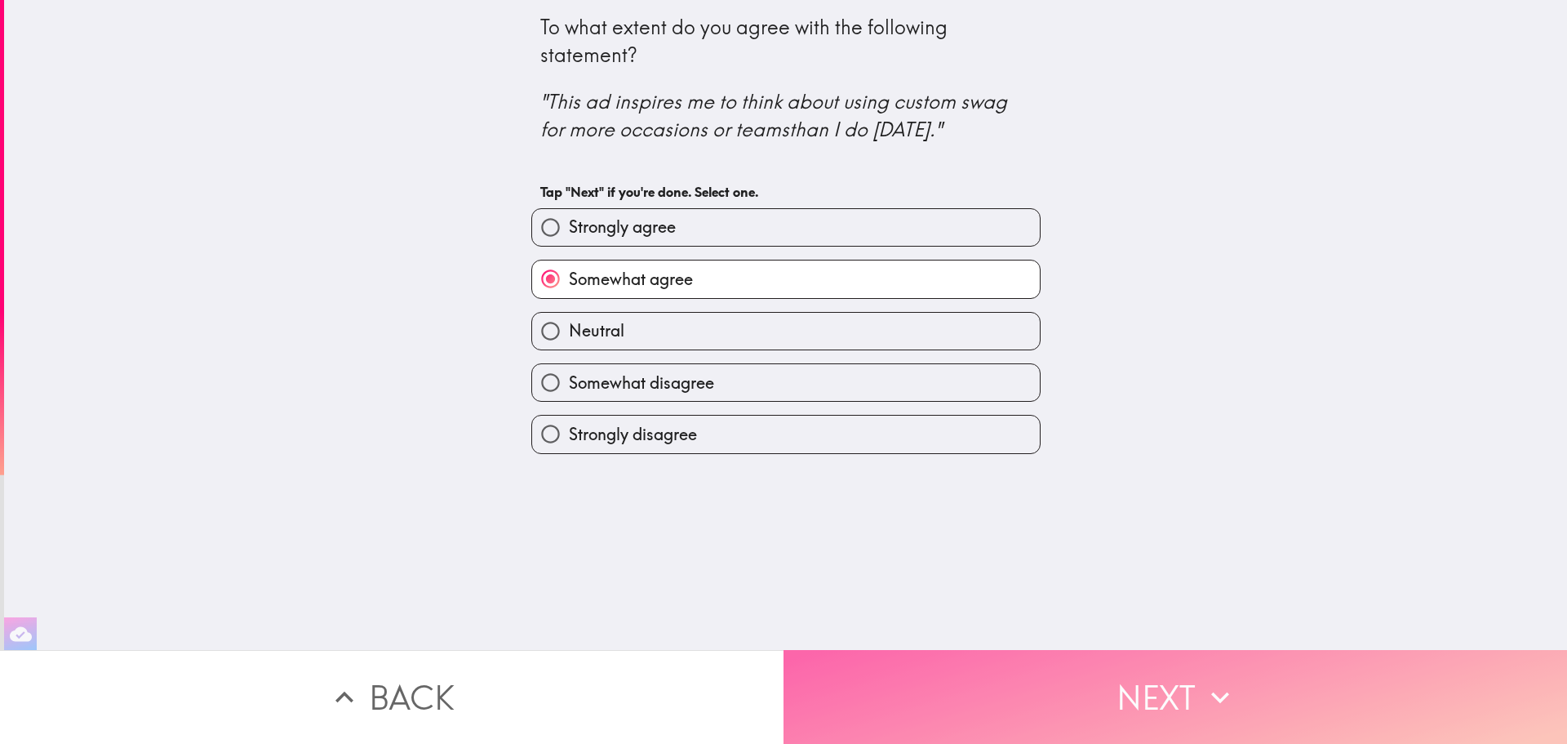
click at [958, 682] on button "Next" at bounding box center [1176, 697] width 784 height 94
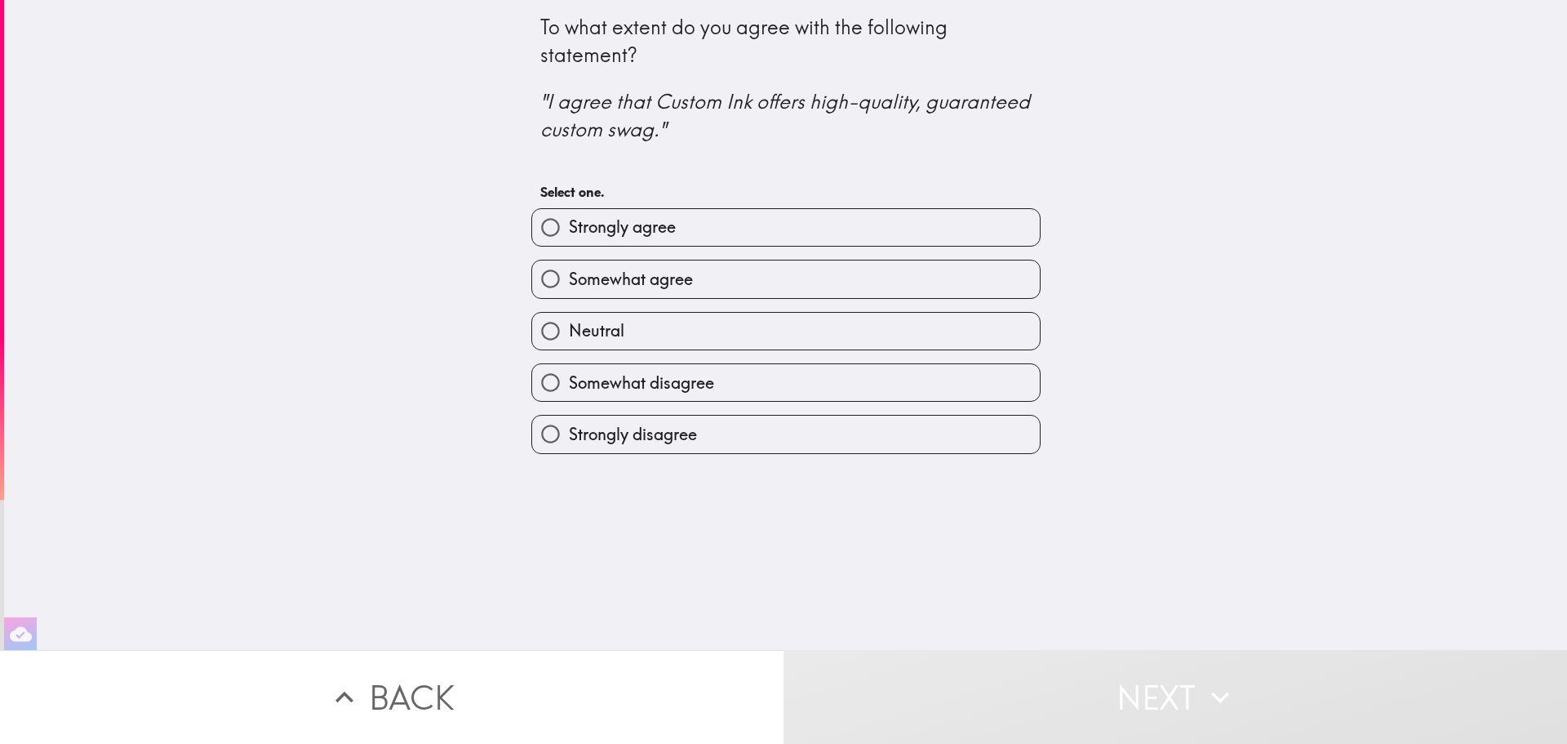
click at [604, 280] on span "Somewhat agree" at bounding box center [631, 279] width 124 height 23
click at [569, 280] on input "Somewhat agree" at bounding box center [550, 278] width 37 height 37
radio input "true"
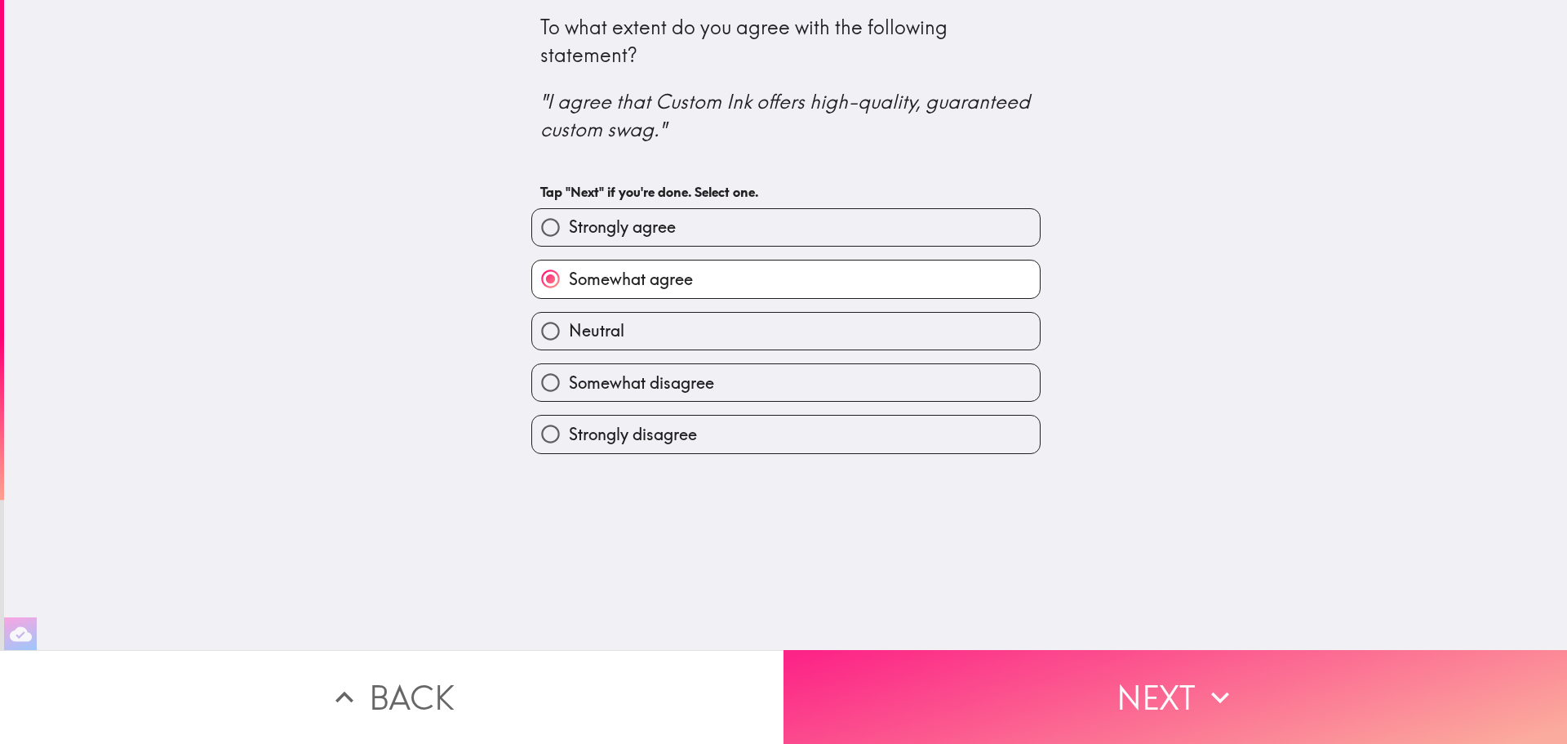
click at [1057, 682] on button "Next" at bounding box center [1176, 697] width 784 height 94
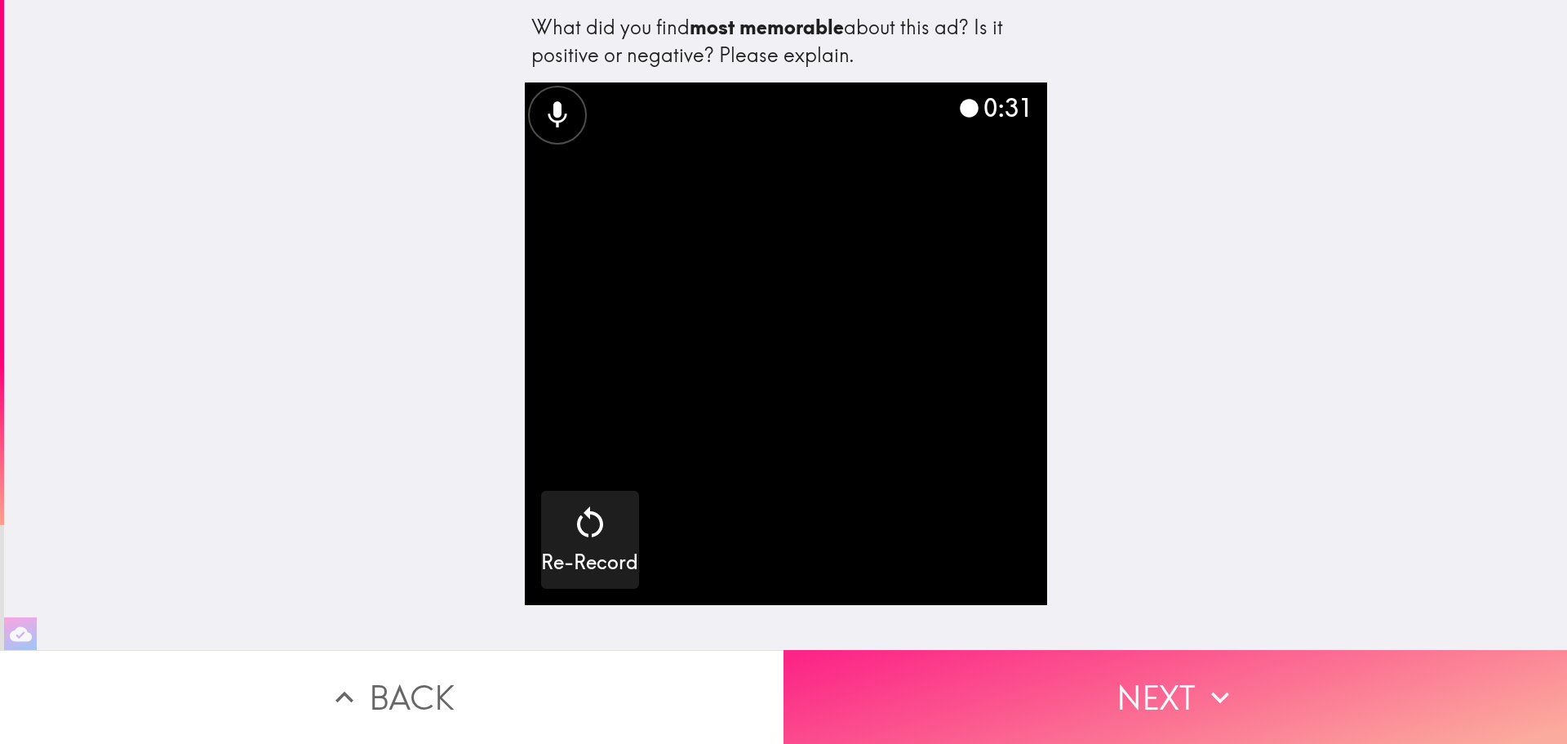
click at [933, 675] on button "Next" at bounding box center [1176, 697] width 784 height 94
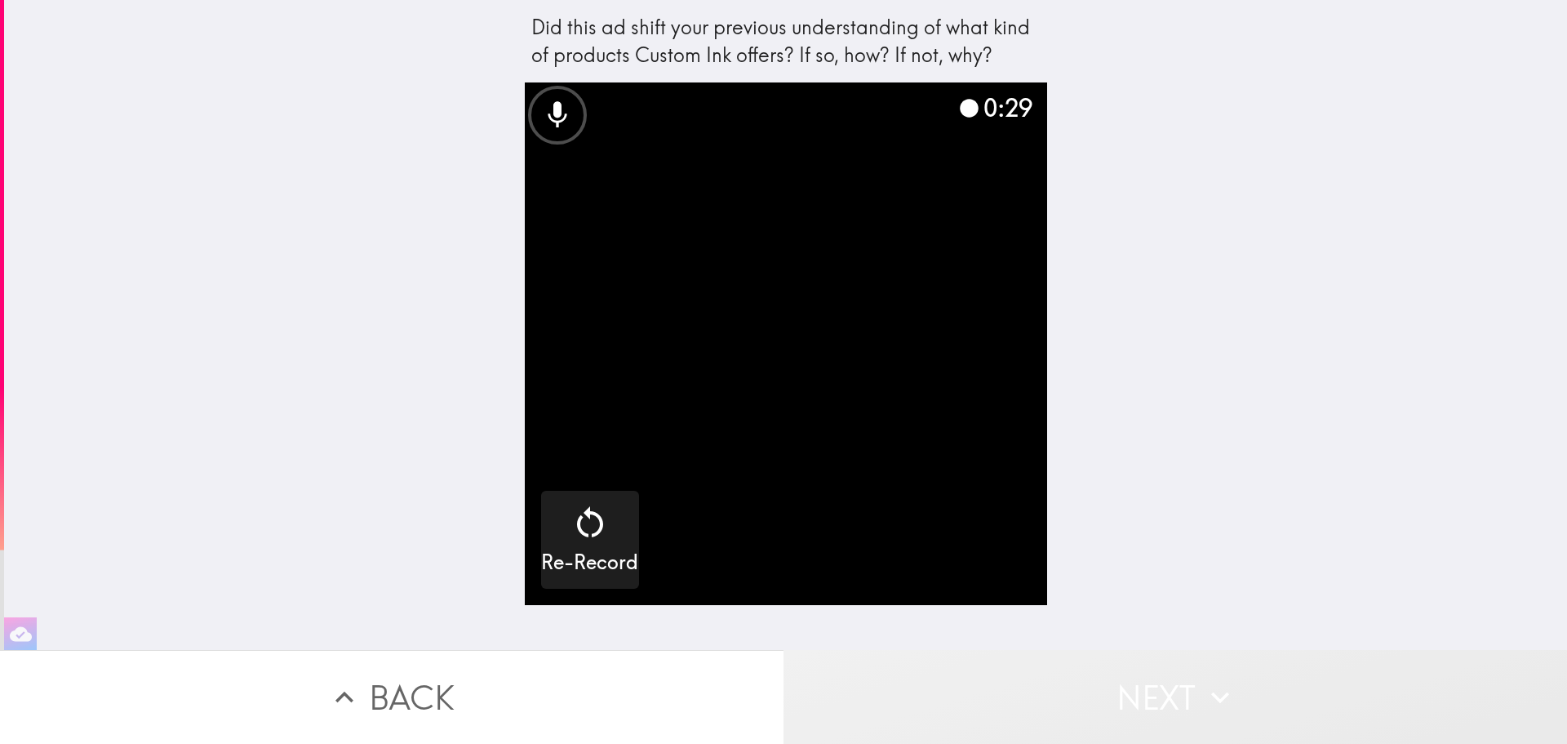
click at [1165, 695] on button "Next" at bounding box center [1176, 697] width 784 height 94
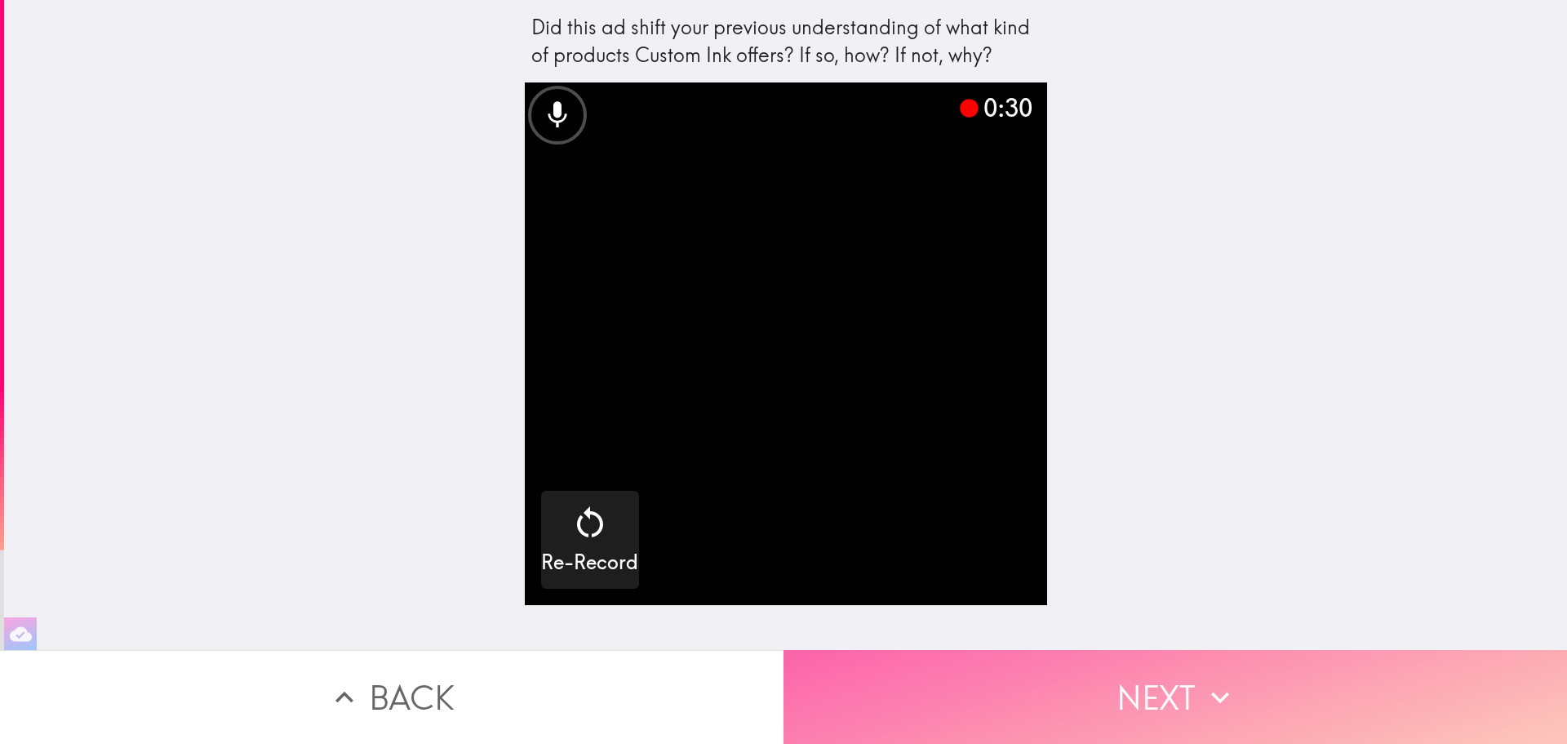
click at [1165, 696] on button "Next" at bounding box center [1176, 697] width 784 height 94
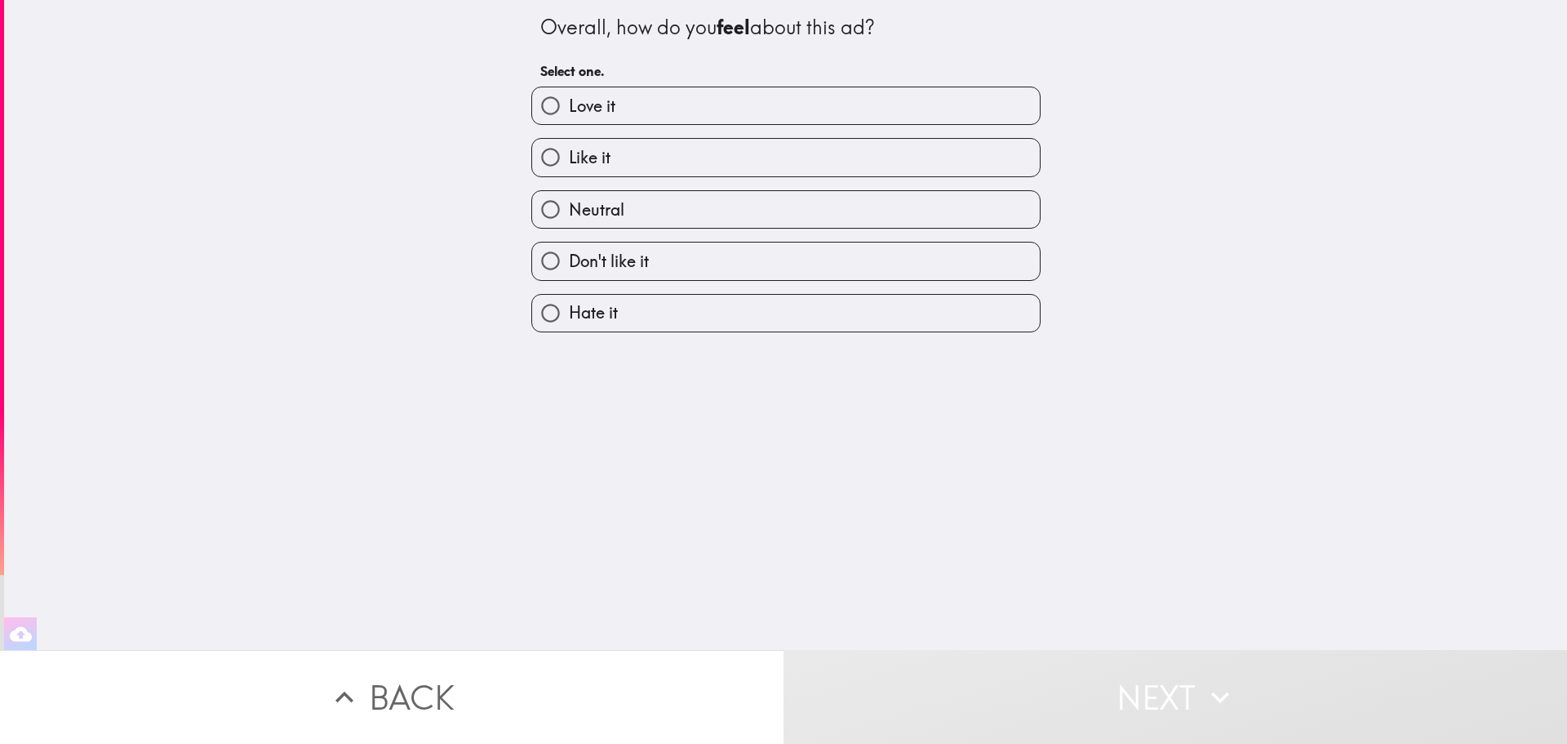
click at [624, 164] on label "Like it" at bounding box center [786, 157] width 508 height 37
click at [569, 164] on input "Like it" at bounding box center [550, 157] width 37 height 37
radio input "true"
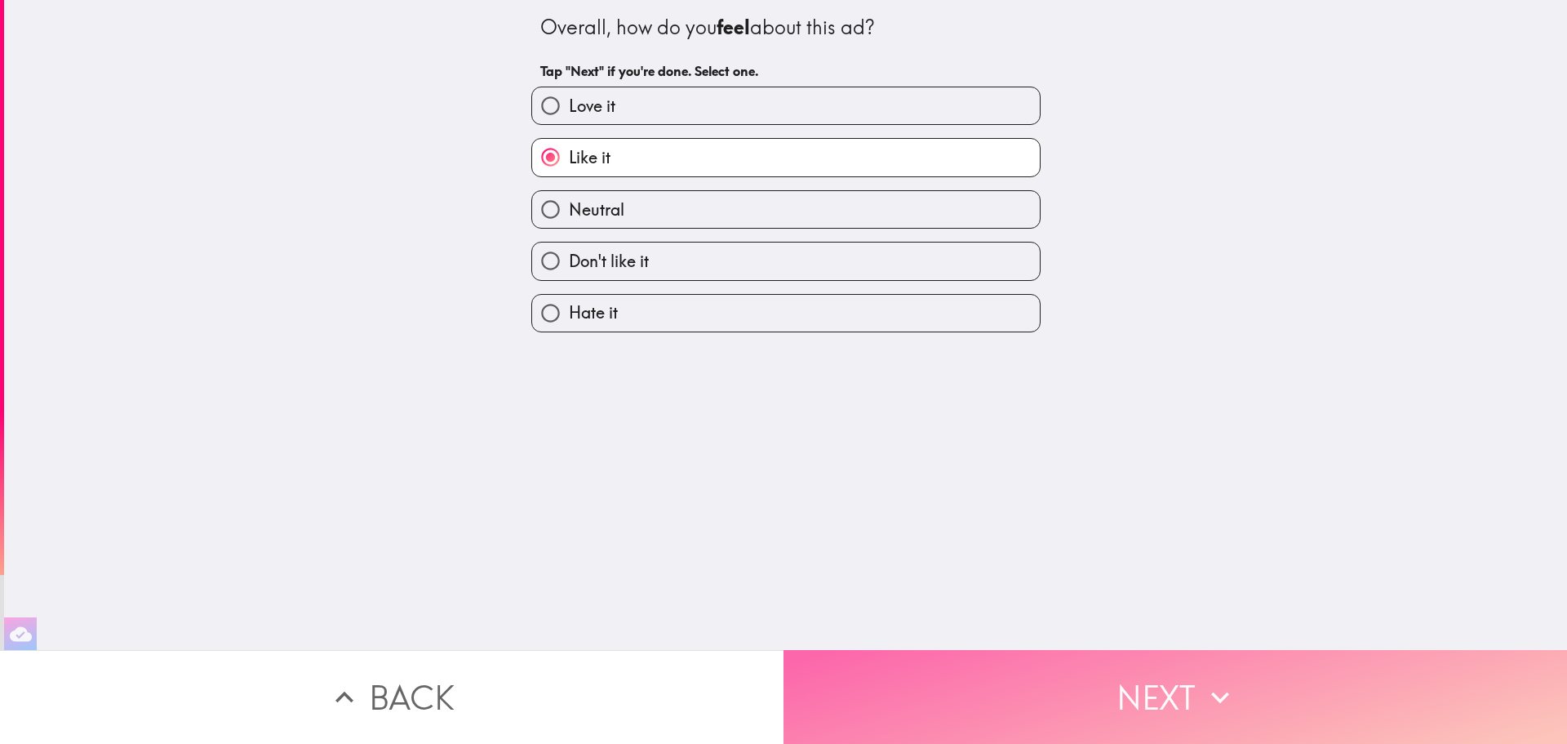
click at [972, 686] on button "Next" at bounding box center [1176, 697] width 784 height 94
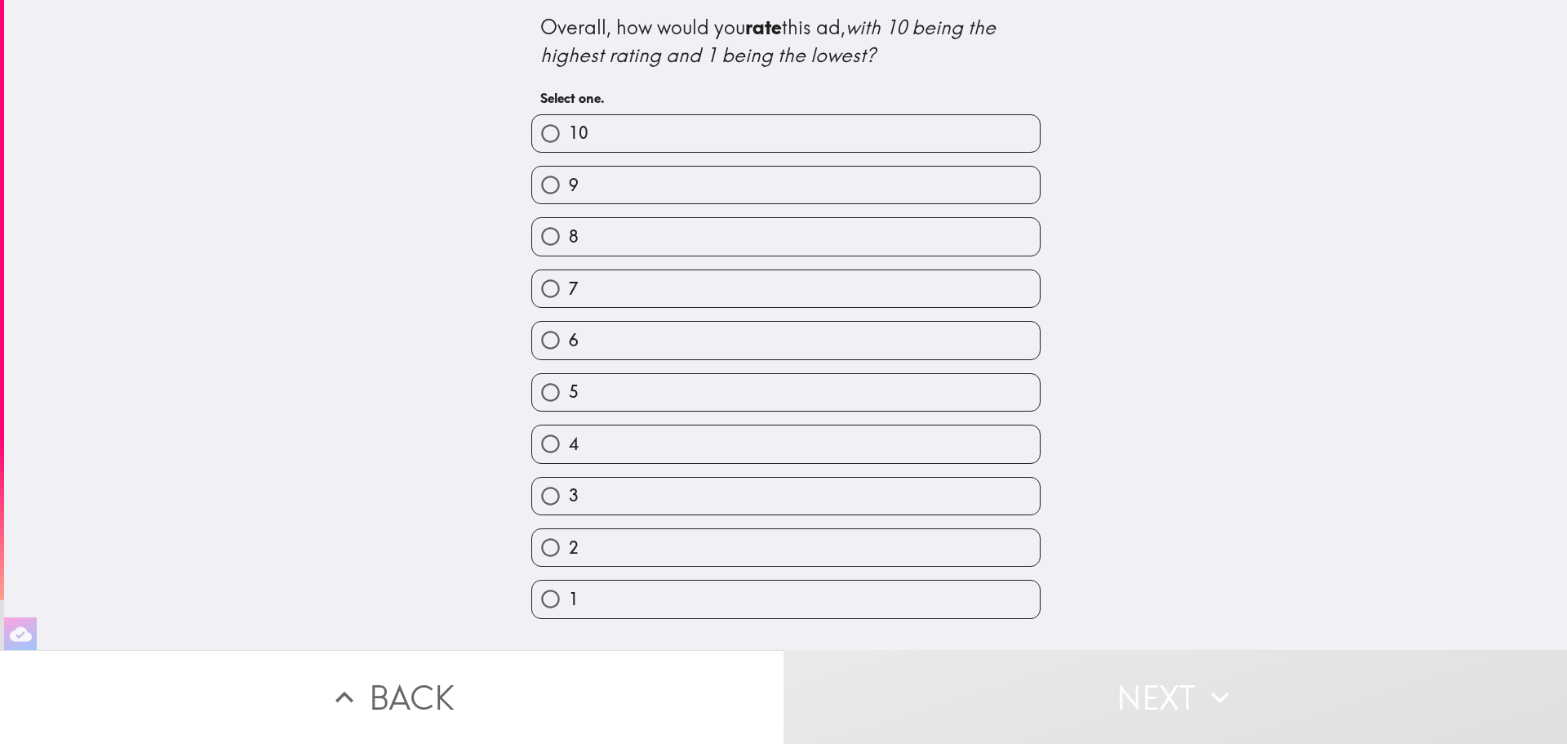
click at [636, 283] on label "7" at bounding box center [786, 288] width 508 height 37
click at [569, 283] on input "7" at bounding box center [550, 288] width 37 height 37
radio input "true"
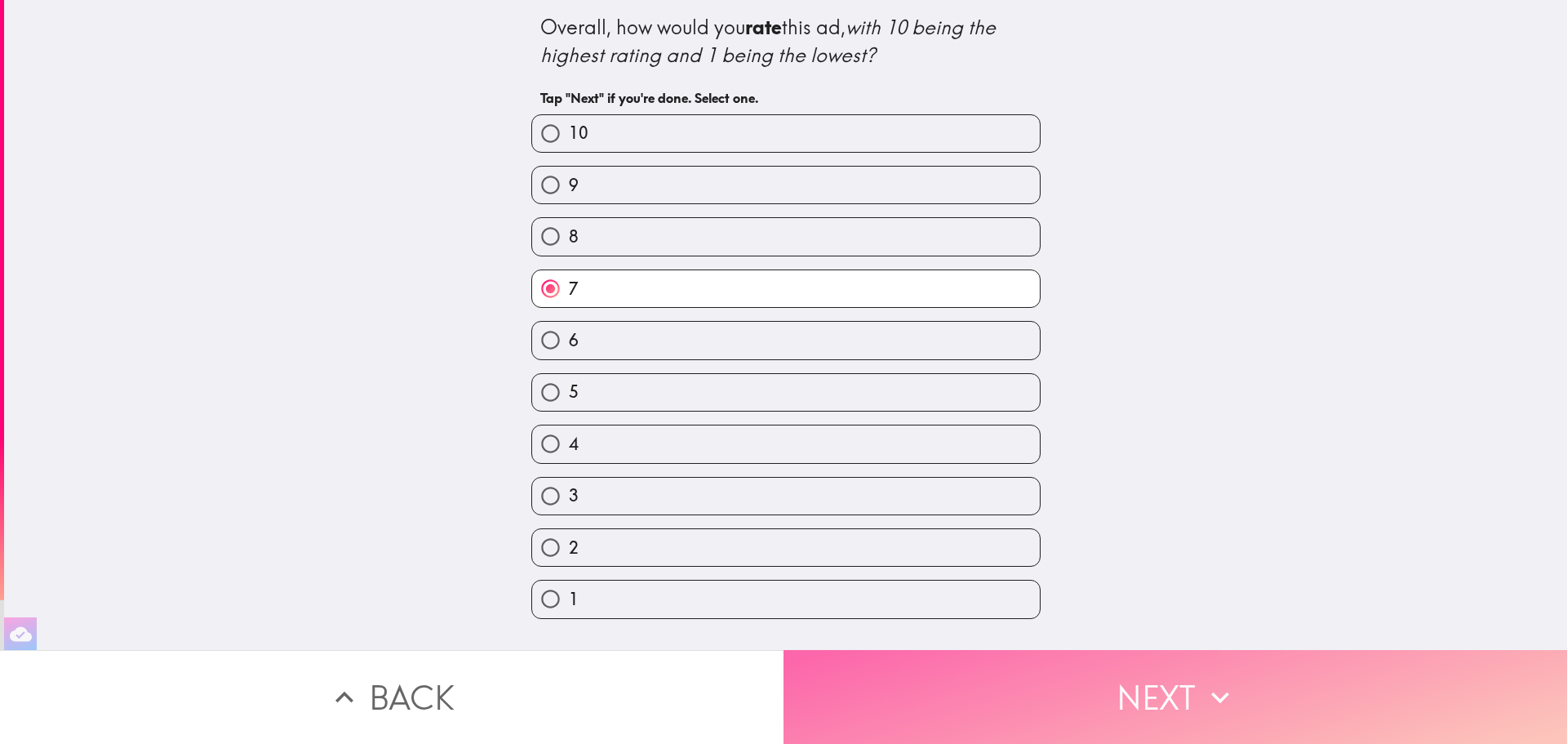
click at [998, 682] on button "Next" at bounding box center [1176, 697] width 784 height 94
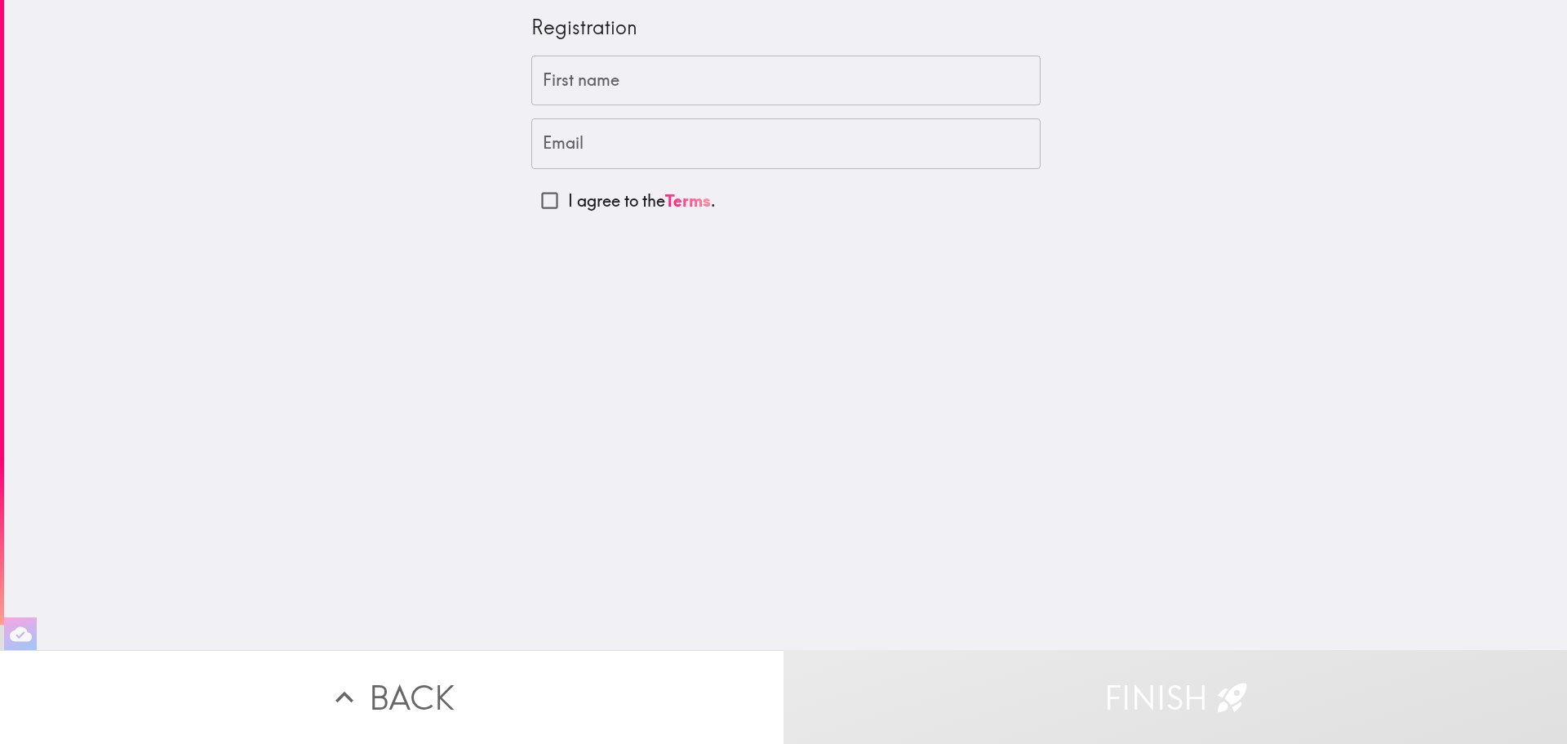
click at [621, 87] on input "First name" at bounding box center [785, 81] width 509 height 51
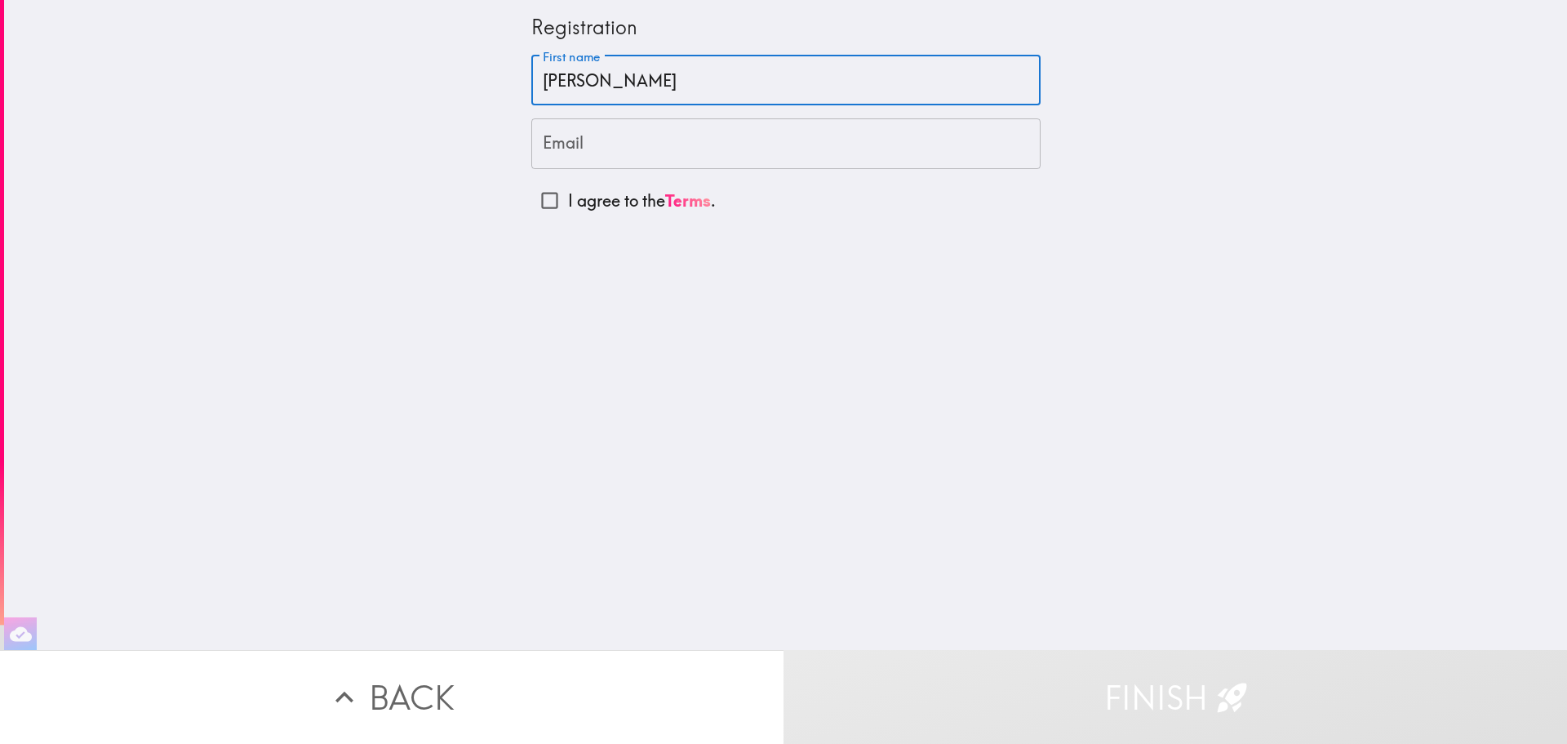
type input "Alicia"
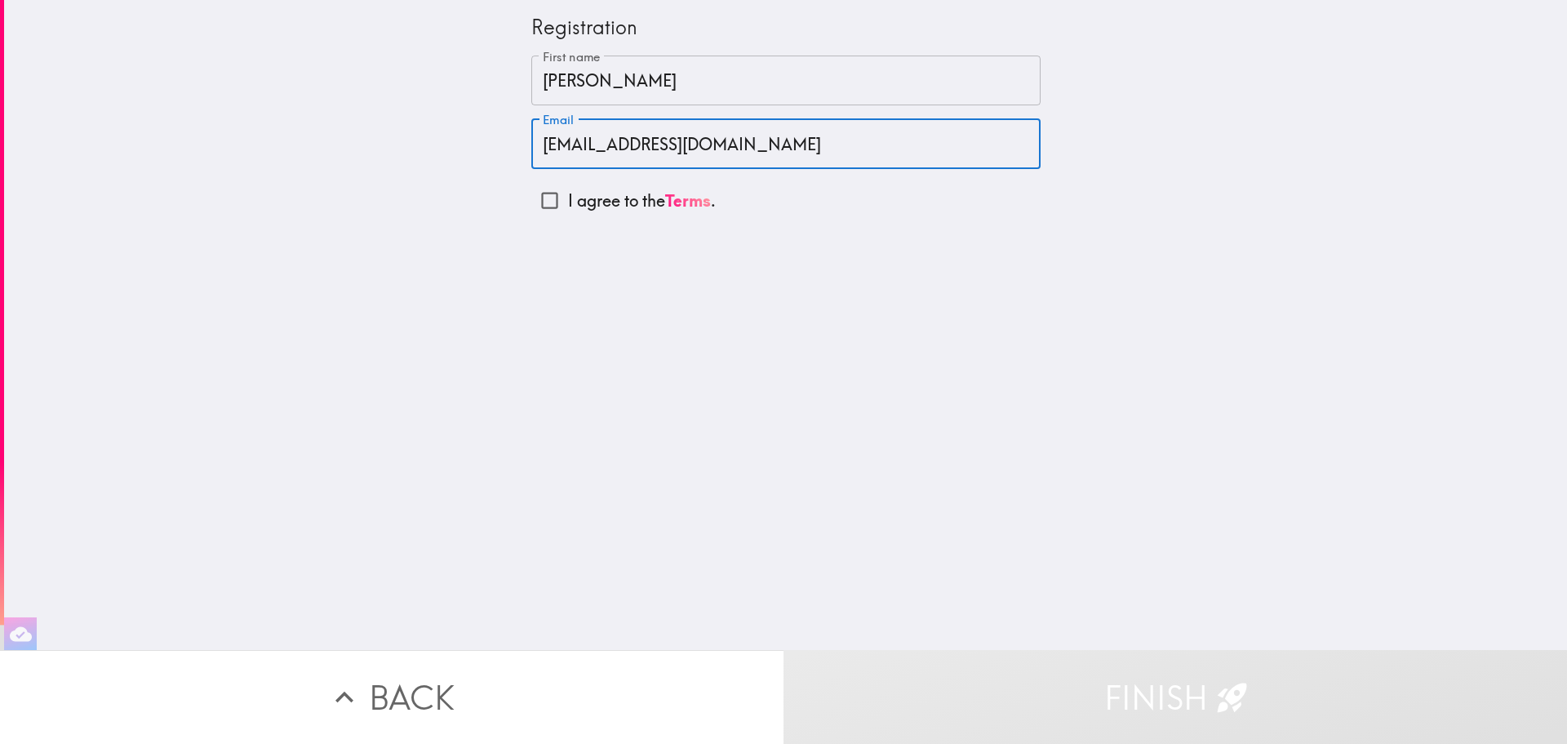
type input "shoedivalove@gmail.com"
click at [531, 207] on input "I agree to the Terms ." at bounding box center [549, 200] width 37 height 37
checkbox input "true"
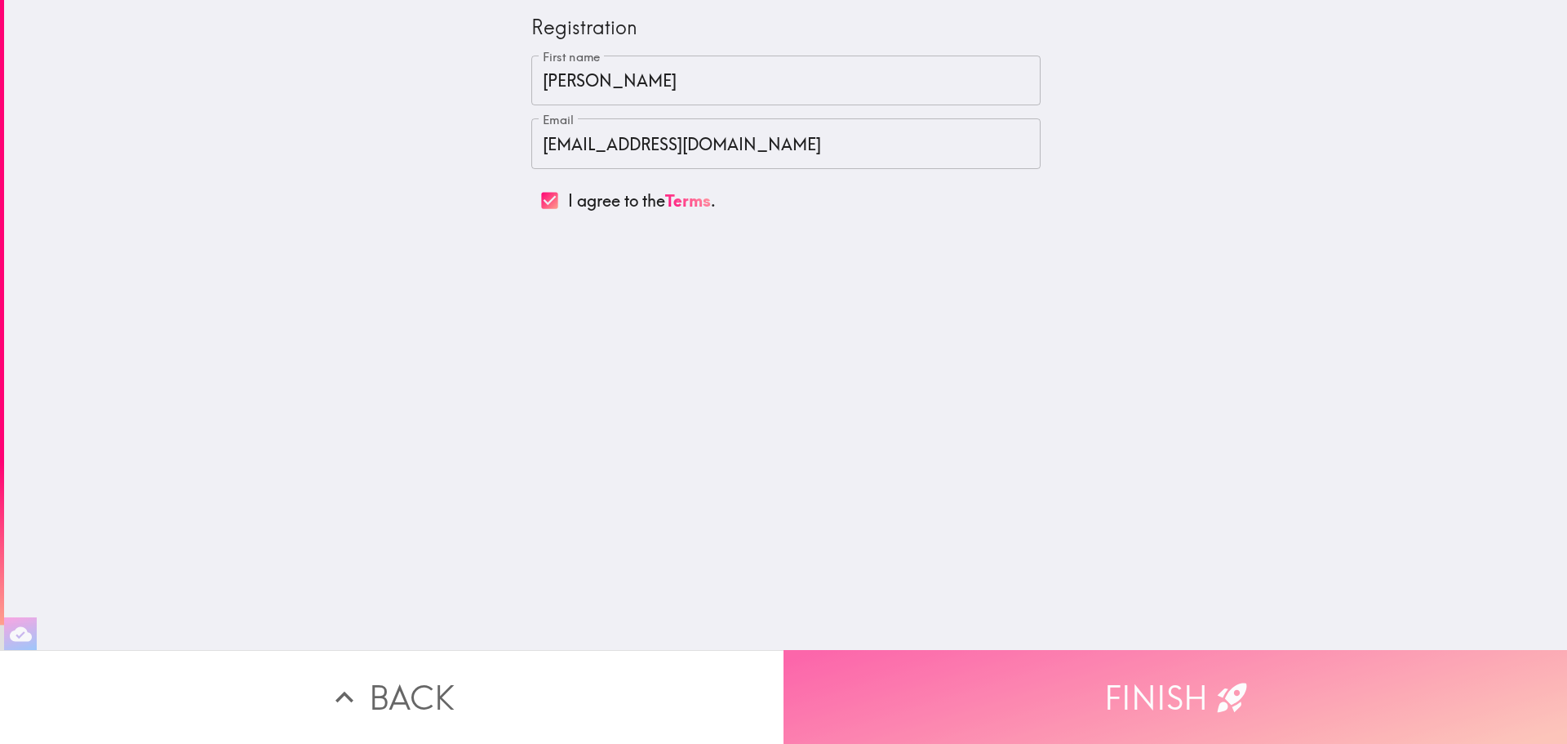
click at [1015, 687] on button "Finish" at bounding box center [1176, 697] width 784 height 94
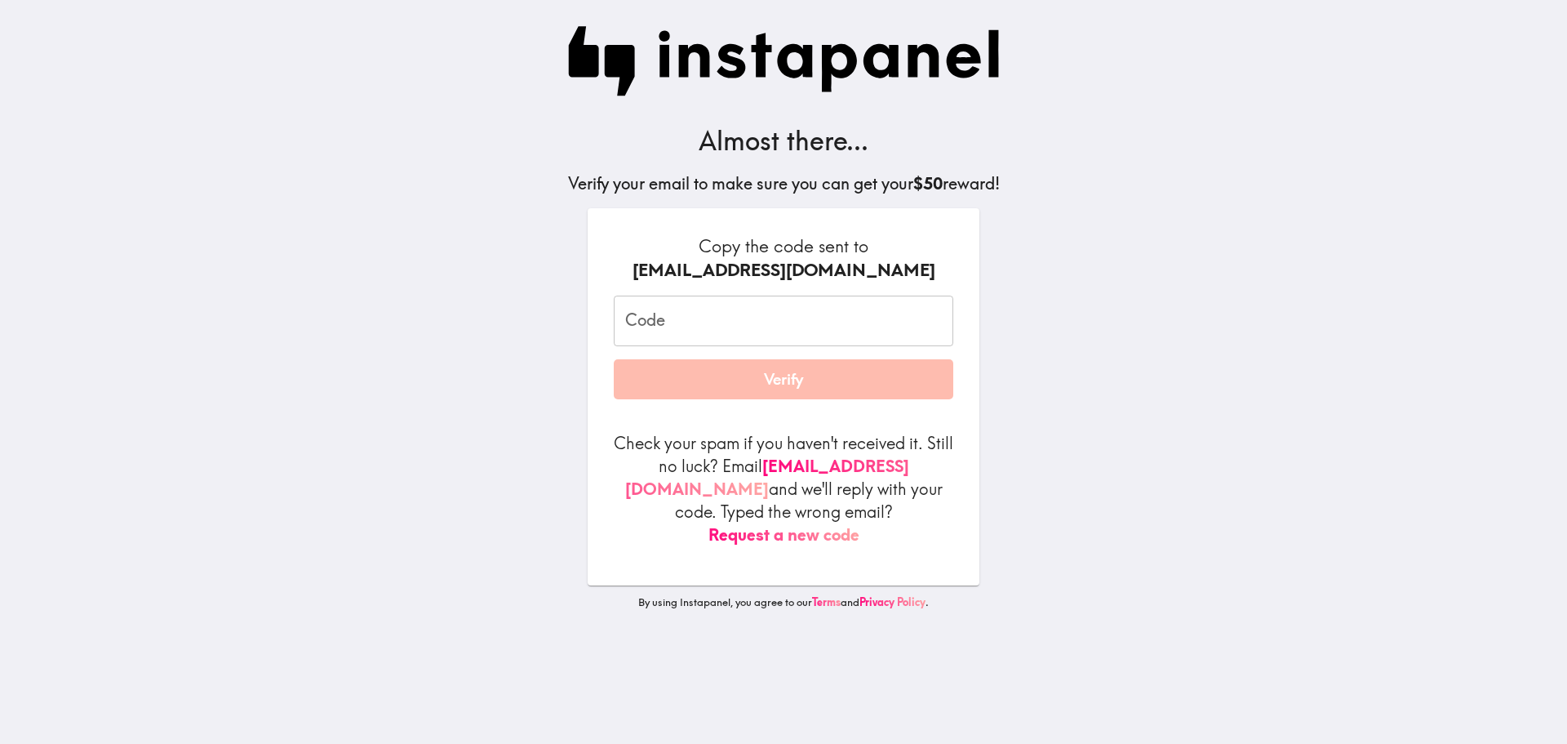
click at [693, 322] on input "Code" at bounding box center [784, 320] width 340 height 51
paste input "bD7_kdy_nMM"
type input "bD7_kdy_nMM"
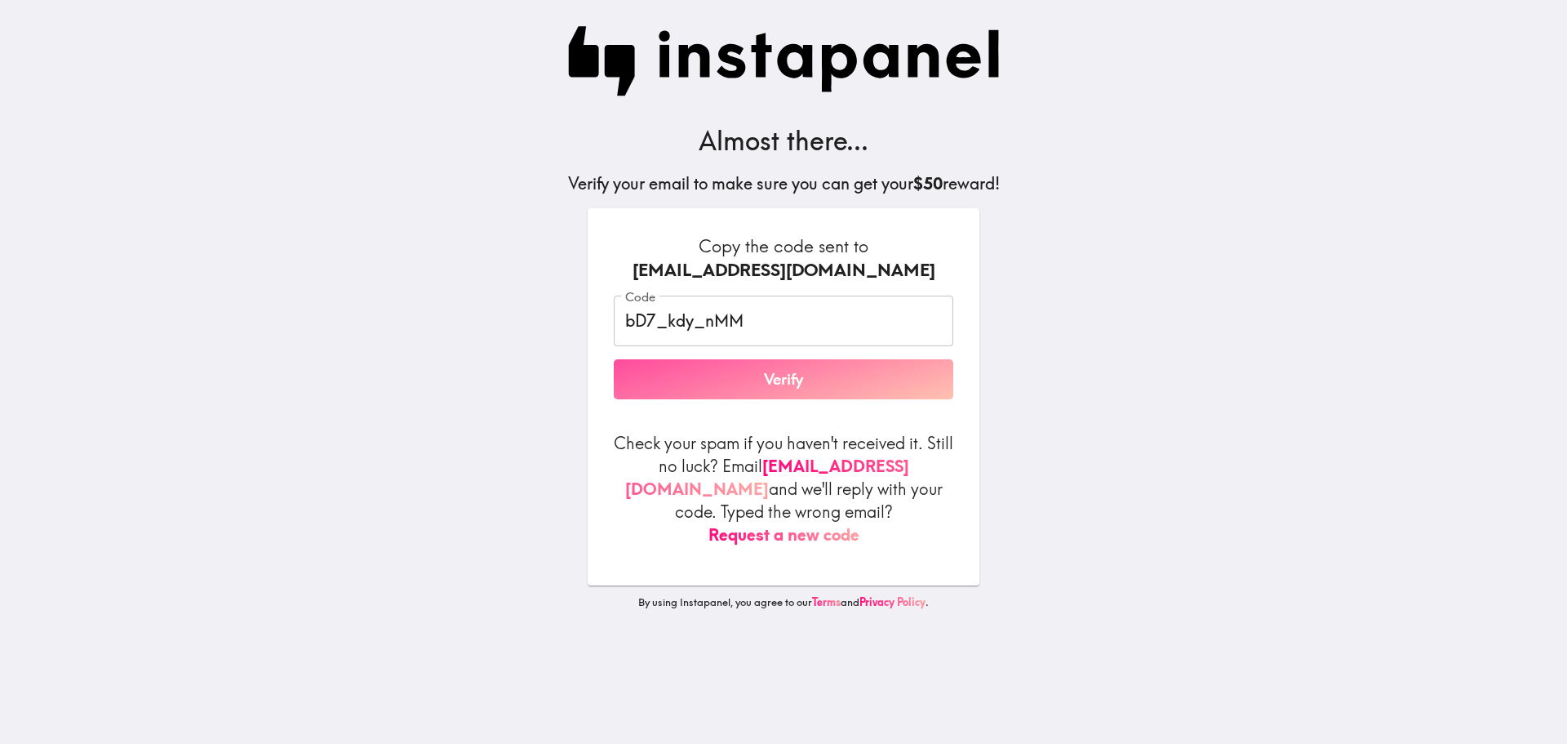
click at [843, 392] on button "Verify" at bounding box center [784, 379] width 340 height 41
